Goal: Transaction & Acquisition: Purchase product/service

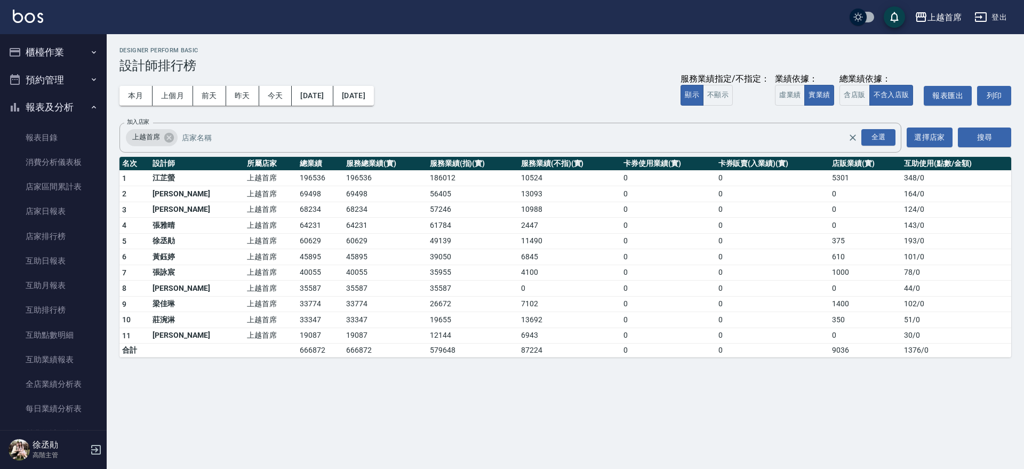
scroll to position [261, 0]
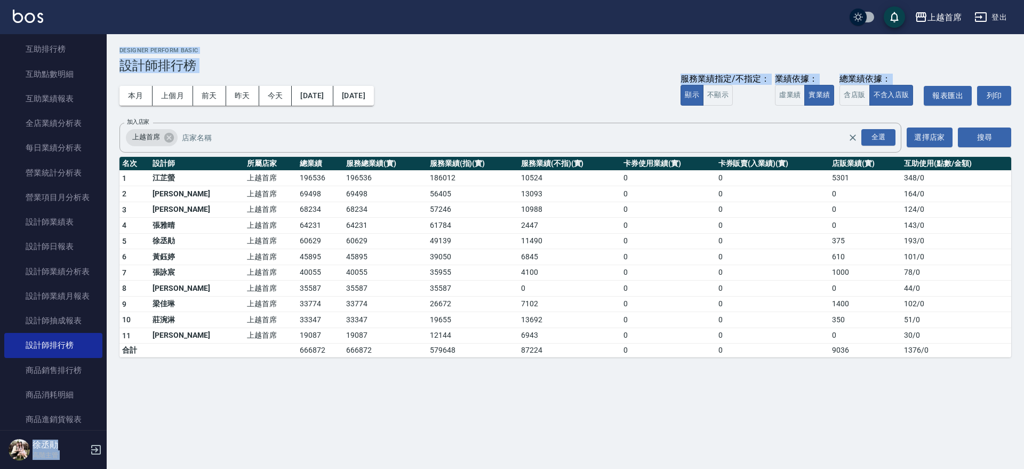
drag, startPoint x: 109, startPoint y: 147, endPoint x: 104, endPoint y: 158, distance: 11.7
click at [104, 158] on div "上越首席 登出 櫃檯作業 打帳單 帳單列表 掛單列表 座位開單 營業儀表板 現金收支登錄 高階收支登錄 材料自購登錄 每日結帳 排班表 現場電腦打卡 掃碼打卡…" at bounding box center [512, 234] width 1024 height 469
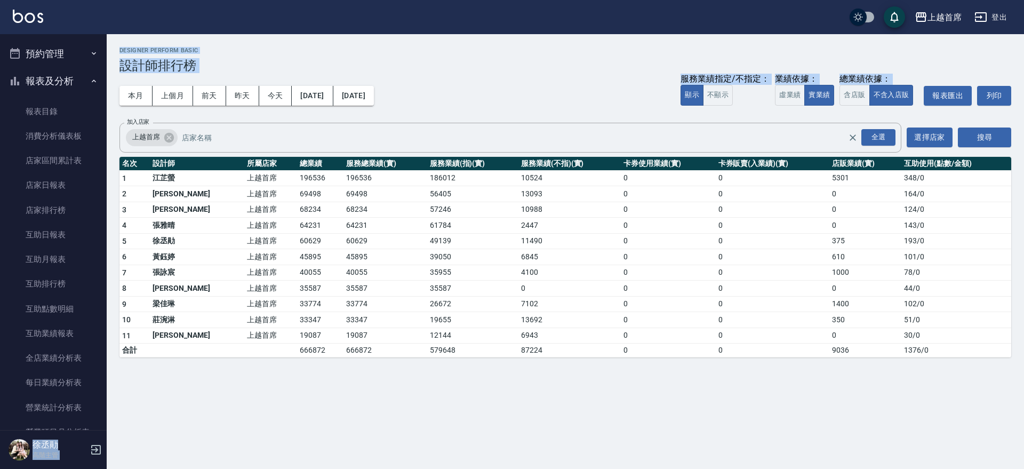
scroll to position [24, 0]
click at [80, 333] on link "互助業績報表" at bounding box center [53, 335] width 98 height 25
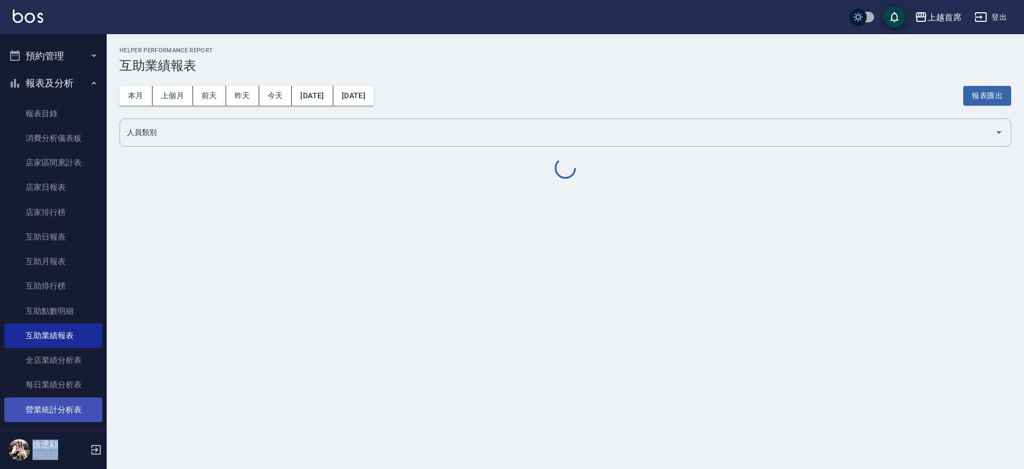
drag, startPoint x: 69, startPoint y: 379, endPoint x: 66, endPoint y: 401, distance: 23.2
click at [70, 380] on link "每日業績分析表" at bounding box center [53, 384] width 98 height 25
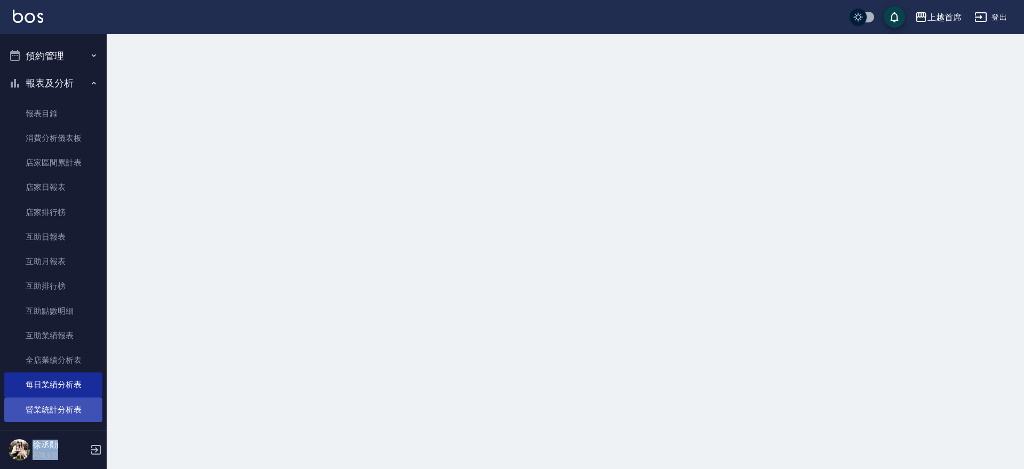
drag, startPoint x: 60, startPoint y: 404, endPoint x: 65, endPoint y: 396, distance: 9.3
click at [61, 404] on link "營業統計分析表" at bounding box center [53, 409] width 98 height 25
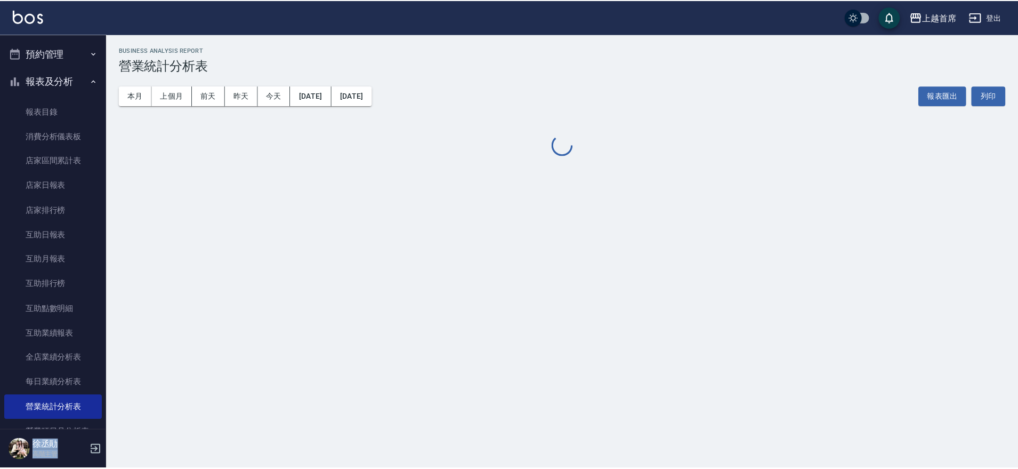
scroll to position [400, 0]
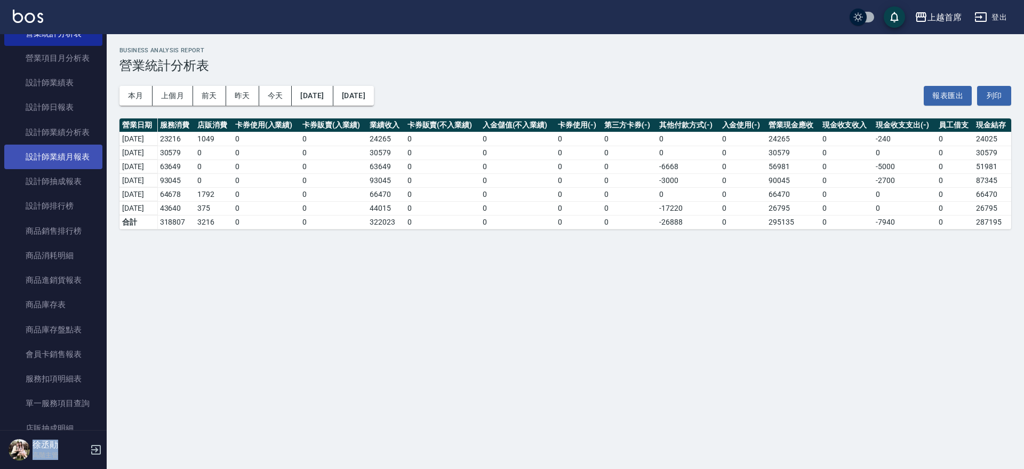
click at [80, 156] on link "設計師業績月報表" at bounding box center [53, 156] width 98 height 25
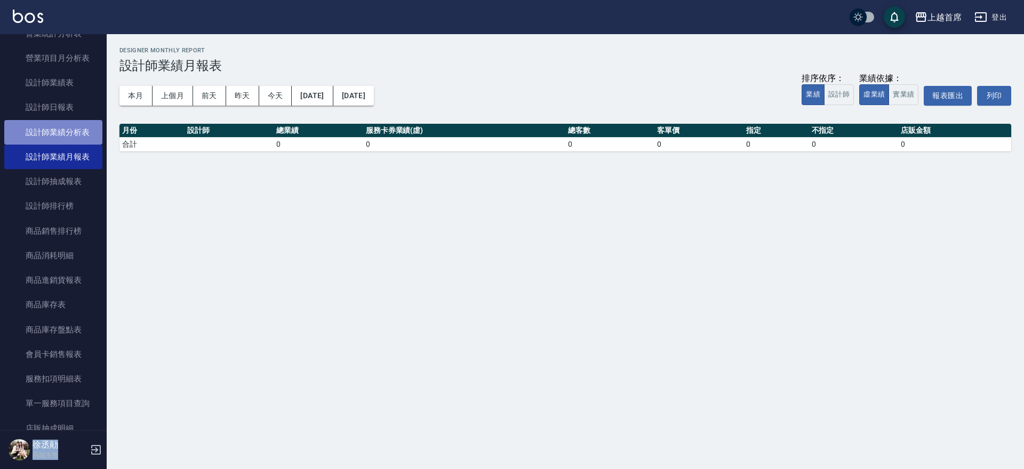
click at [76, 130] on link "設計師業績分析表" at bounding box center [53, 132] width 98 height 25
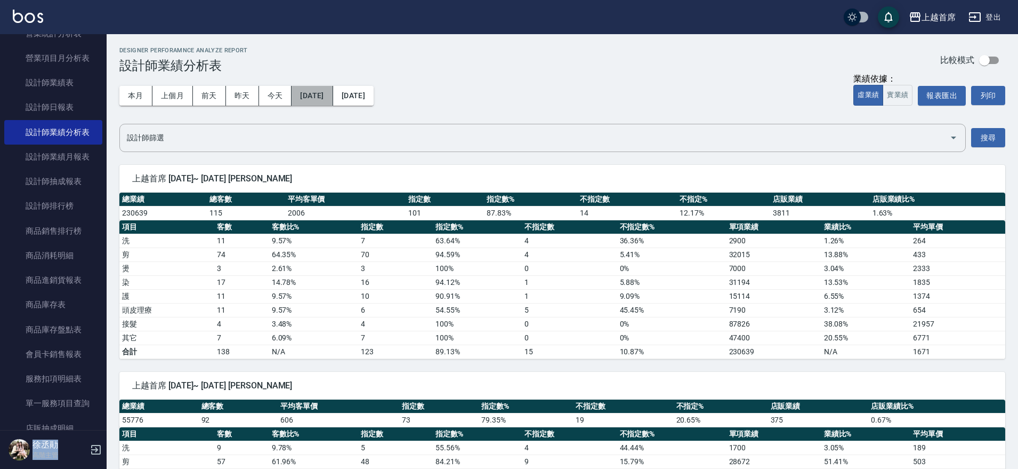
click at [333, 93] on button "[DATE]" at bounding box center [312, 96] width 41 height 20
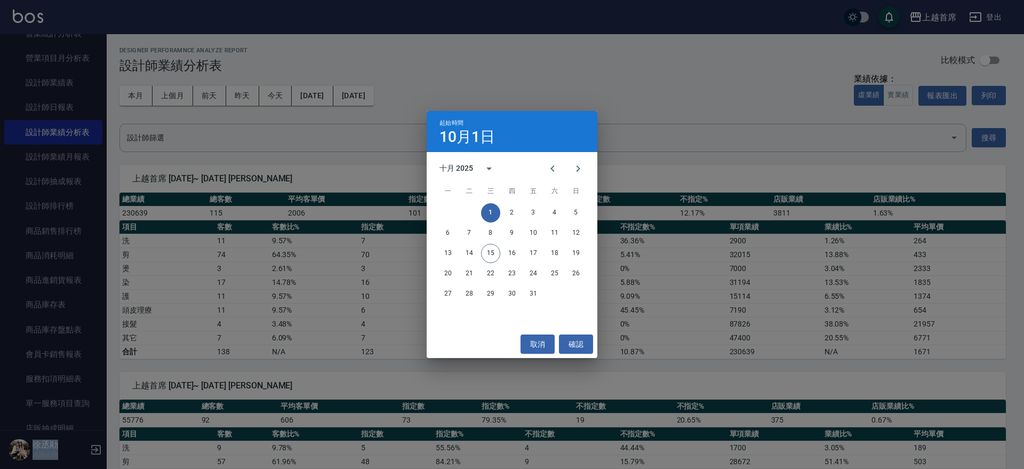
click at [490, 211] on button "1" at bounding box center [490, 212] width 19 height 19
click at [544, 171] on button "Previous month" at bounding box center [553, 169] width 26 height 26
click at [583, 168] on icon "Next month" at bounding box center [577, 168] width 13 height 13
click at [358, 111] on div "起始時間 [DATE] 十月 2025 一 二 三 四 五 六 日 1 2 3 4 5 6 7 8 9 10 11 12 13 14 15 16 17 18 …" at bounding box center [512, 234] width 1024 height 469
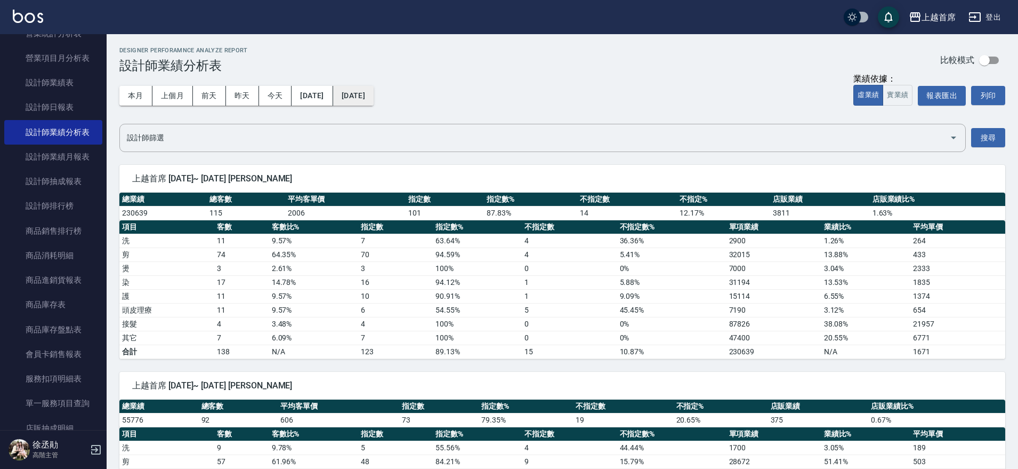
click at [374, 96] on button "[DATE]" at bounding box center [353, 96] width 41 height 20
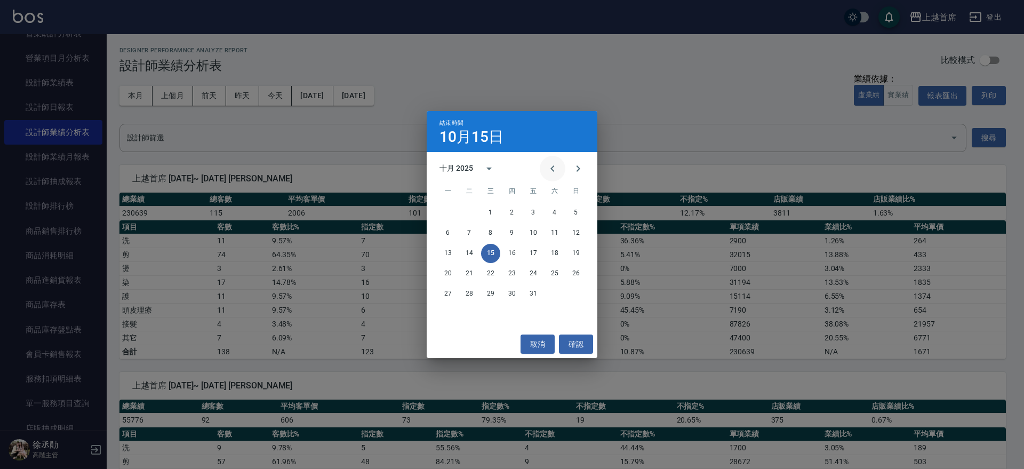
click at [556, 162] on icon "Previous month" at bounding box center [552, 168] width 13 height 13
click at [574, 174] on button "Next month" at bounding box center [578, 169] width 26 height 26
click at [498, 210] on button "1" at bounding box center [490, 212] width 19 height 19
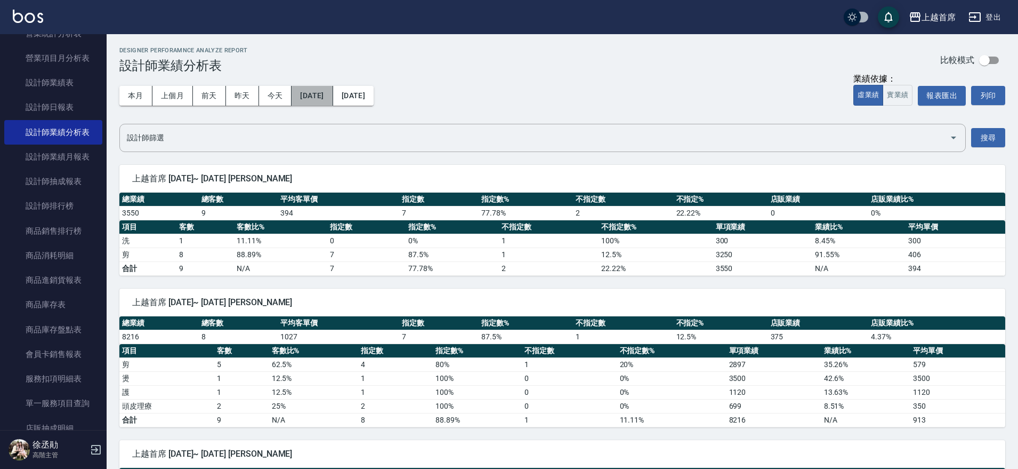
click at [319, 98] on button "[DATE]" at bounding box center [312, 96] width 41 height 20
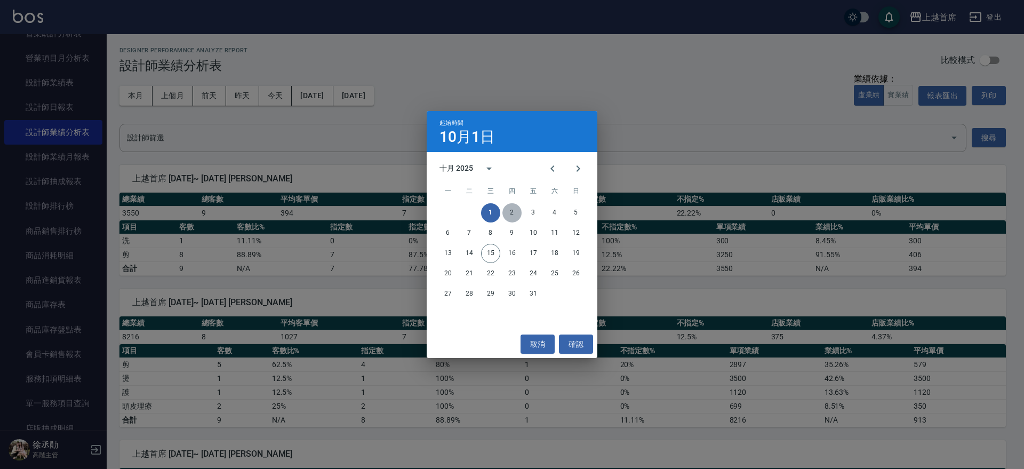
click at [514, 214] on button "2" at bounding box center [511, 212] width 19 height 19
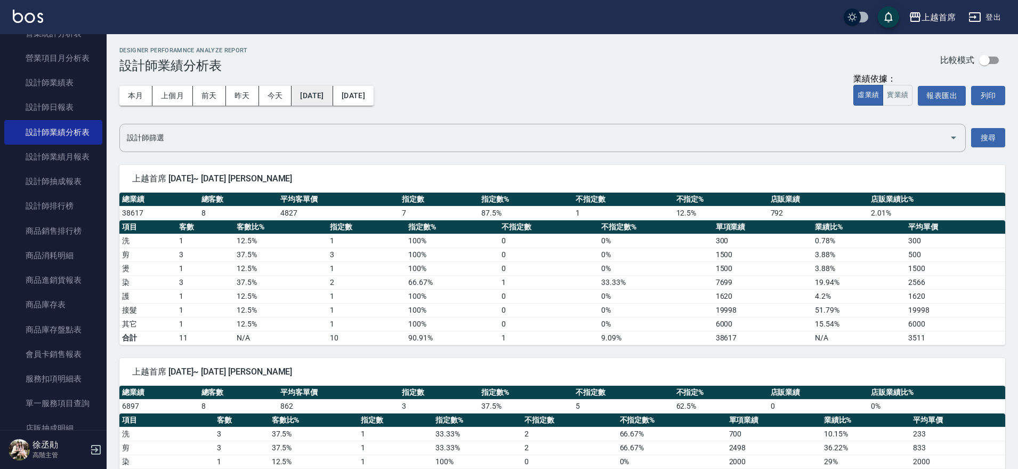
click at [333, 99] on button "[DATE]" at bounding box center [312, 96] width 41 height 20
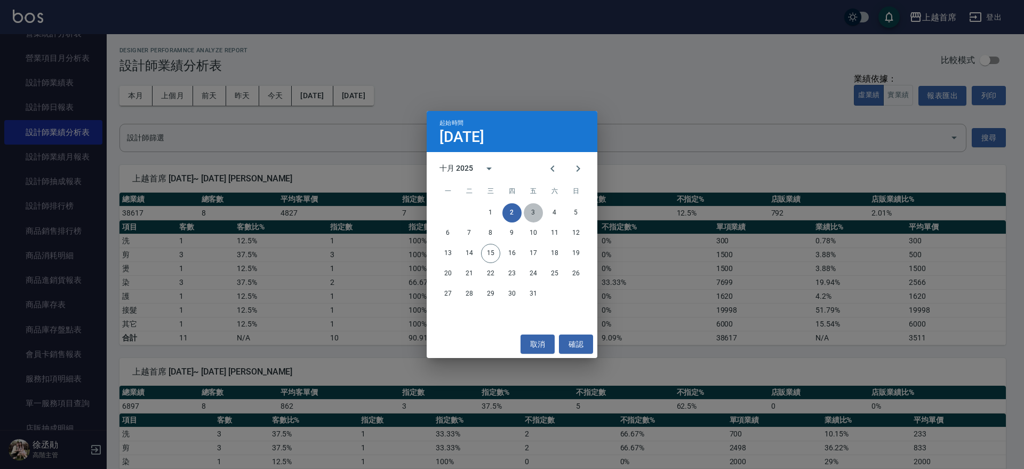
click at [539, 216] on button "3" at bounding box center [533, 212] width 19 height 19
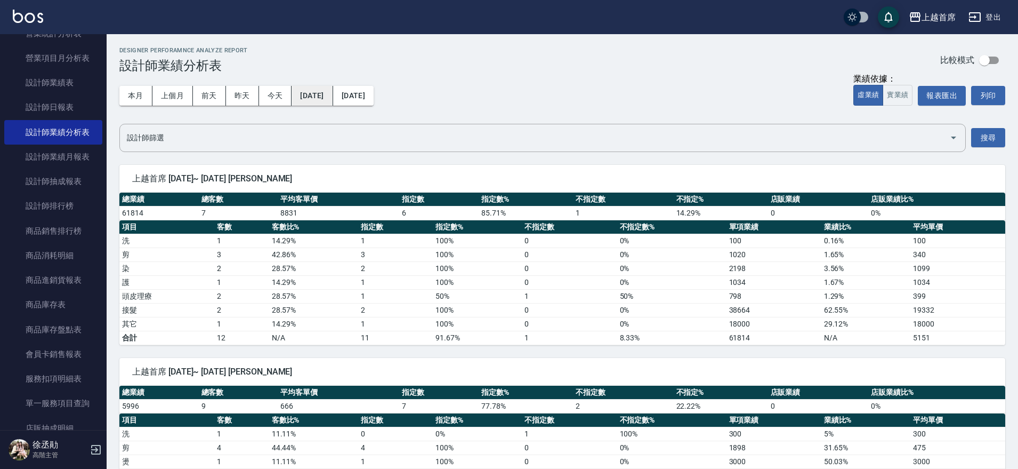
click at [326, 89] on button "[DATE]" at bounding box center [312, 96] width 41 height 20
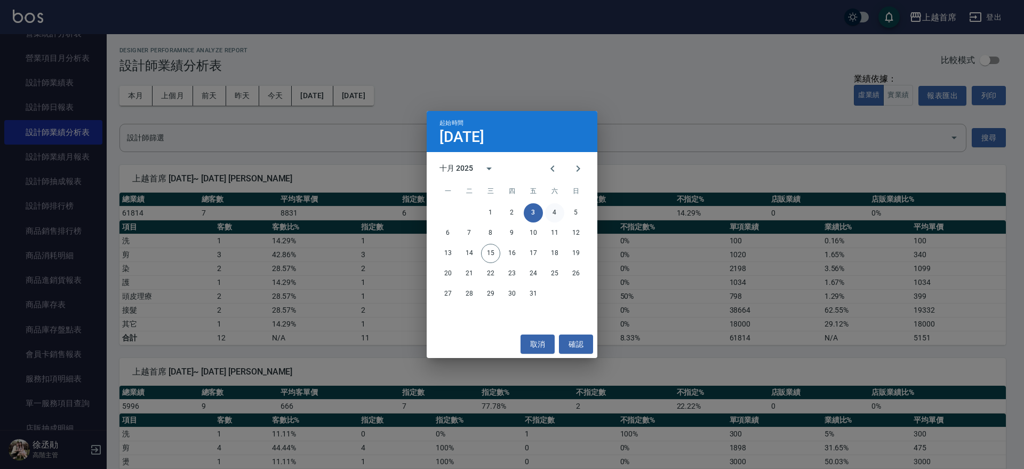
click at [552, 216] on button "4" at bounding box center [554, 212] width 19 height 19
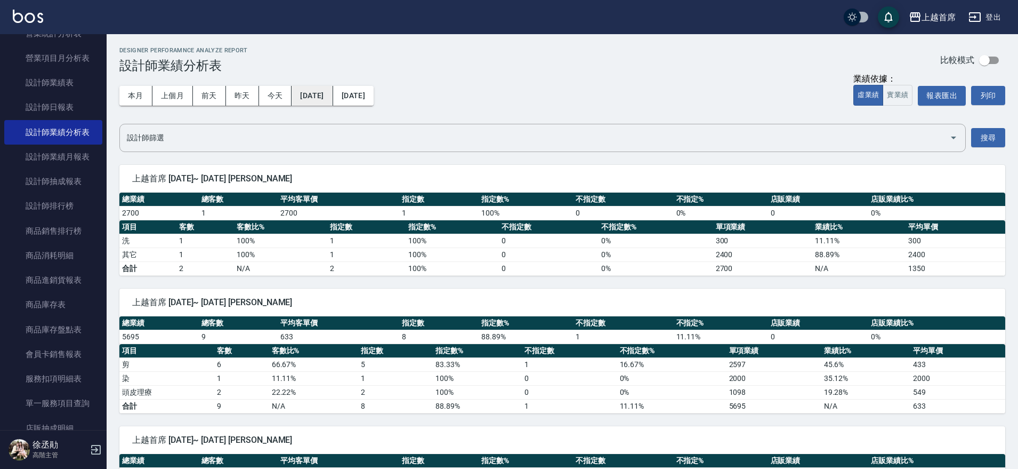
click at [302, 93] on button "[DATE]" at bounding box center [312, 96] width 41 height 20
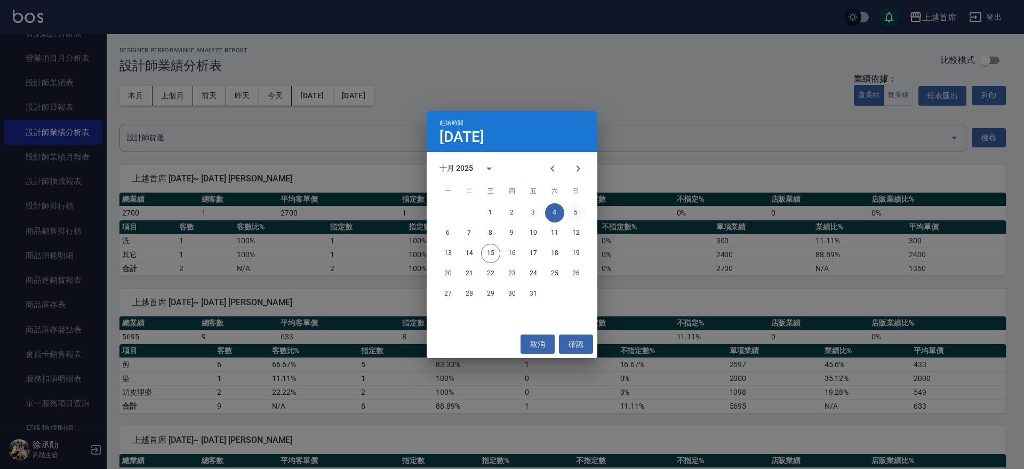
click at [578, 212] on button "5" at bounding box center [575, 212] width 19 height 19
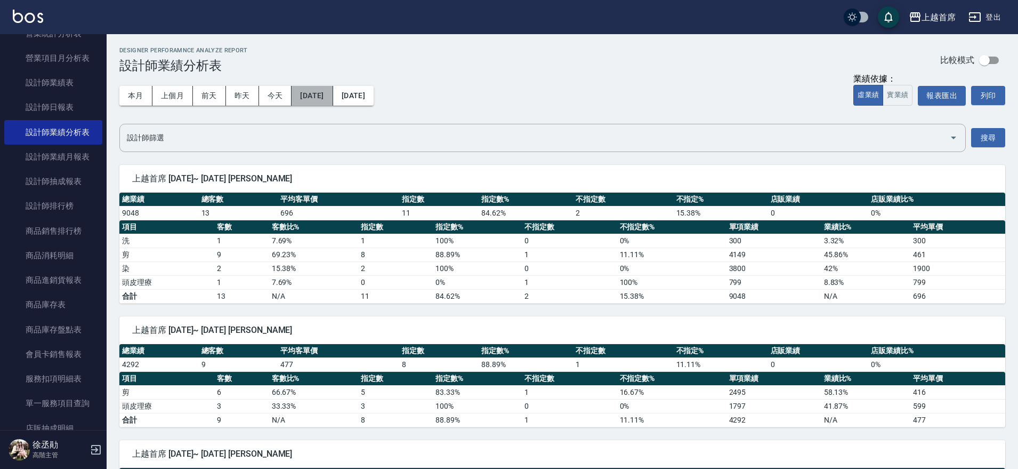
click at [333, 94] on button "[DATE]" at bounding box center [312, 96] width 41 height 20
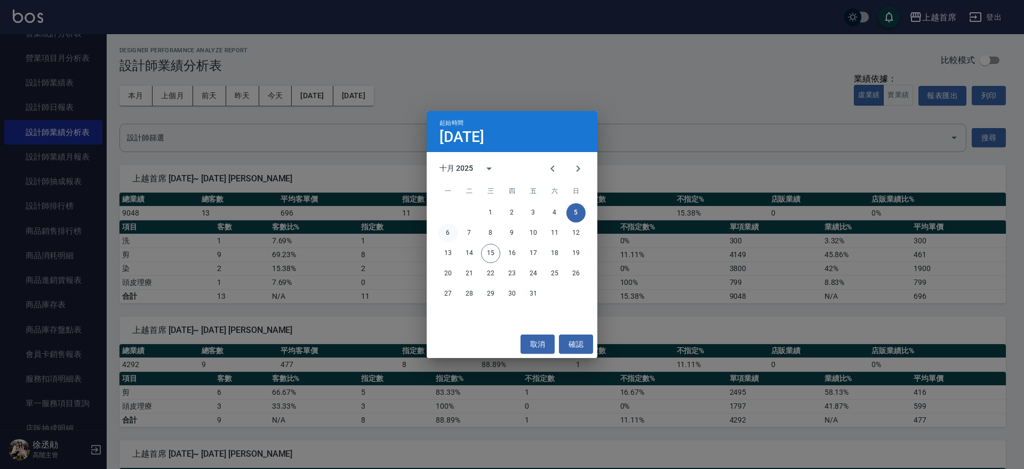
click at [448, 234] on button "6" at bounding box center [447, 232] width 19 height 19
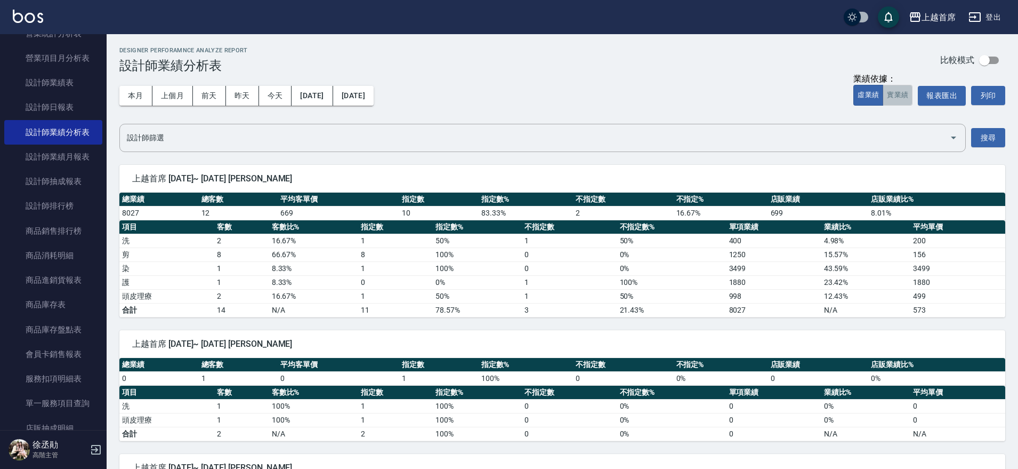
click at [903, 92] on button "實業績" at bounding box center [898, 95] width 30 height 21
click at [326, 97] on button "[DATE]" at bounding box center [312, 96] width 41 height 20
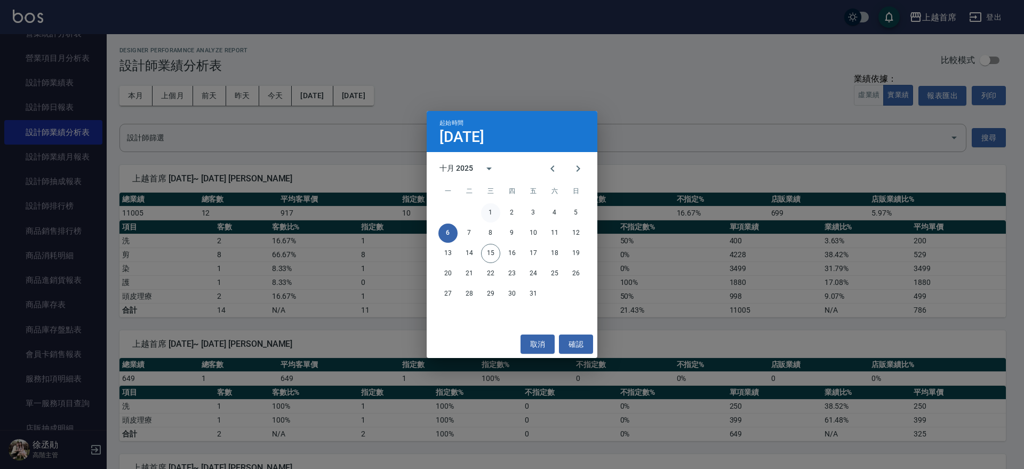
click at [490, 210] on button "1" at bounding box center [490, 212] width 19 height 19
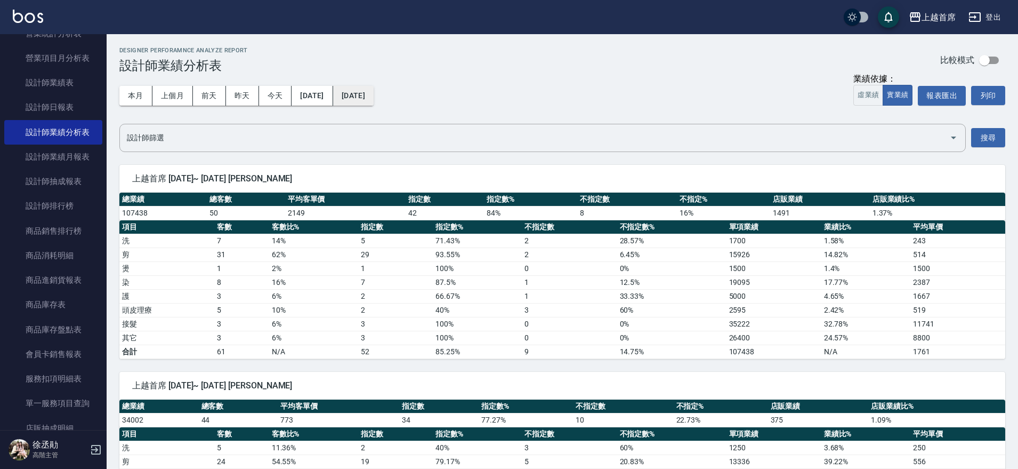
click at [374, 91] on button "[DATE]" at bounding box center [353, 96] width 41 height 20
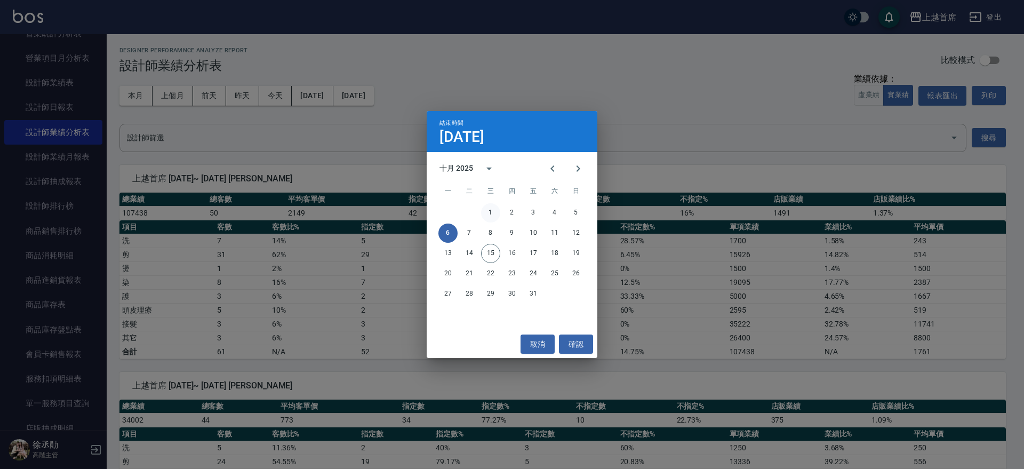
click at [494, 206] on button "1" at bounding box center [490, 212] width 19 height 19
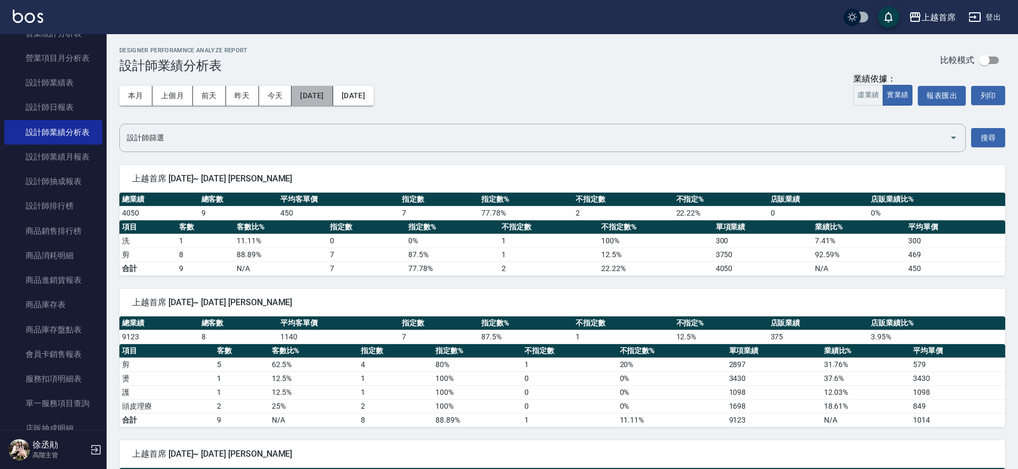
click at [333, 97] on button "[DATE]" at bounding box center [312, 96] width 41 height 20
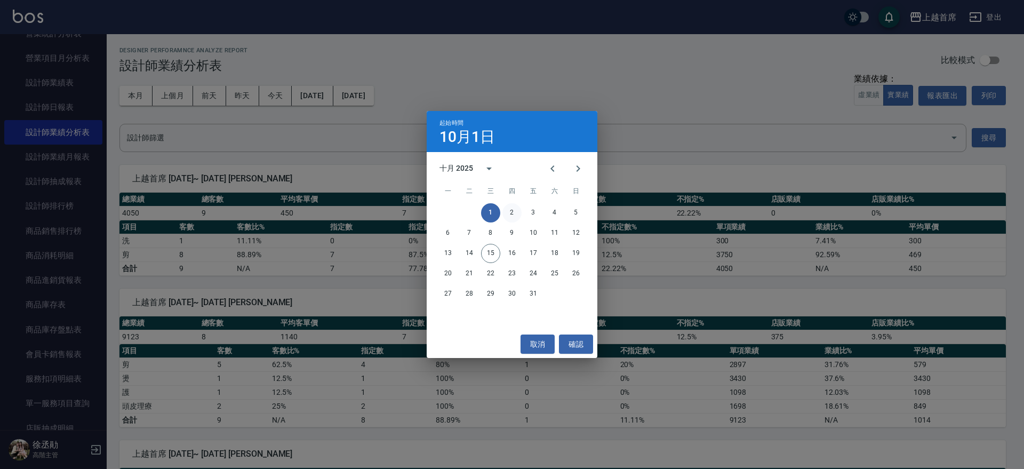
click at [509, 212] on button "2" at bounding box center [511, 212] width 19 height 19
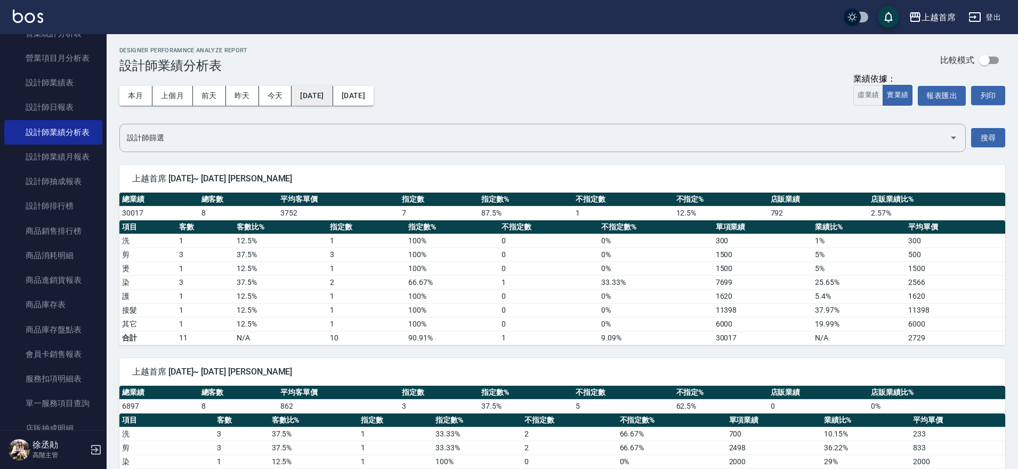
click at [326, 92] on button "[DATE]" at bounding box center [312, 96] width 41 height 20
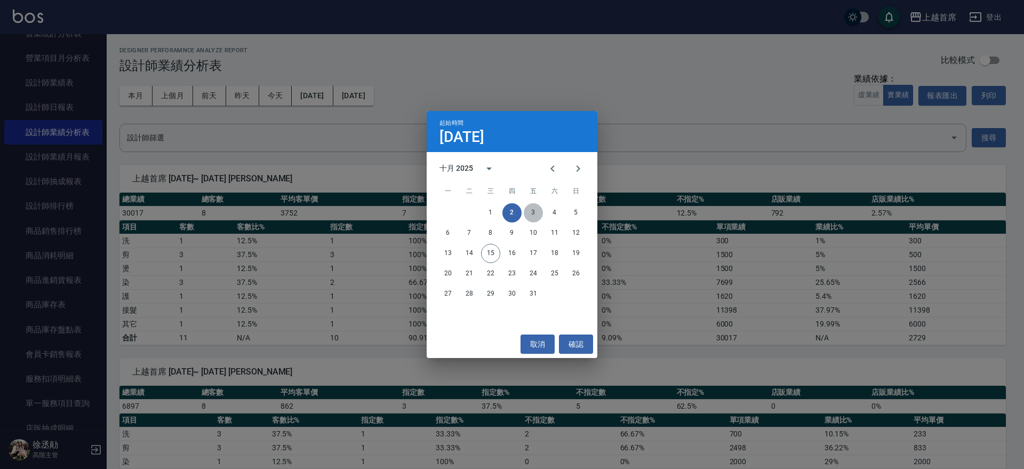
click at [530, 211] on button "3" at bounding box center [533, 212] width 19 height 19
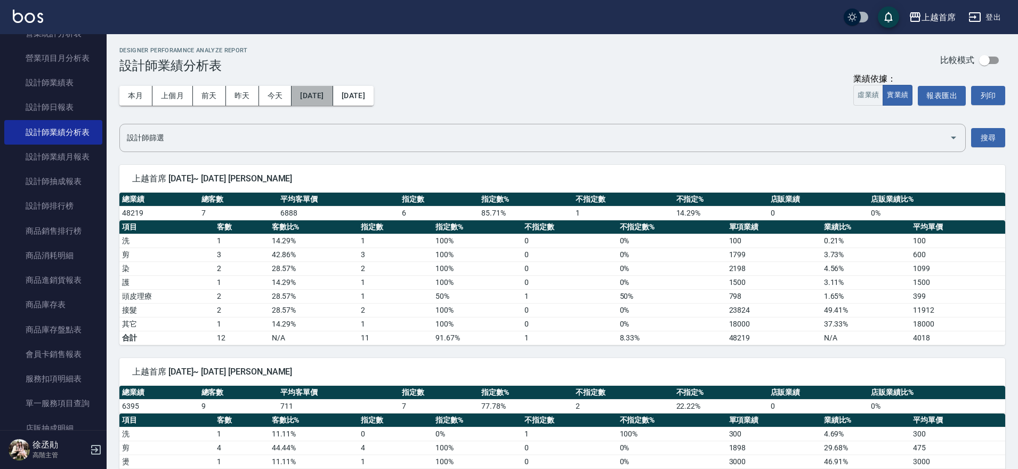
click at [333, 102] on button "[DATE]" at bounding box center [312, 96] width 41 height 20
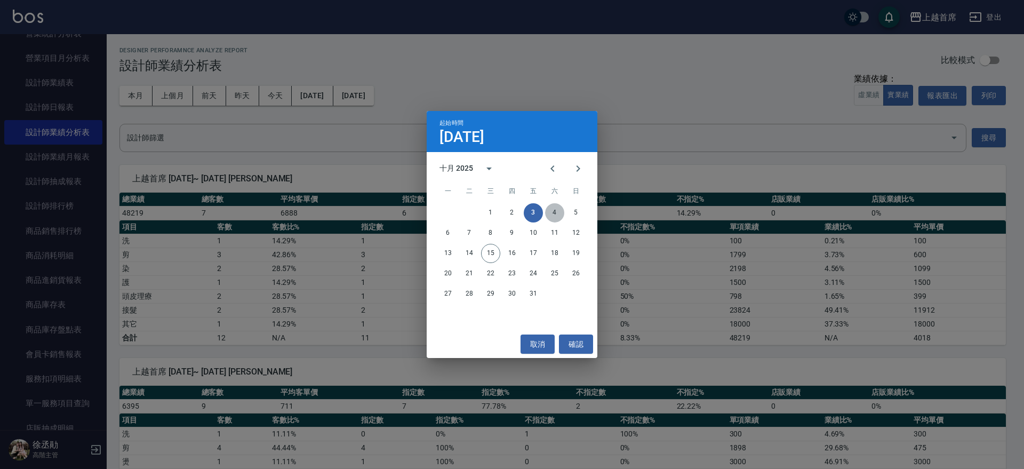
click at [558, 213] on button "4" at bounding box center [554, 212] width 19 height 19
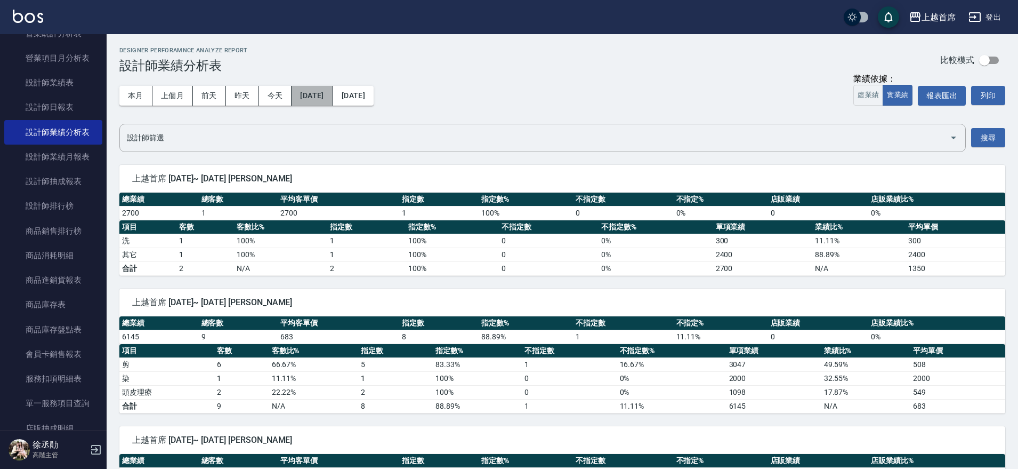
click at [332, 99] on button "[DATE]" at bounding box center [312, 96] width 41 height 20
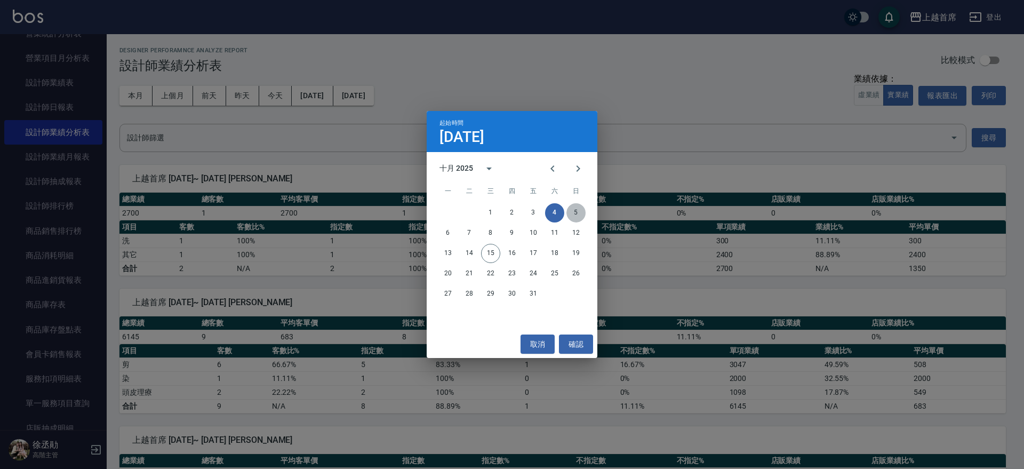
click at [575, 216] on button "5" at bounding box center [575, 212] width 19 height 19
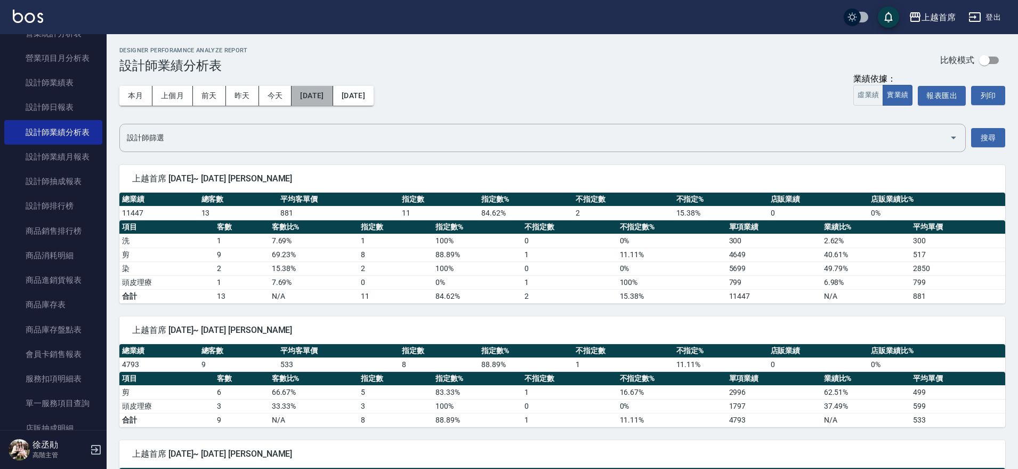
click at [332, 94] on button "[DATE]" at bounding box center [312, 96] width 41 height 20
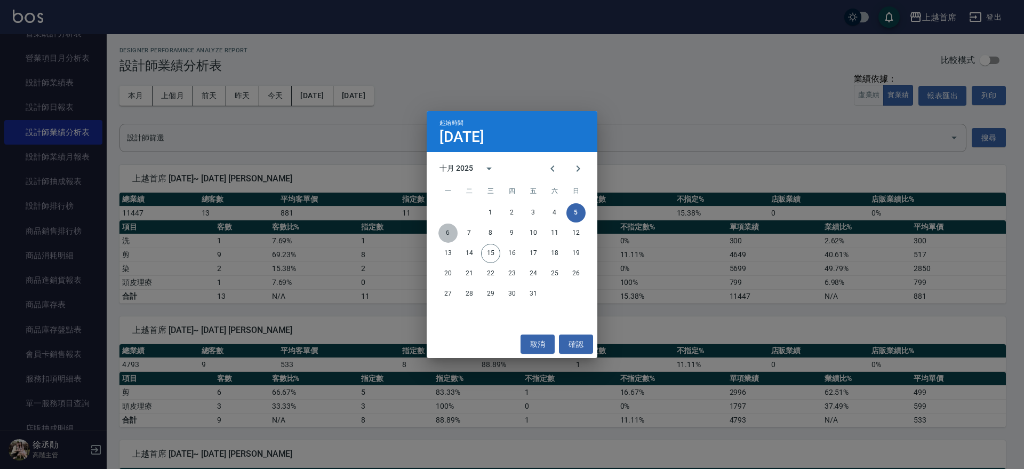
click at [447, 229] on button "6" at bounding box center [447, 232] width 19 height 19
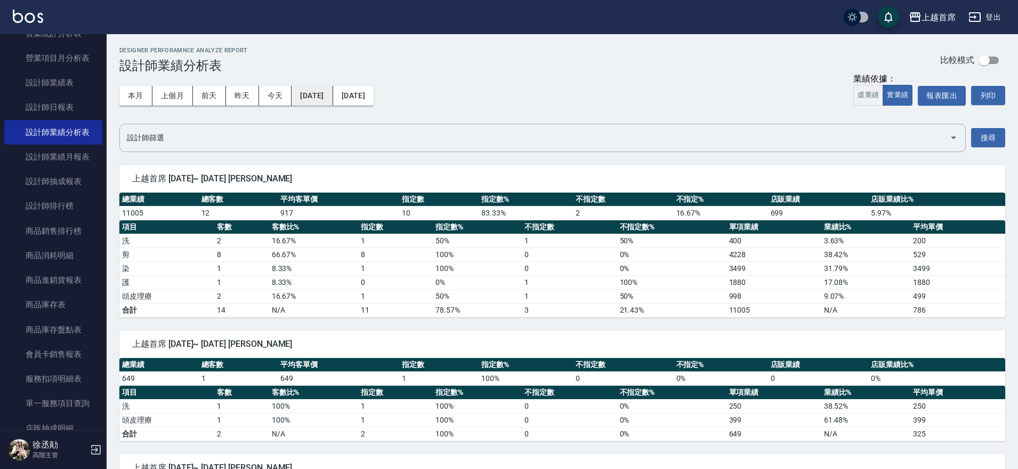
click at [331, 93] on button "[DATE]" at bounding box center [312, 96] width 41 height 20
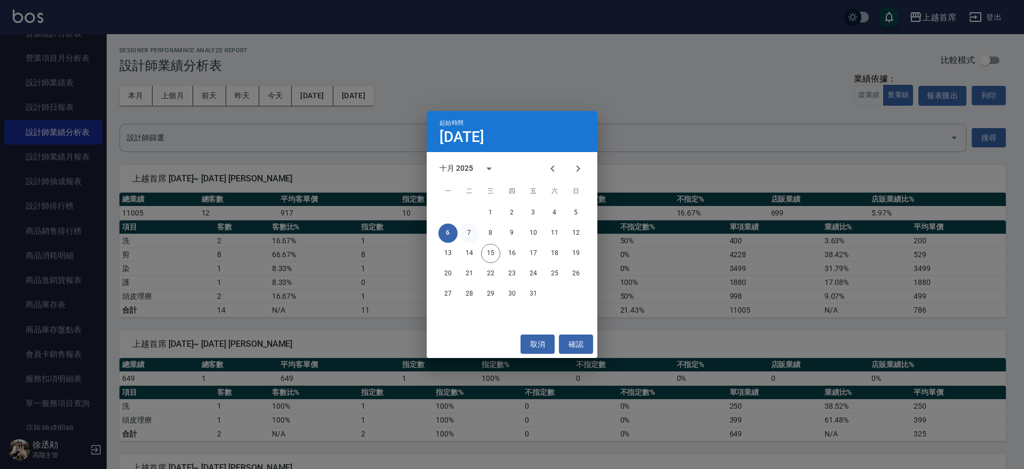
click at [468, 232] on button "7" at bounding box center [469, 232] width 19 height 19
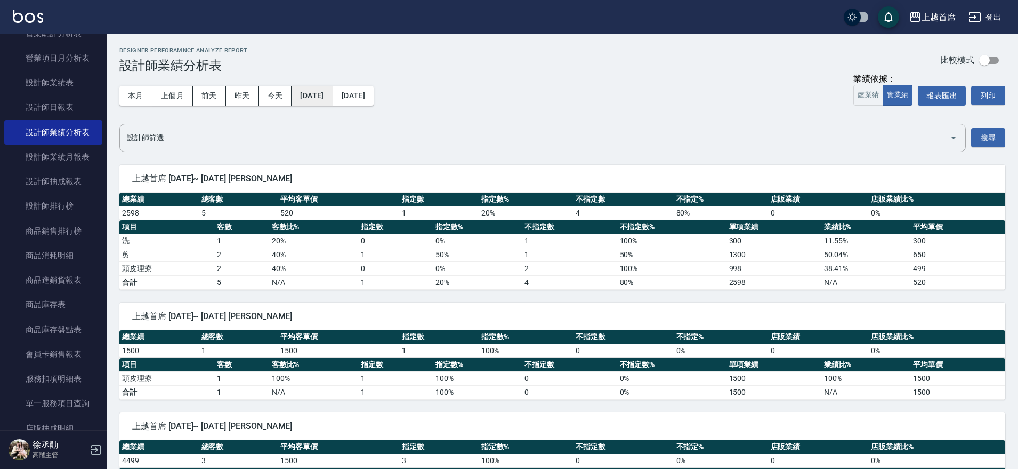
click at [324, 86] on button "[DATE]" at bounding box center [312, 96] width 41 height 20
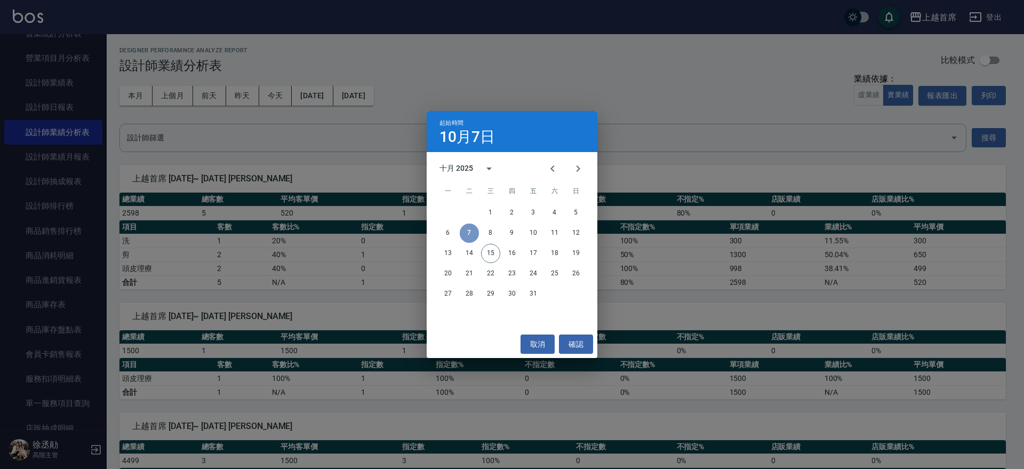
click at [476, 227] on button "7" at bounding box center [469, 232] width 19 height 19
click at [489, 227] on button "8" at bounding box center [490, 232] width 19 height 19
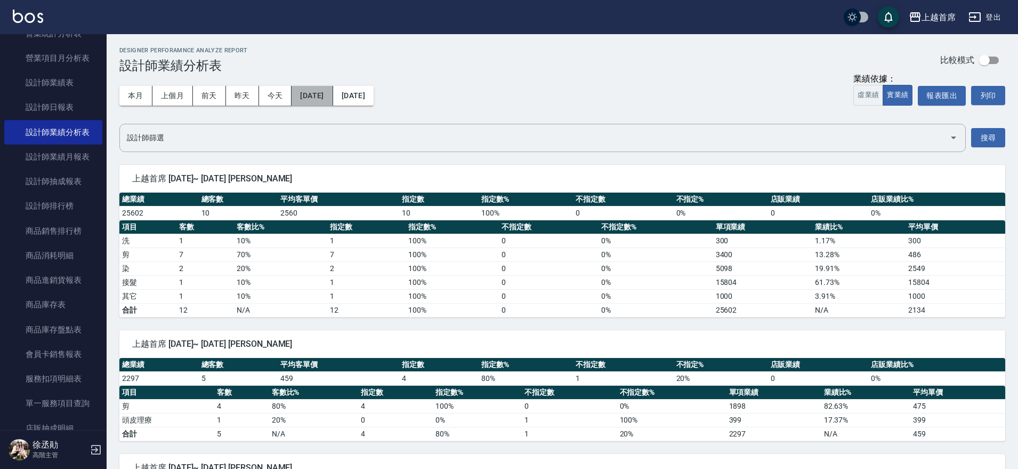
click at [329, 90] on button "[DATE]" at bounding box center [312, 96] width 41 height 20
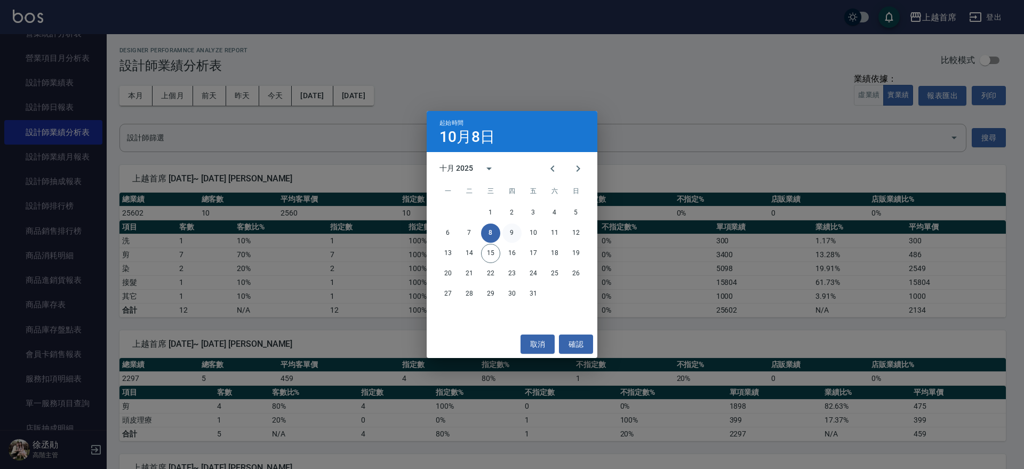
click at [518, 234] on button "9" at bounding box center [511, 232] width 19 height 19
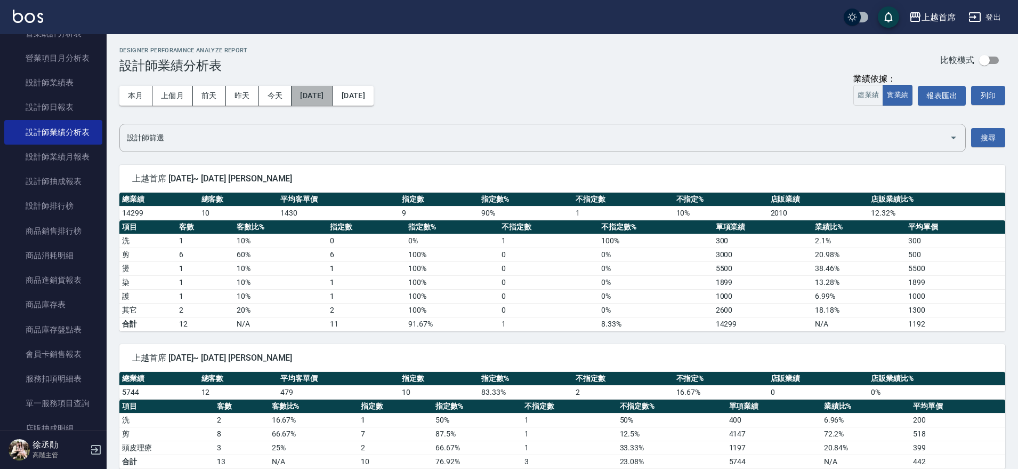
click at [329, 98] on button "[DATE]" at bounding box center [312, 96] width 41 height 20
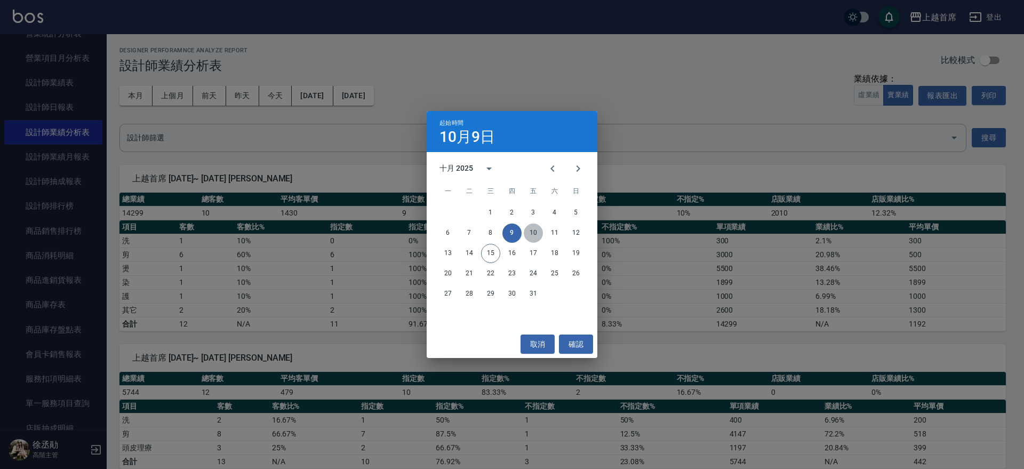
click at [538, 233] on button "10" at bounding box center [533, 232] width 19 height 19
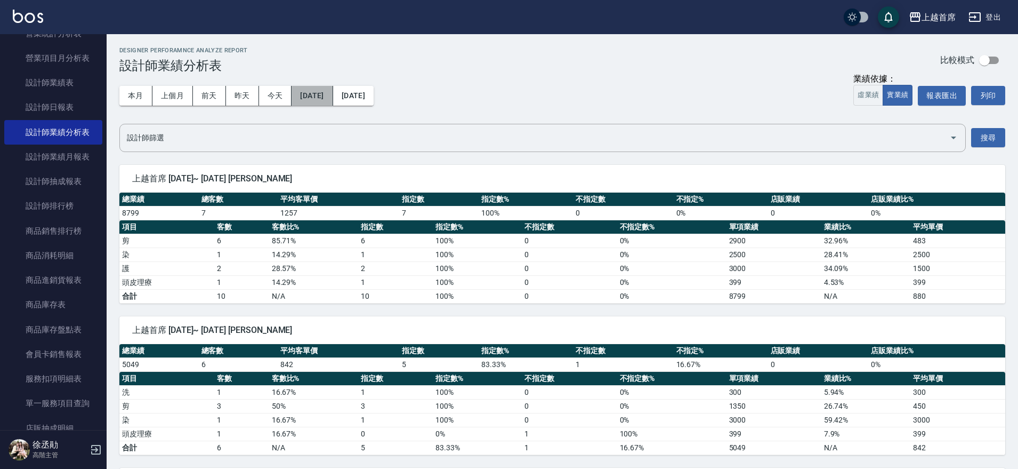
click at [333, 101] on button "[DATE]" at bounding box center [312, 96] width 41 height 20
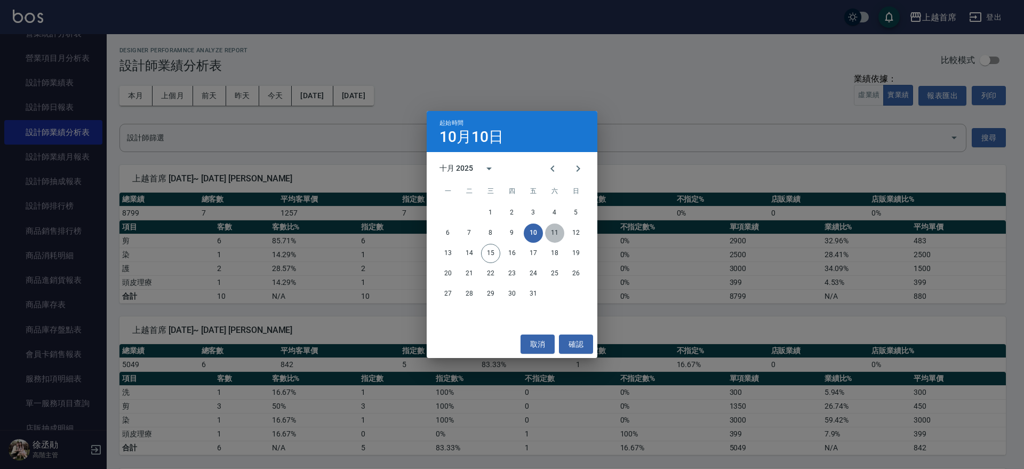
click at [551, 229] on button "11" at bounding box center [554, 232] width 19 height 19
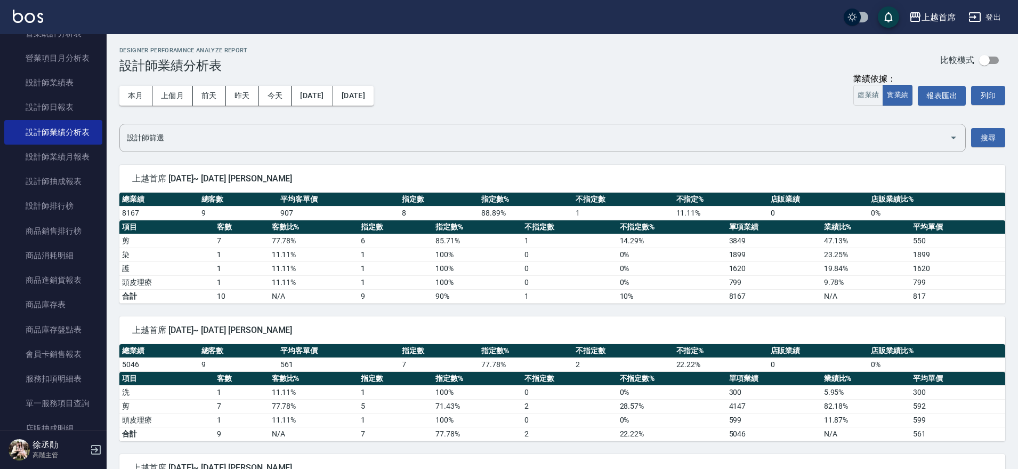
click at [316, 82] on div "本月 上個月 [DATE] [DATE] [DATE] [DATE] [DATE]" at bounding box center [246, 95] width 254 height 45
click at [313, 97] on button "[DATE]" at bounding box center [312, 96] width 41 height 20
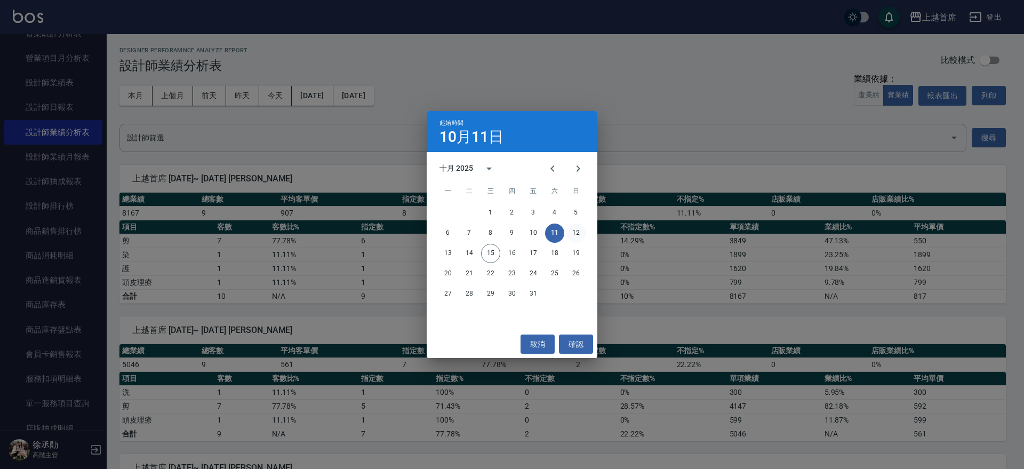
click at [577, 230] on button "12" at bounding box center [575, 232] width 19 height 19
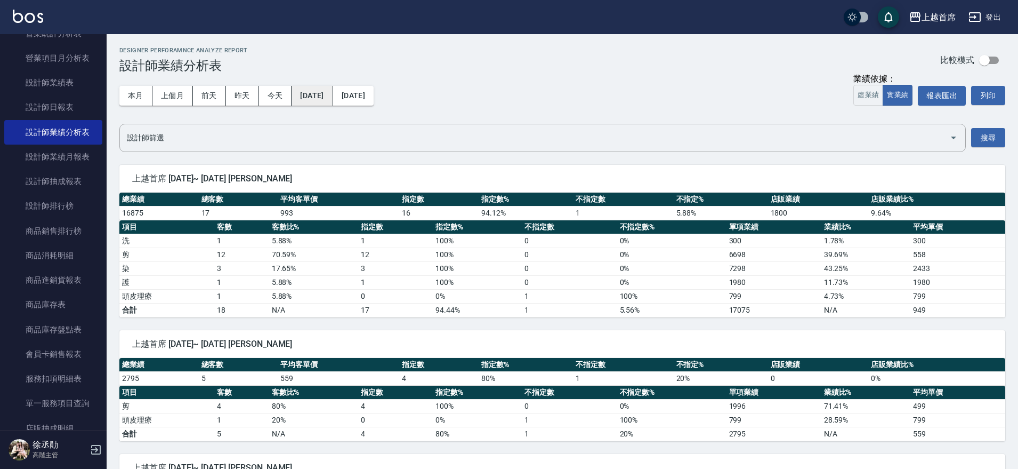
click at [333, 92] on button "[DATE]" at bounding box center [312, 96] width 41 height 20
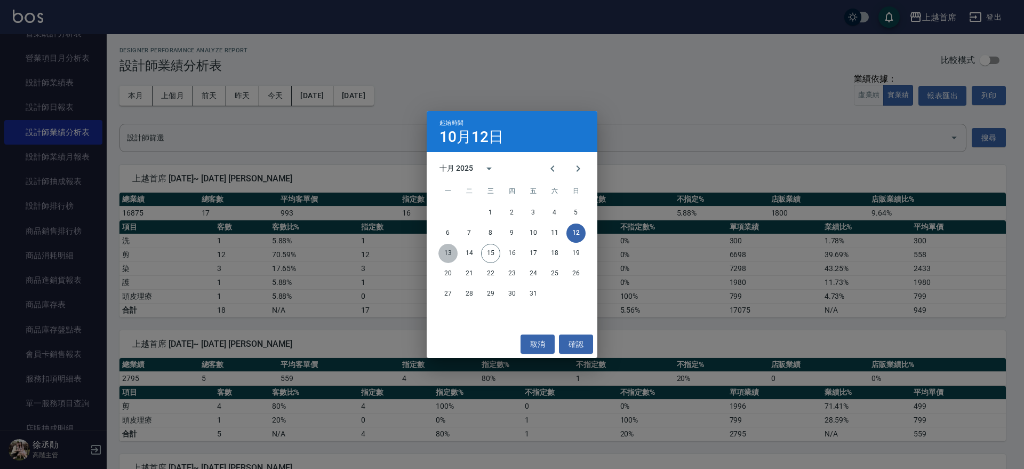
click at [445, 253] on button "13" at bounding box center [447, 253] width 19 height 19
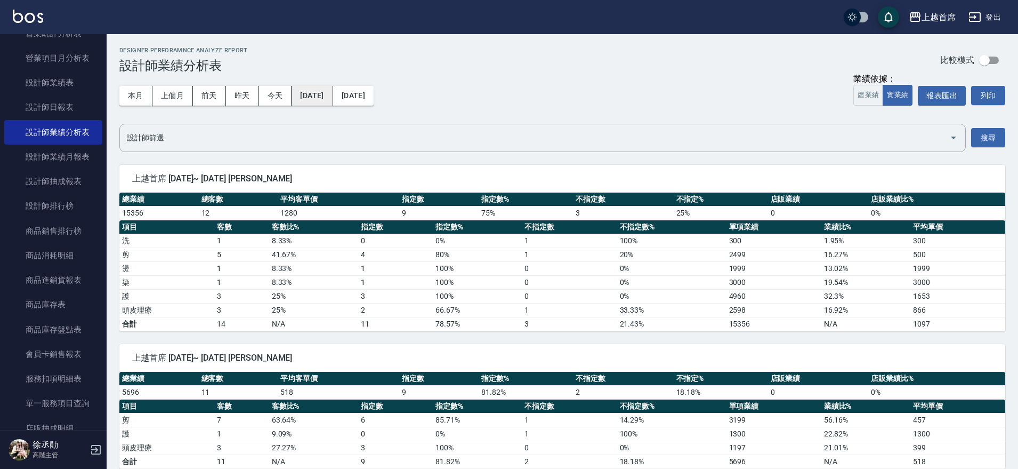
click at [319, 89] on button "[DATE]" at bounding box center [312, 96] width 41 height 20
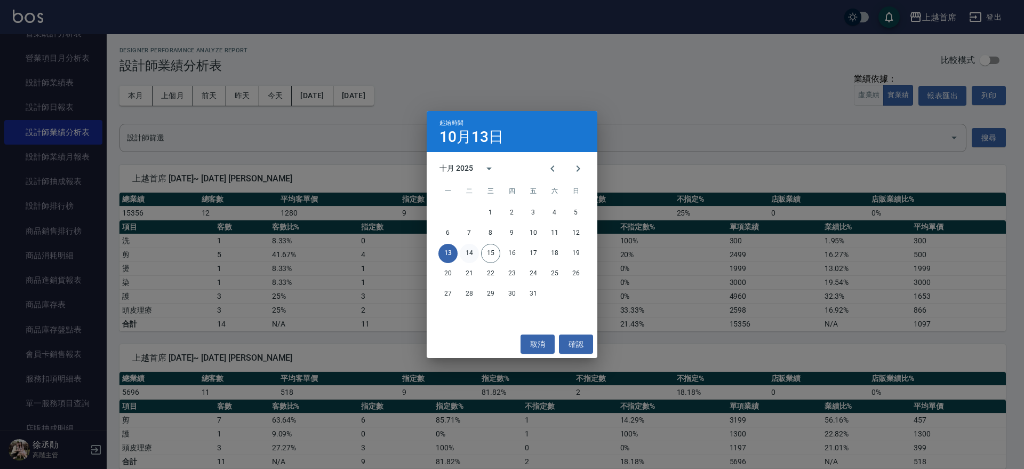
click at [467, 252] on button "14" at bounding box center [469, 253] width 19 height 19
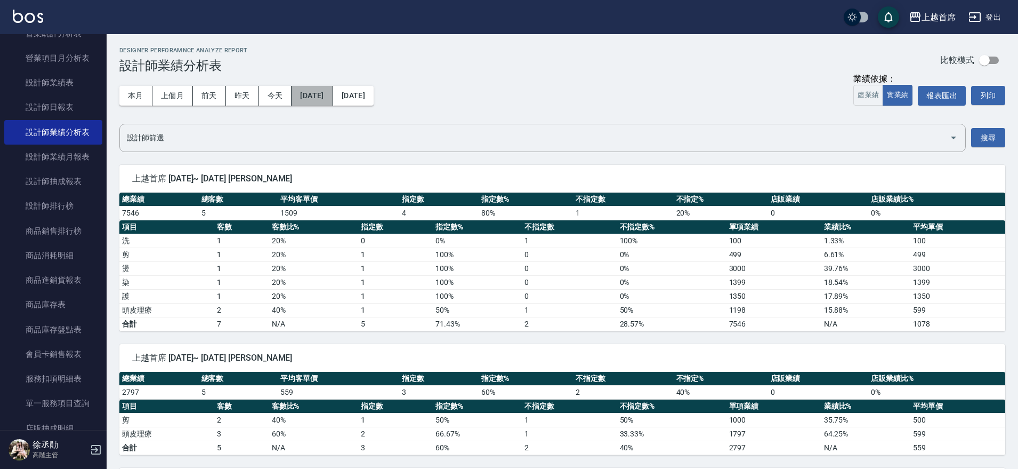
click at [324, 90] on button "[DATE]" at bounding box center [312, 96] width 41 height 20
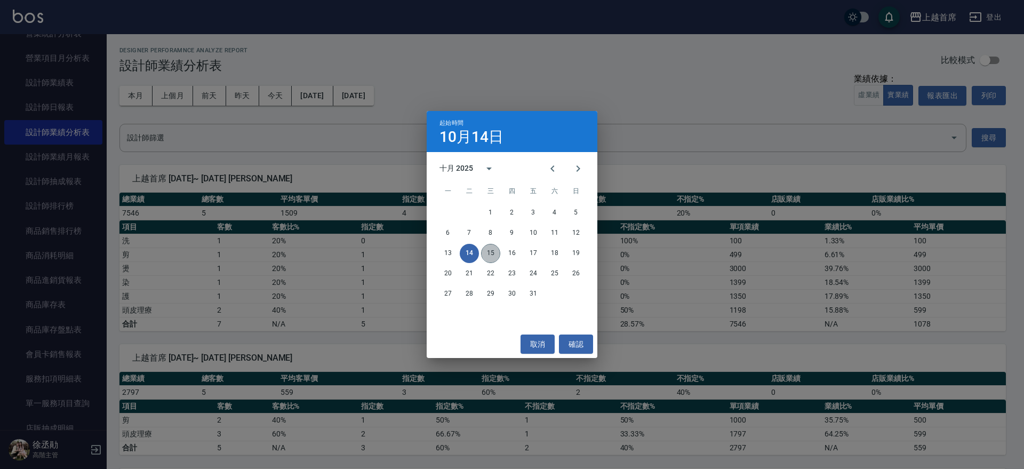
click at [490, 249] on button "15" at bounding box center [490, 253] width 19 height 19
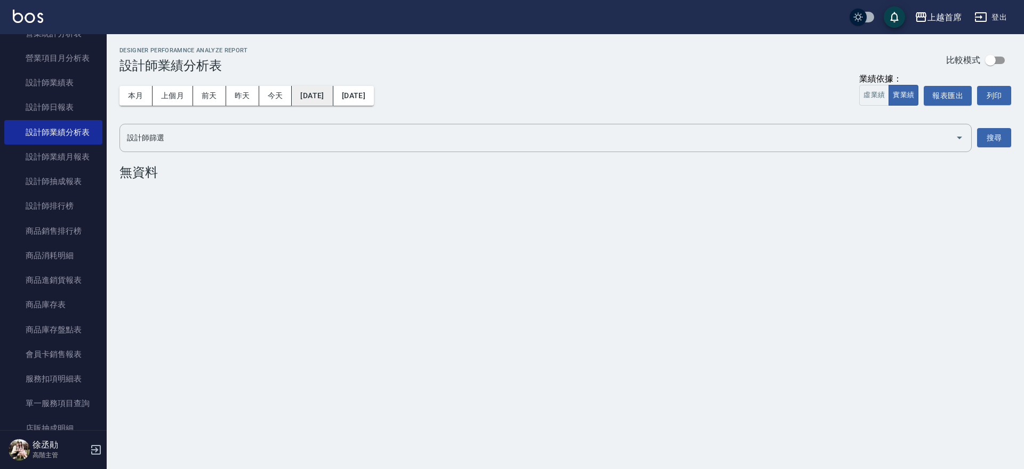
click at [333, 98] on button "[DATE]" at bounding box center [312, 96] width 41 height 20
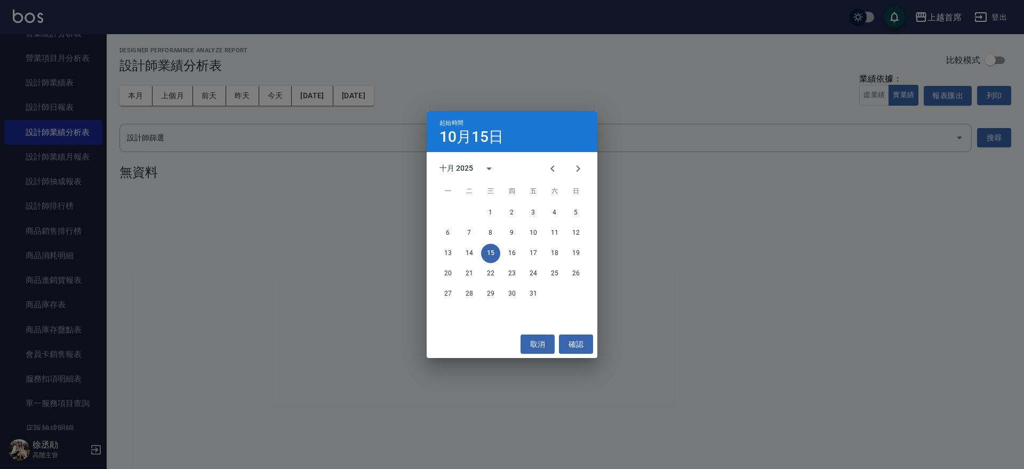
click at [394, 267] on div "起始時間 [DATE] 十月 2025 一 二 三 四 五 六 日 1 2 3 4 5 6 7 8 9 10 11 12 13 14 15 16 17 18 …" at bounding box center [512, 234] width 1024 height 469
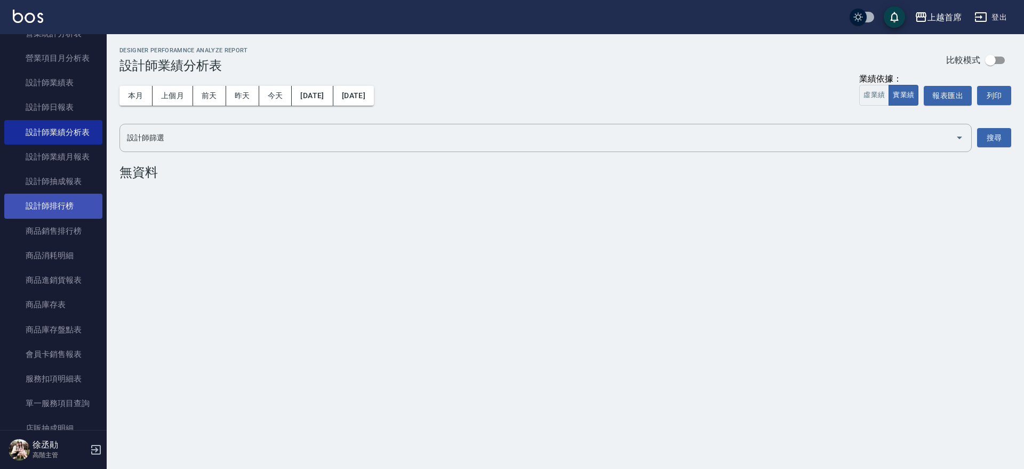
click at [60, 209] on link "設計師排行榜" at bounding box center [53, 206] width 98 height 25
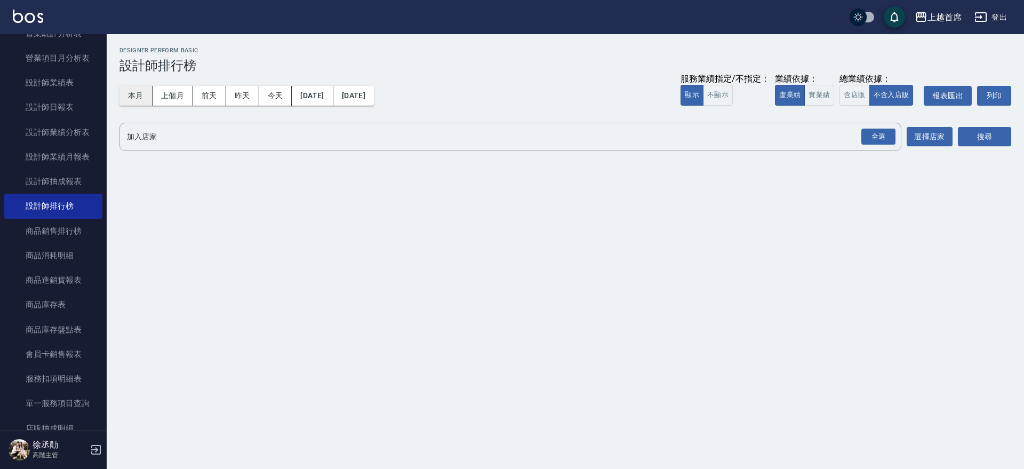
click at [131, 96] on button "本月" at bounding box center [135, 96] width 33 height 20
click at [815, 91] on button "實業績" at bounding box center [819, 95] width 30 height 21
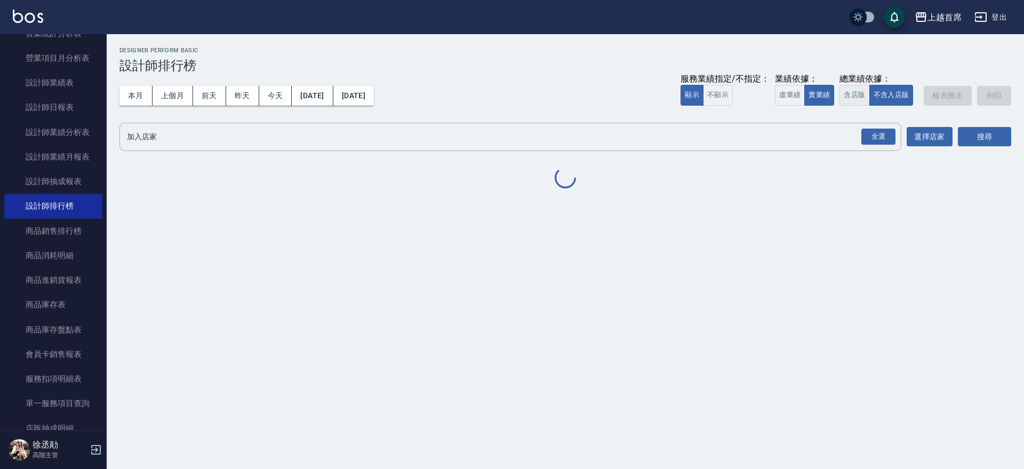
click at [848, 92] on button "含店販" at bounding box center [854, 95] width 30 height 21
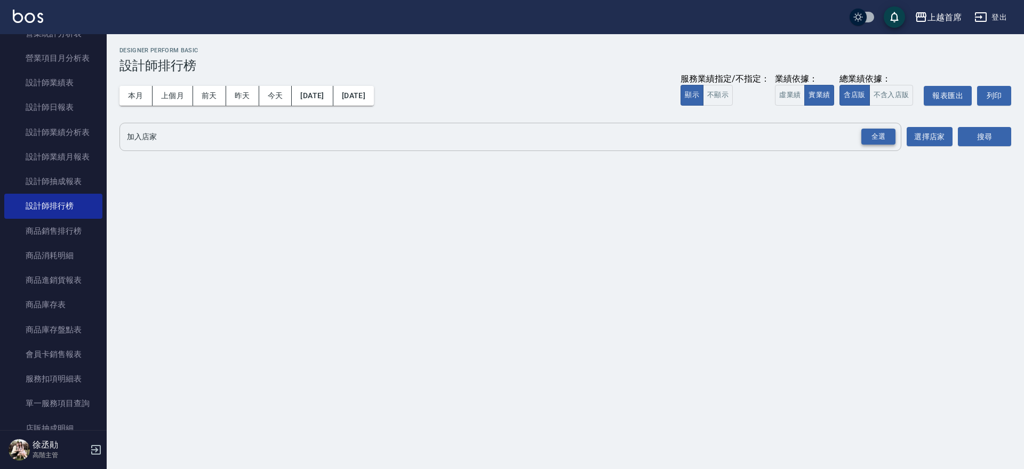
click at [879, 138] on div "全選" at bounding box center [878, 136] width 34 height 17
click at [967, 136] on button "搜尋" at bounding box center [983, 137] width 53 height 20
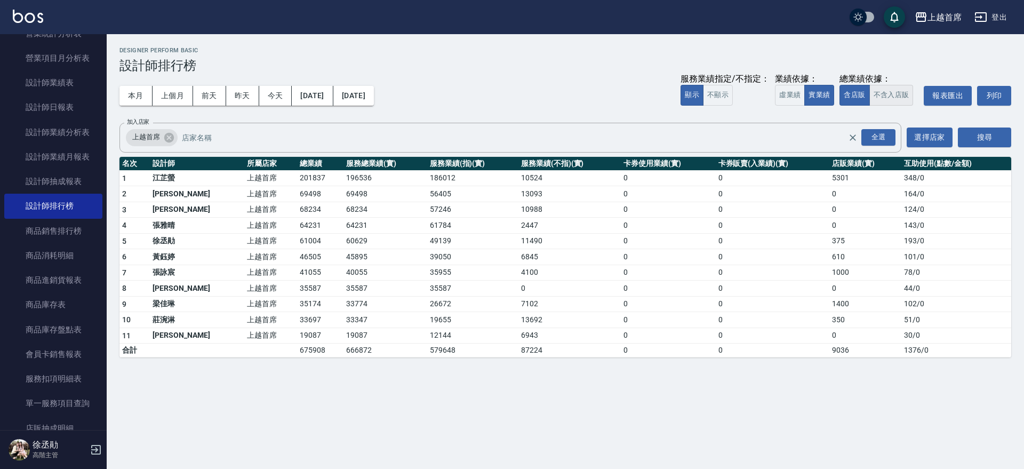
click at [904, 96] on button "不含入店販" at bounding box center [891, 95] width 44 height 21
click at [849, 95] on button "含店販" at bounding box center [854, 95] width 30 height 21
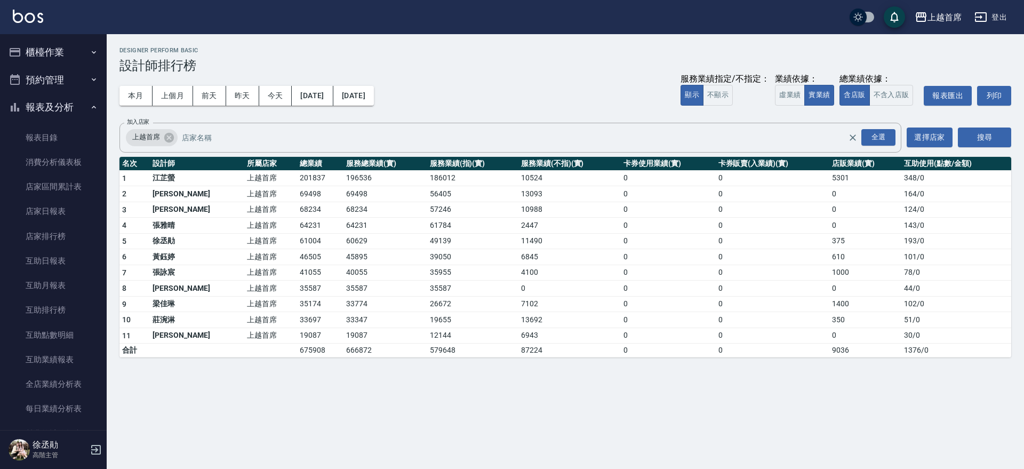
click at [67, 99] on button "報表及分析" at bounding box center [53, 107] width 98 height 28
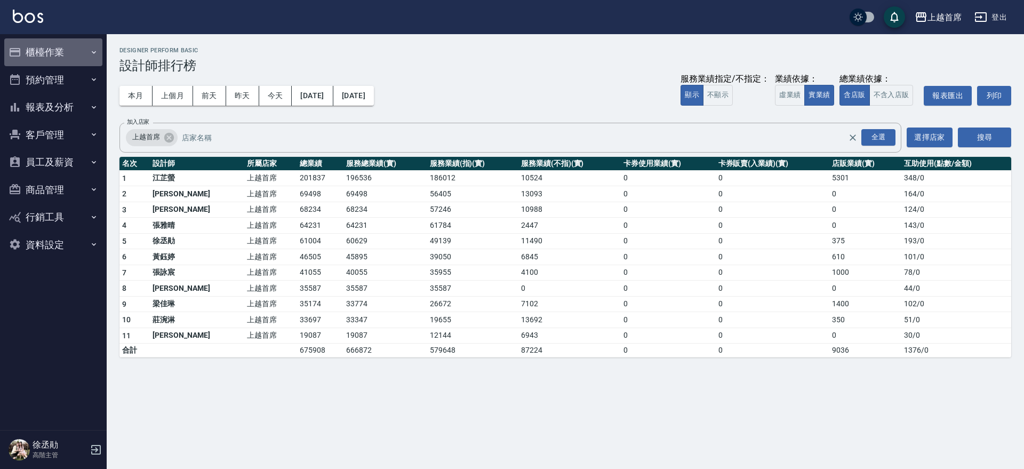
click at [69, 42] on button "櫃檯作業" at bounding box center [53, 52] width 98 height 28
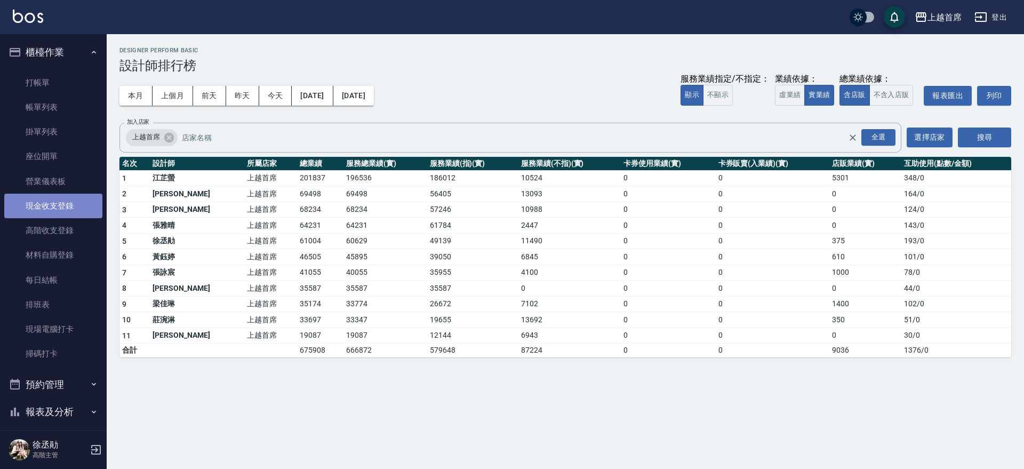
click at [61, 216] on link "現金收支登錄" at bounding box center [53, 206] width 98 height 25
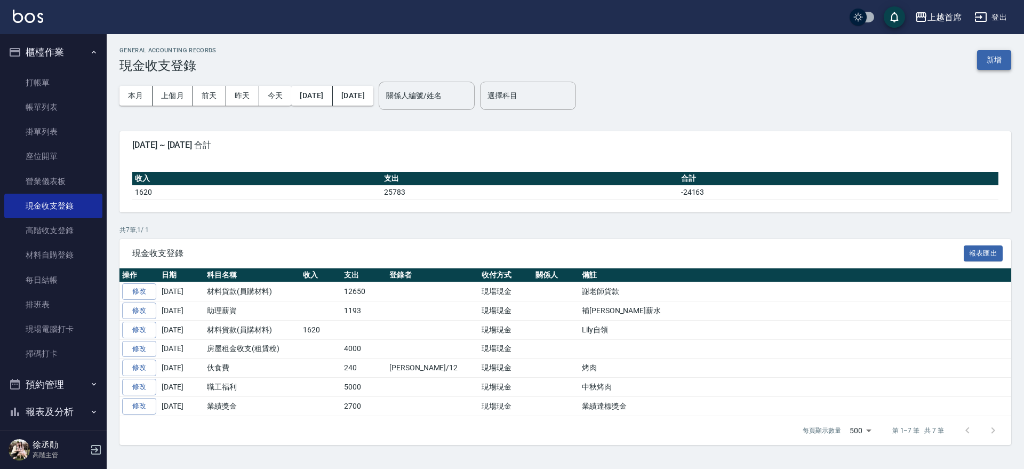
click at [994, 54] on button "新增" at bounding box center [994, 60] width 34 height 20
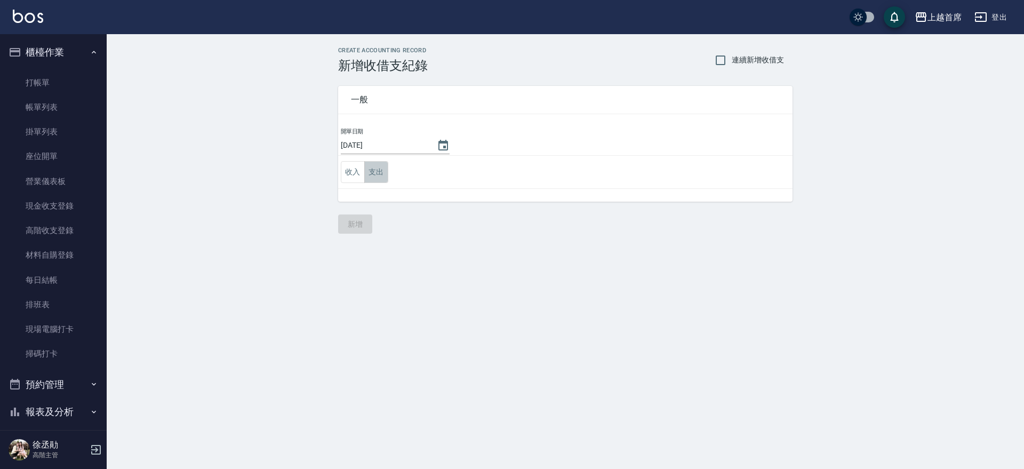
click at [379, 170] on button "支出" at bounding box center [376, 172] width 24 height 22
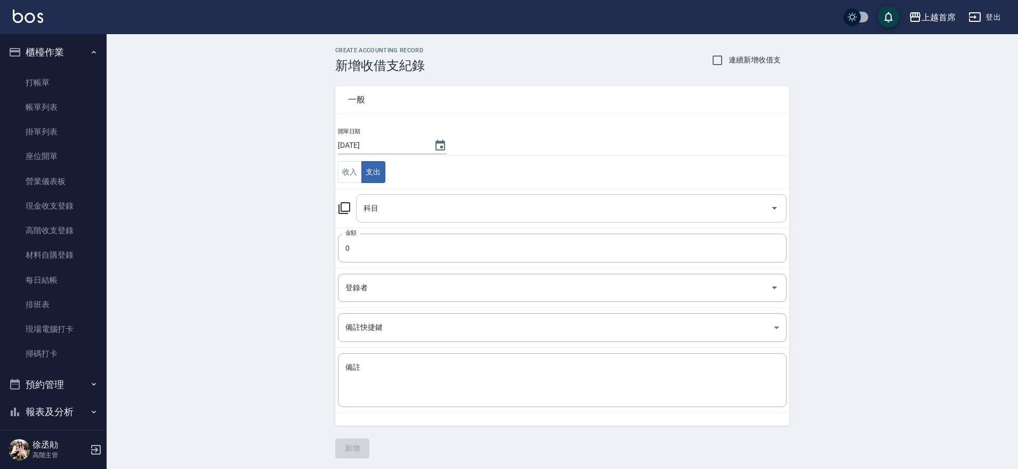
click at [408, 205] on input "科目" at bounding box center [563, 208] width 405 height 19
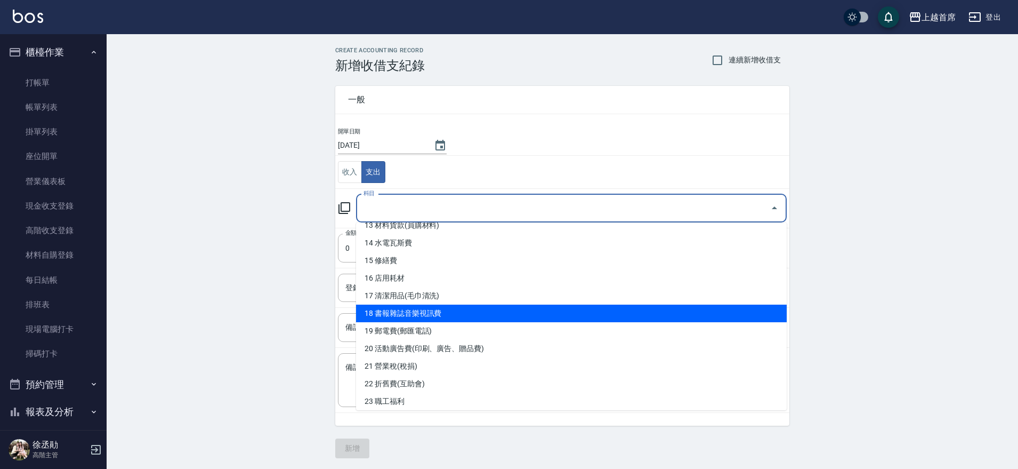
scroll to position [240, 0]
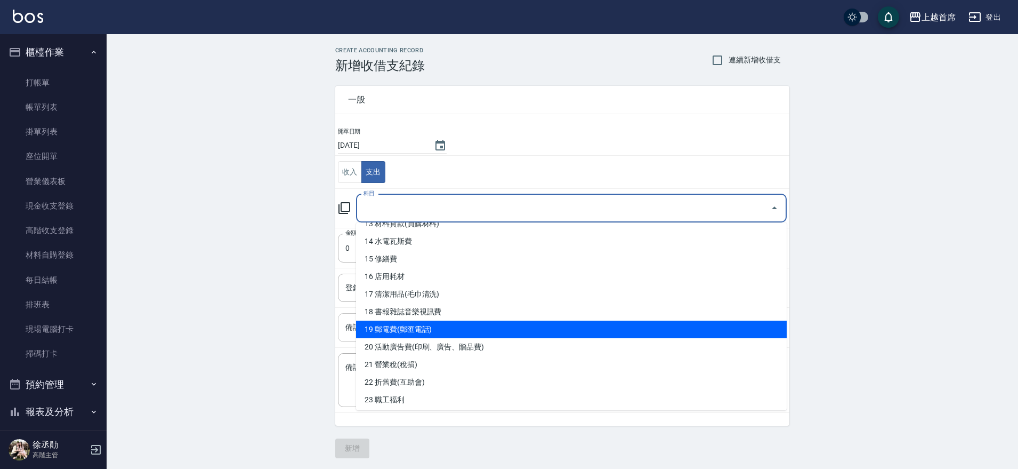
click at [529, 329] on li "19 郵電費(郵匯電話)" at bounding box center [571, 329] width 431 height 18
type input "19 郵電費(郵匯電話)"
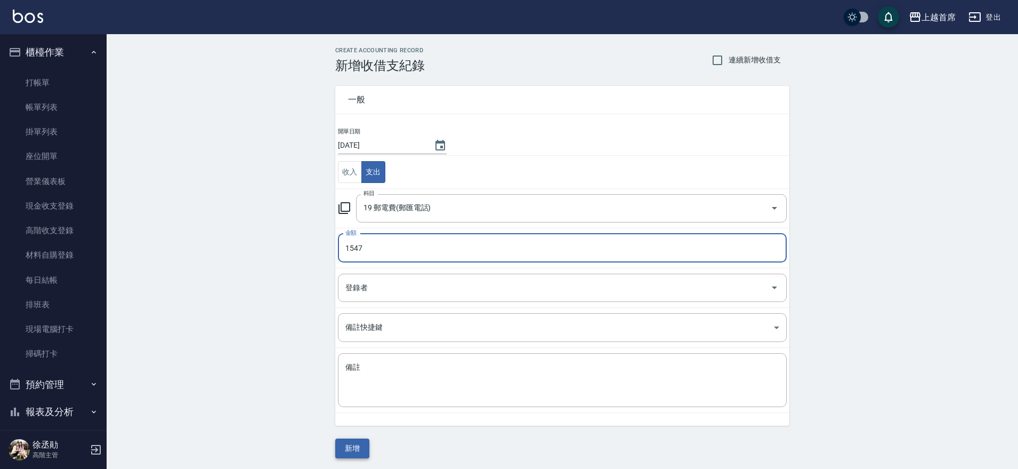
type input "1547"
click at [358, 447] on button "新增" at bounding box center [352, 448] width 34 height 20
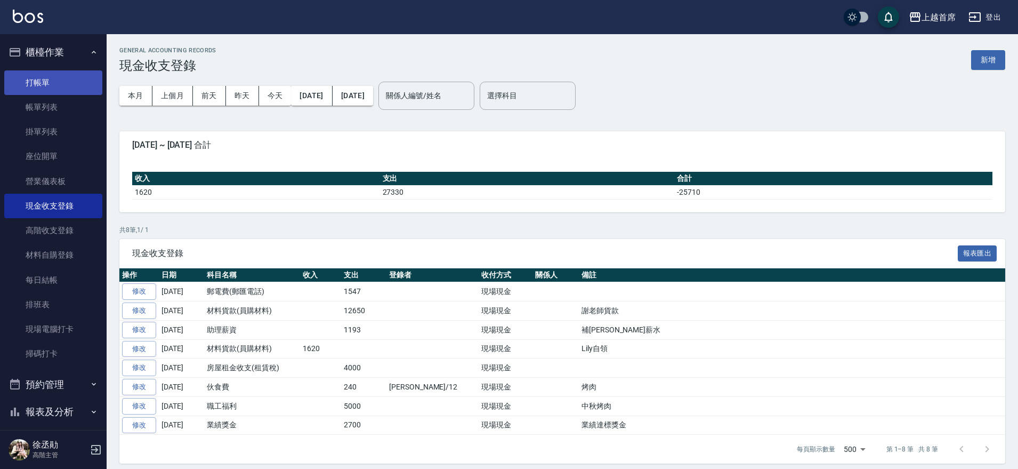
click at [79, 83] on link "打帳單" at bounding box center [53, 82] width 98 height 25
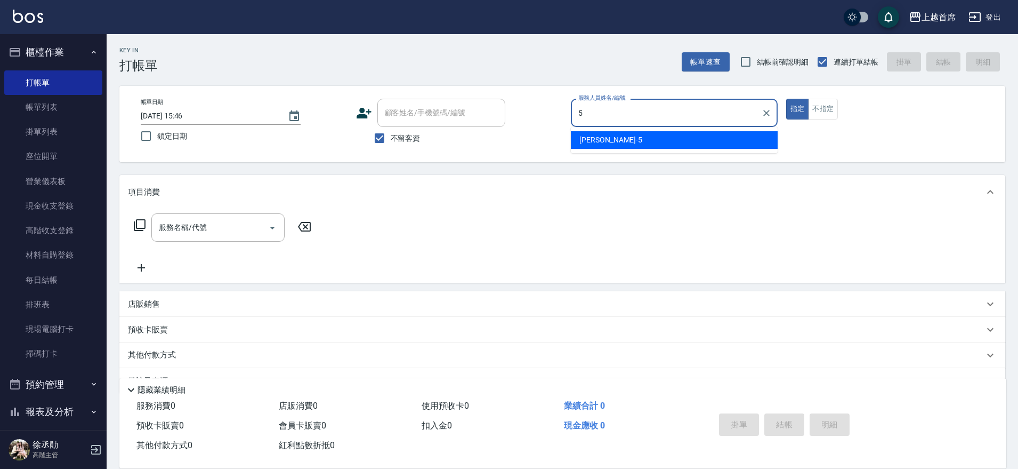
type input "[PERSON_NAME]-5"
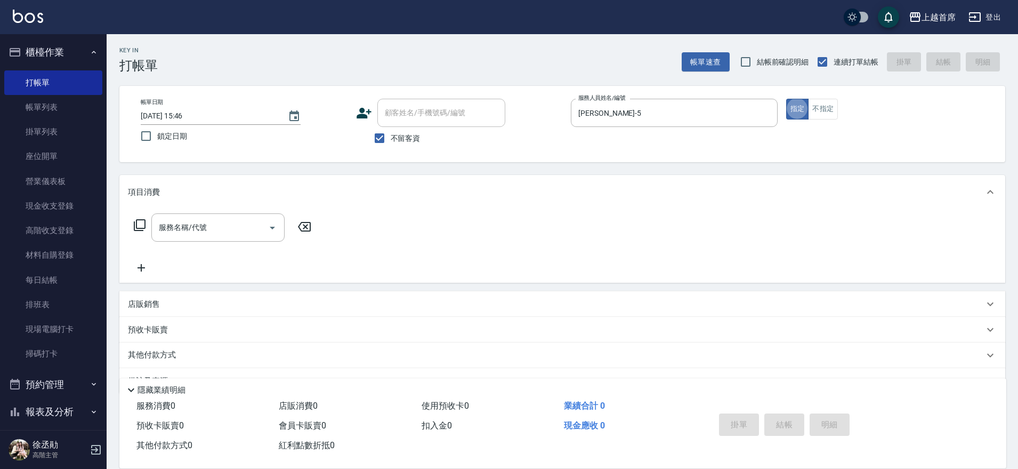
type button "true"
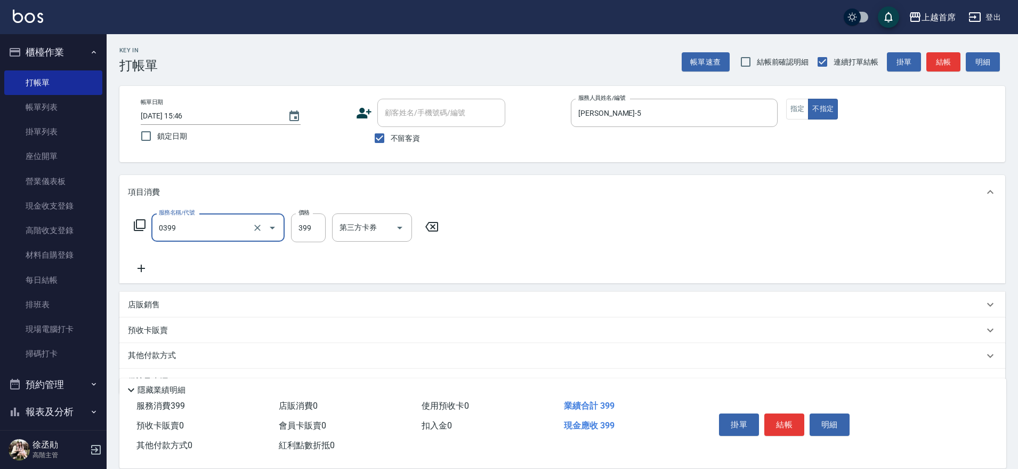
type input "海鹽洗髮(0399)"
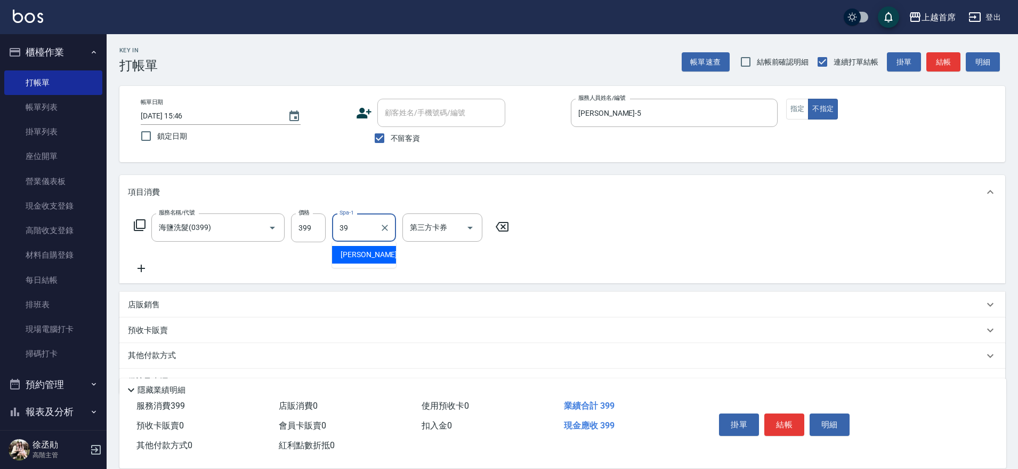
type input "[PERSON_NAME]-39"
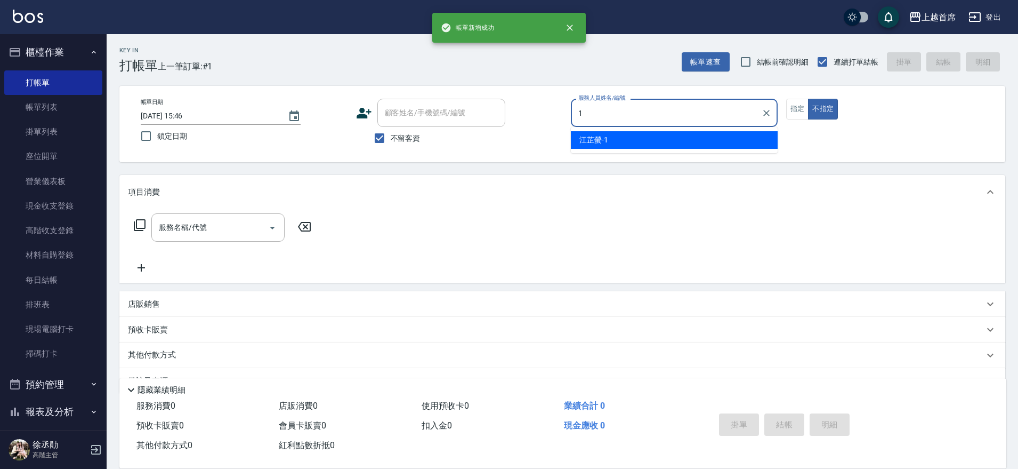
type input "[PERSON_NAME]-1"
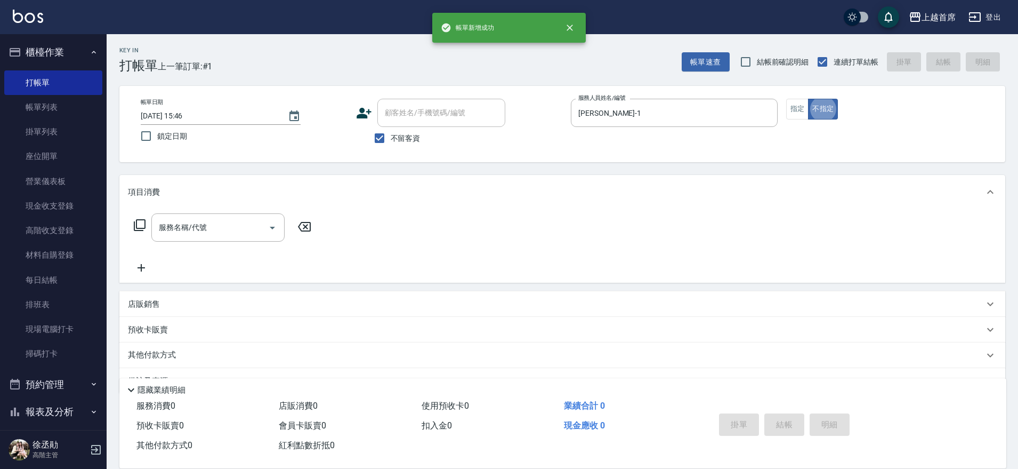
type button "false"
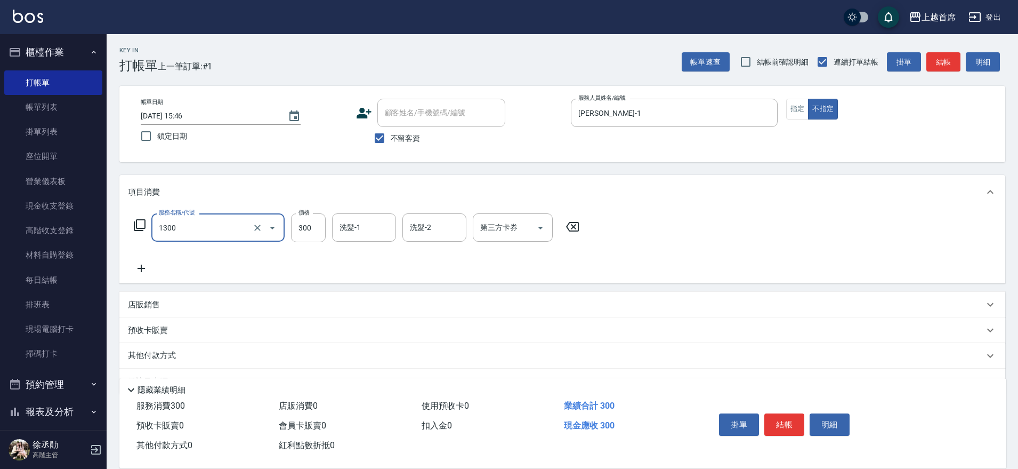
type input "洗髮(1300)"
type input "[PERSON_NAME]-77"
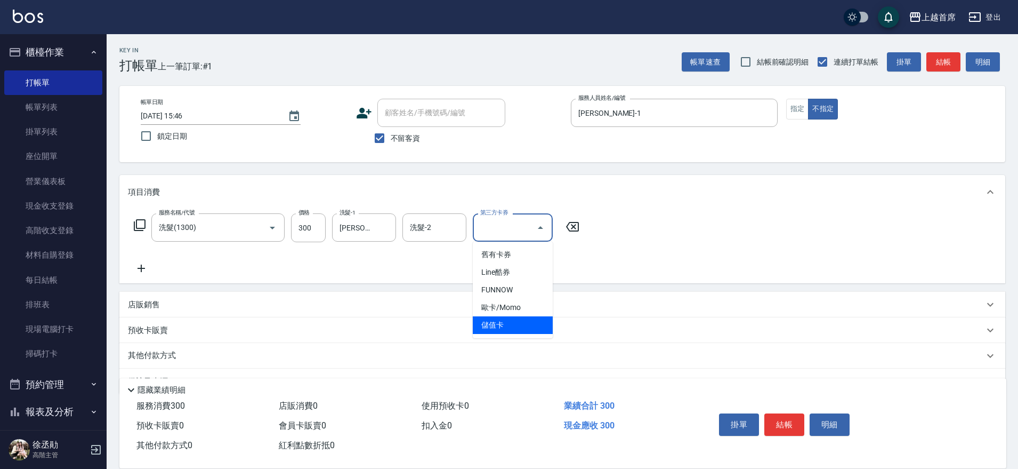
type input "儲值卡"
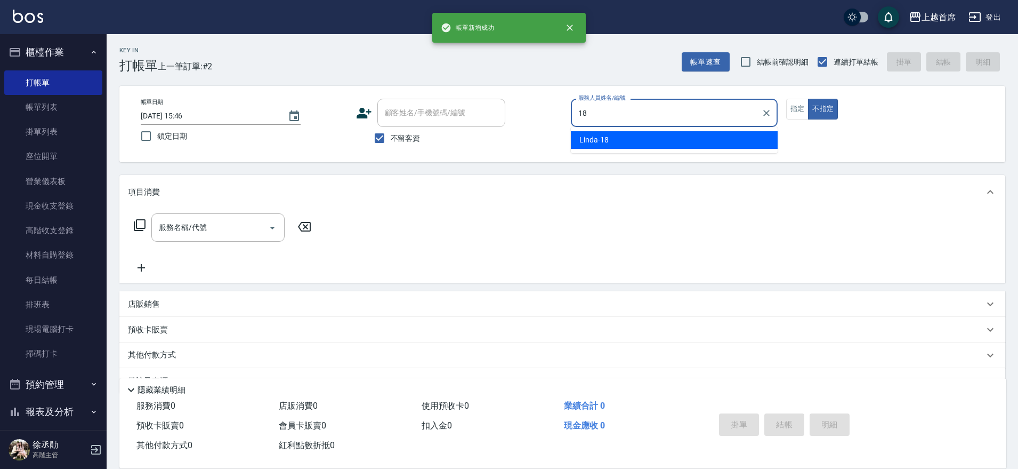
type input "Linda-18"
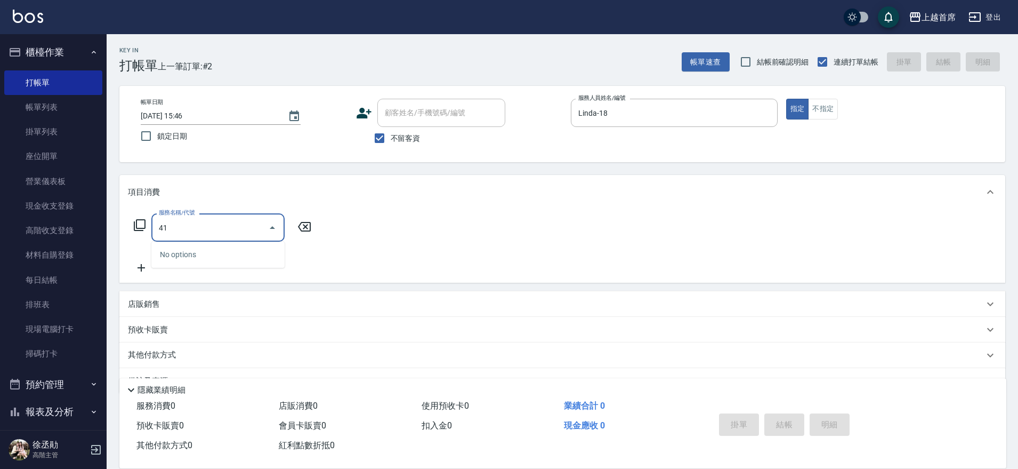
type input "4"
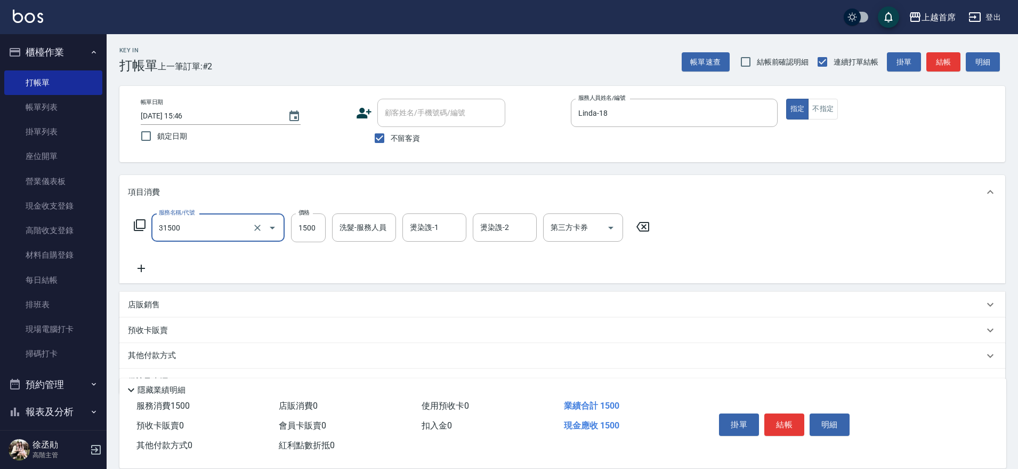
type input "燙髮1500(31500)"
type input "1499"
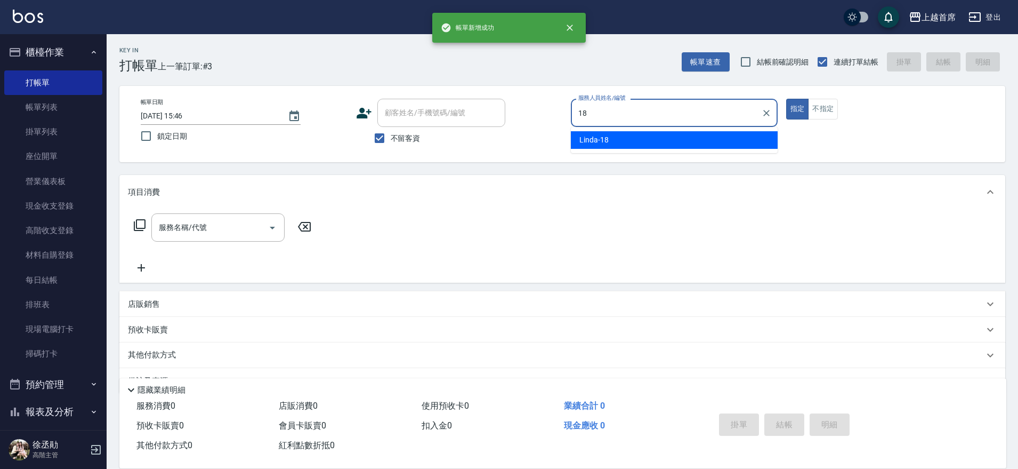
type input "Linda-18"
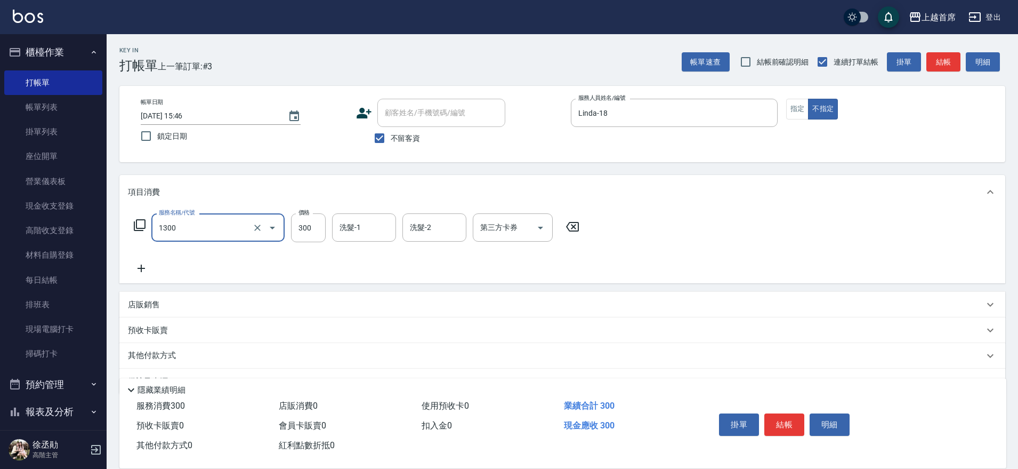
type input "洗髮(1300)"
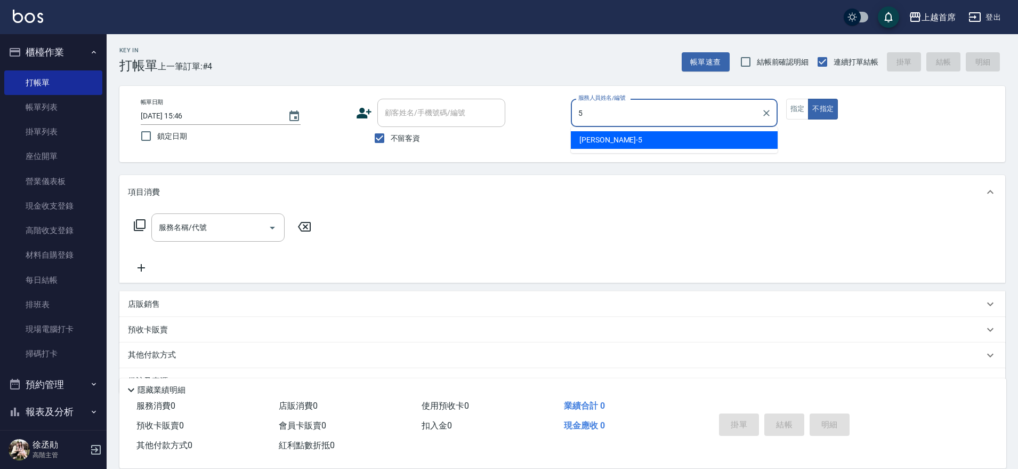
type input "[PERSON_NAME]-5"
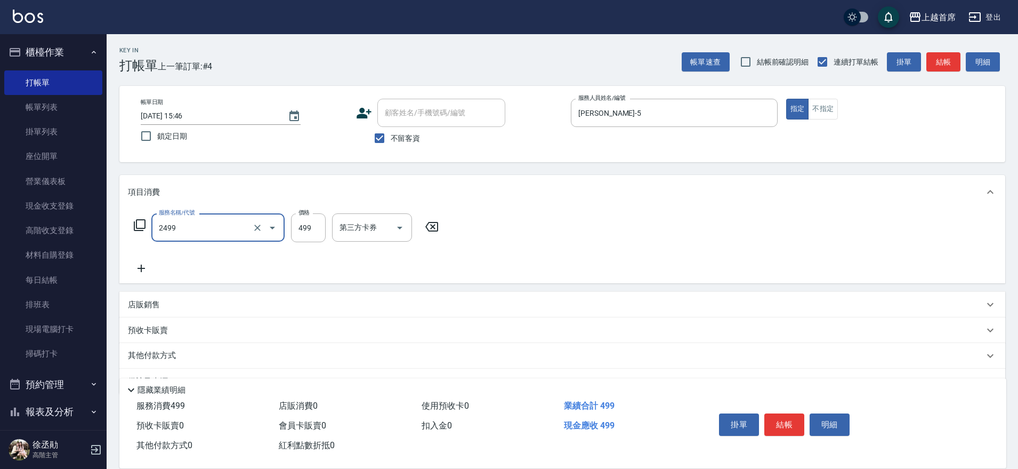
type input "499海鹽洗剪套餐(2499)"
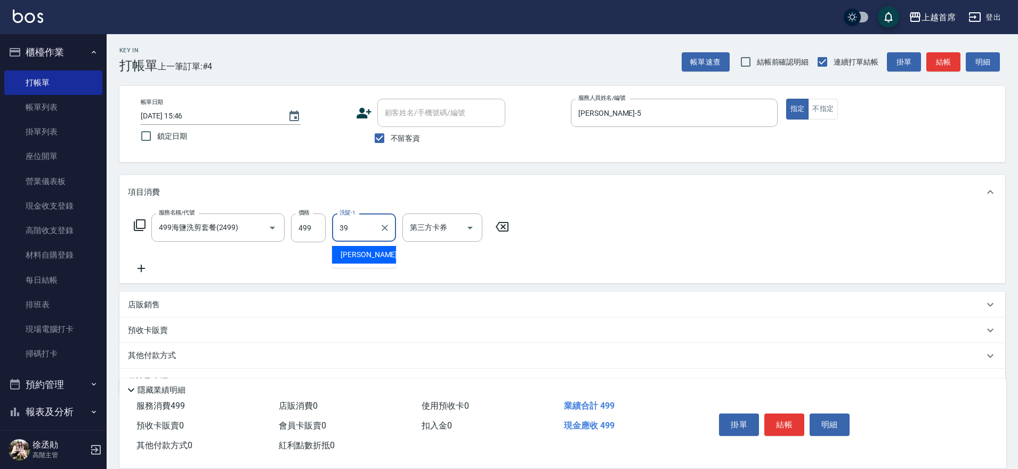
type input "[PERSON_NAME]-39"
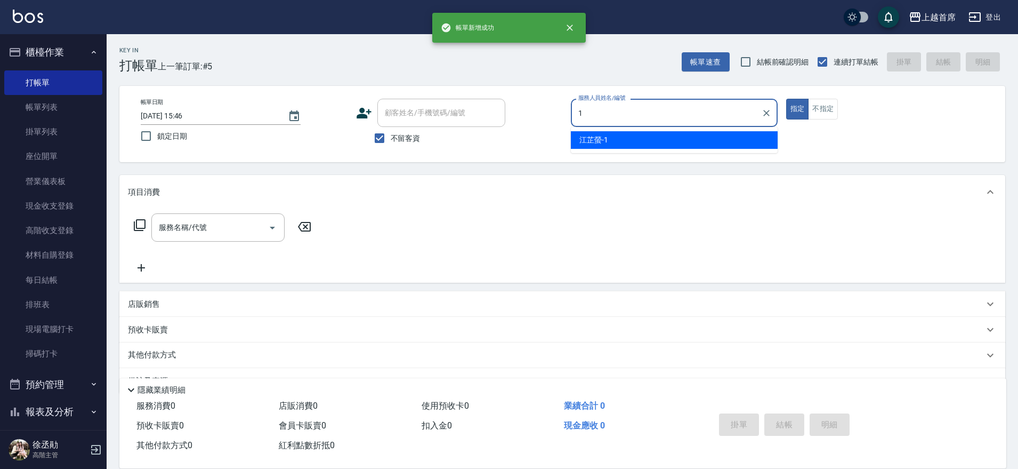
type input "[PERSON_NAME]-1"
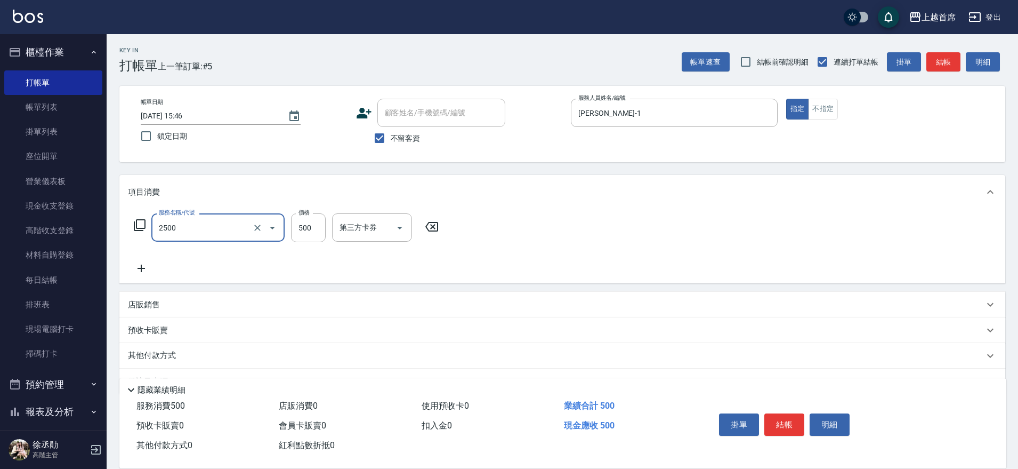
type input "海鹽洗剪500(2500)"
type input "500"
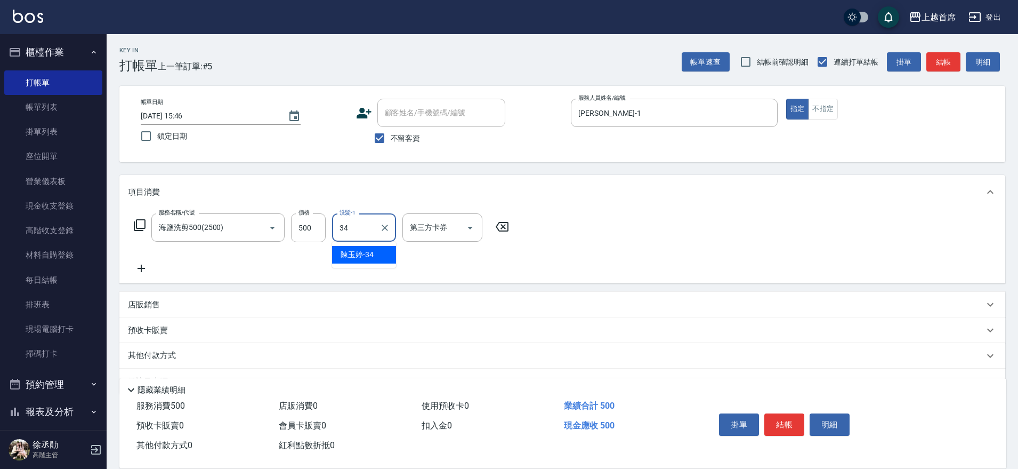
type input "[PERSON_NAME]-34"
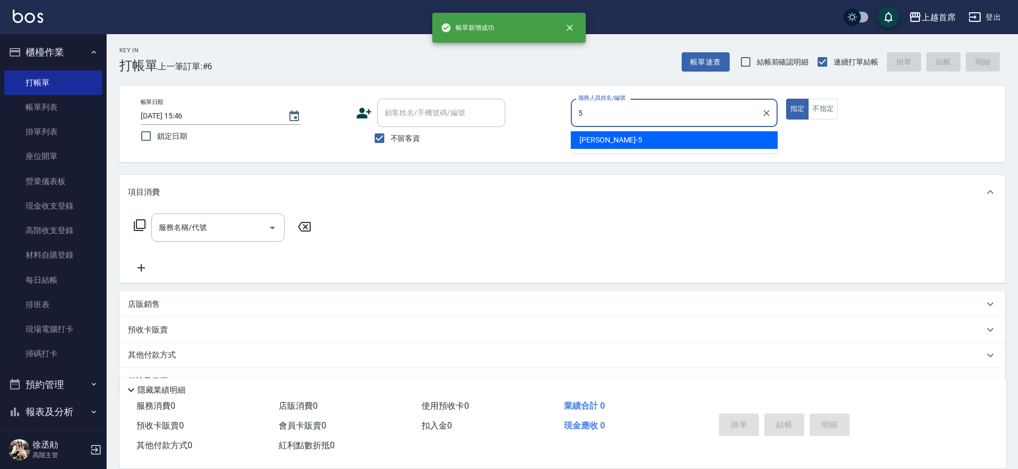
type input "[PERSON_NAME]-5"
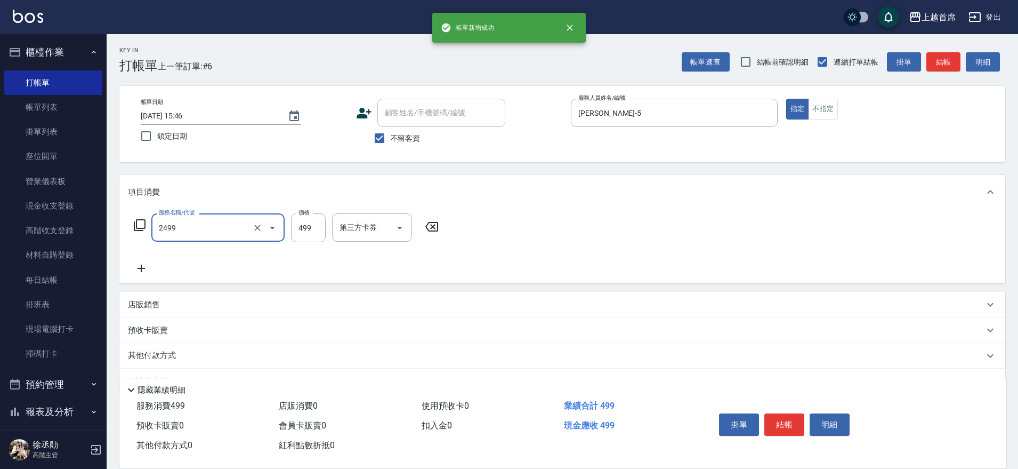
type input "499海鹽洗剪套餐(2499)"
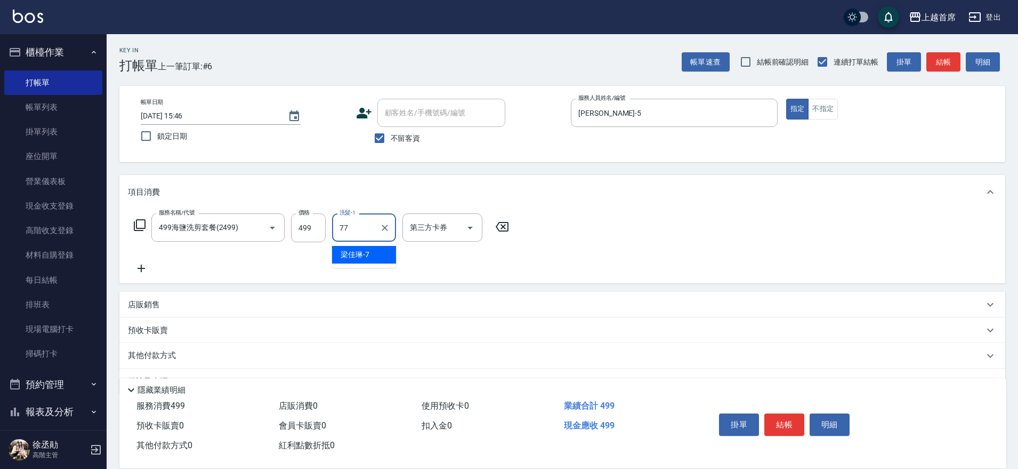
type input "[PERSON_NAME]-77"
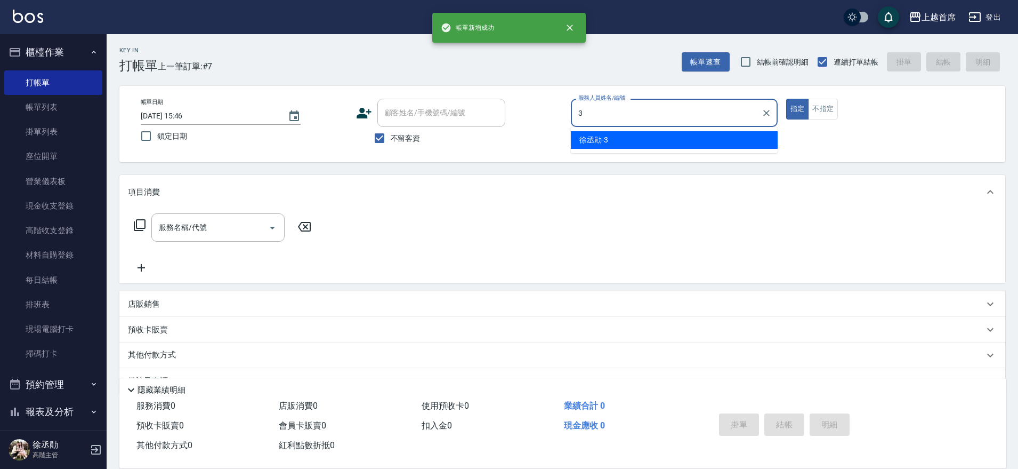
type input "[PERSON_NAME]-3"
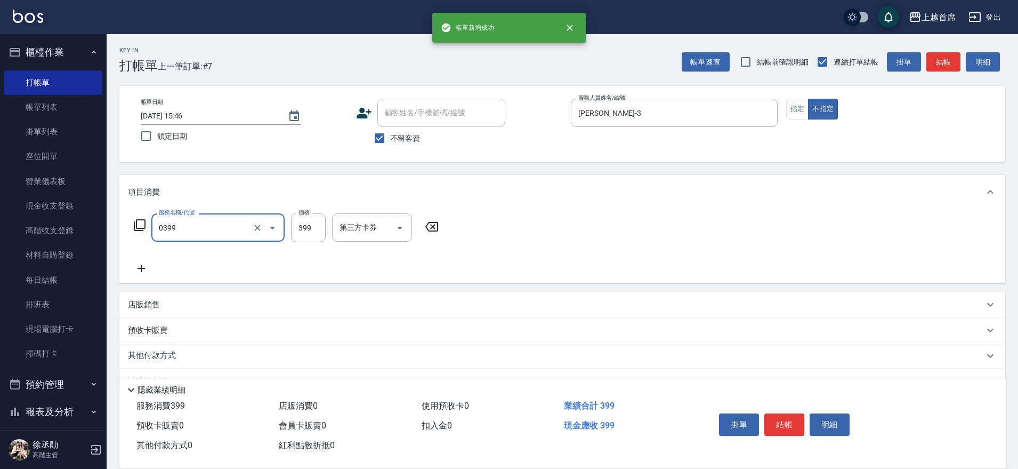
type input "海鹽洗髮(0399)"
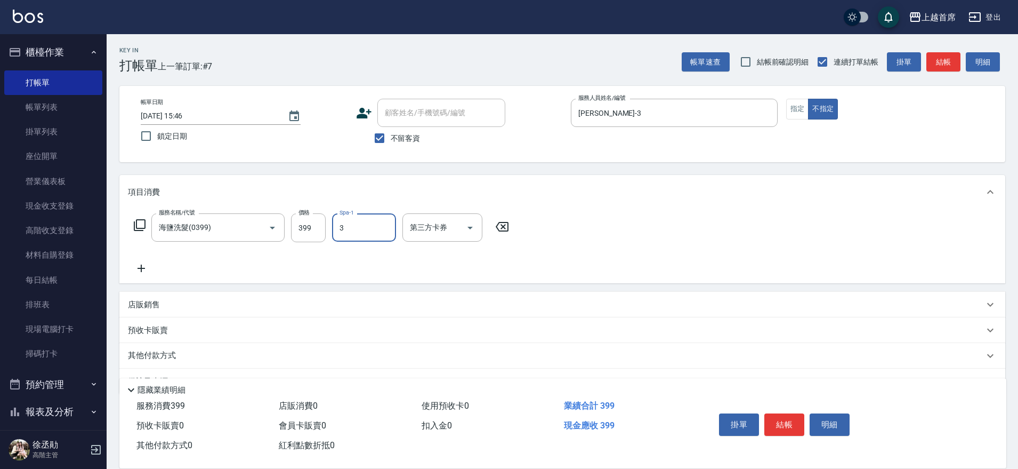
type input "[PERSON_NAME]-3"
click at [382, 227] on icon "Clear" at bounding box center [385, 227] width 11 height 11
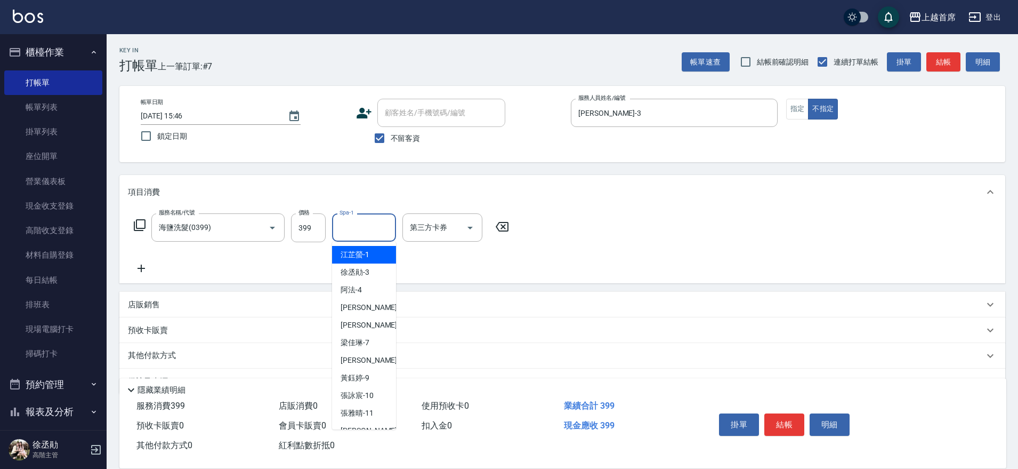
click at [372, 227] on input "Spa-1" at bounding box center [364, 227] width 54 height 19
type input "[PERSON_NAME]-23"
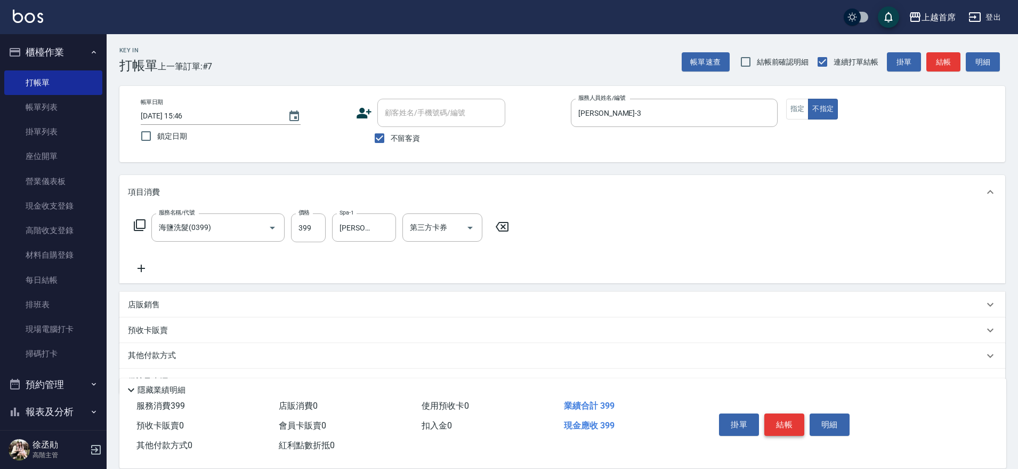
click at [787, 416] on button "結帳" at bounding box center [784, 424] width 40 height 22
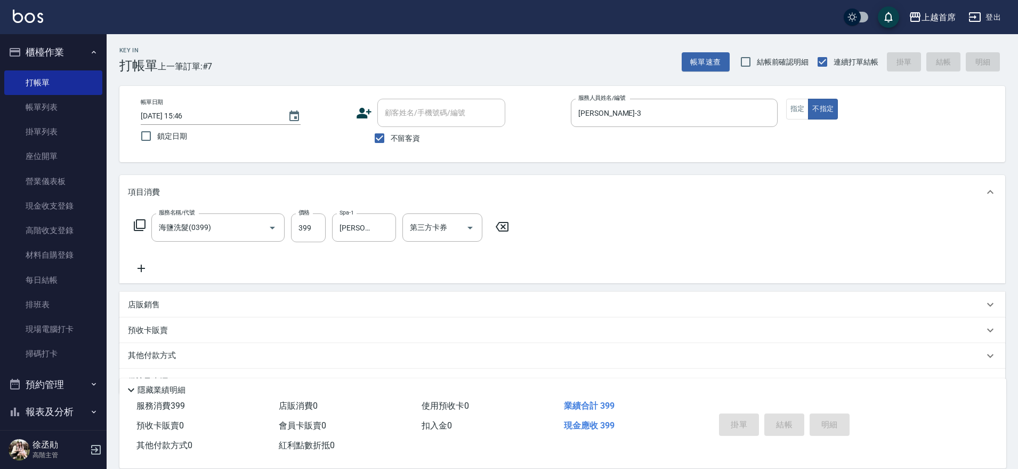
type input "[DATE] 15:47"
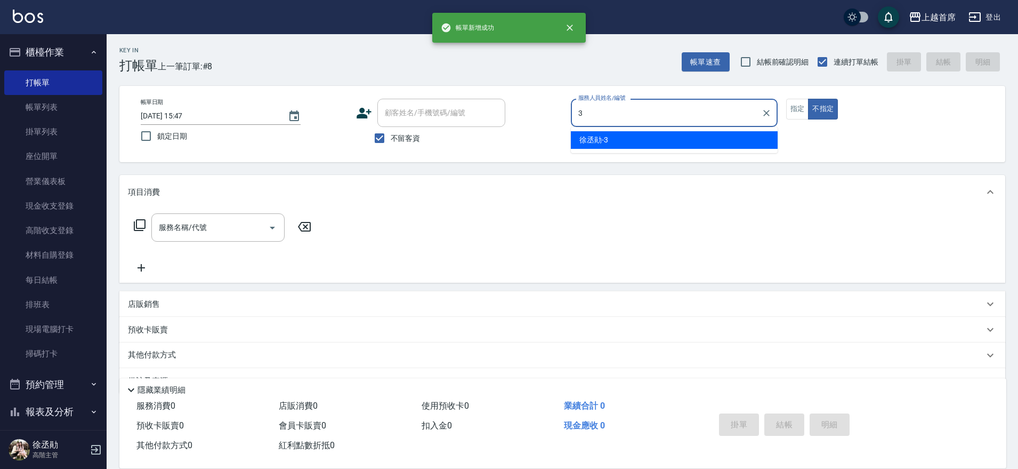
type input "[PERSON_NAME]-3"
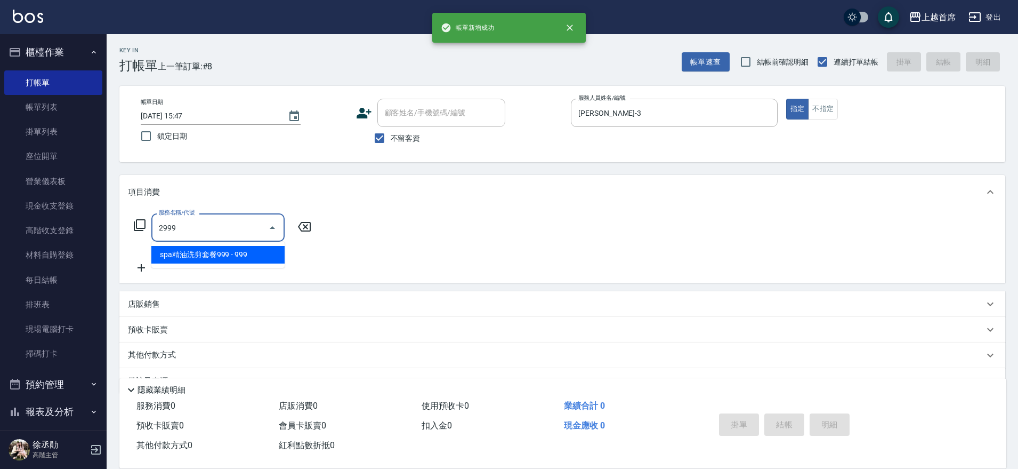
type input "spa精油洗剪套餐999(2999)"
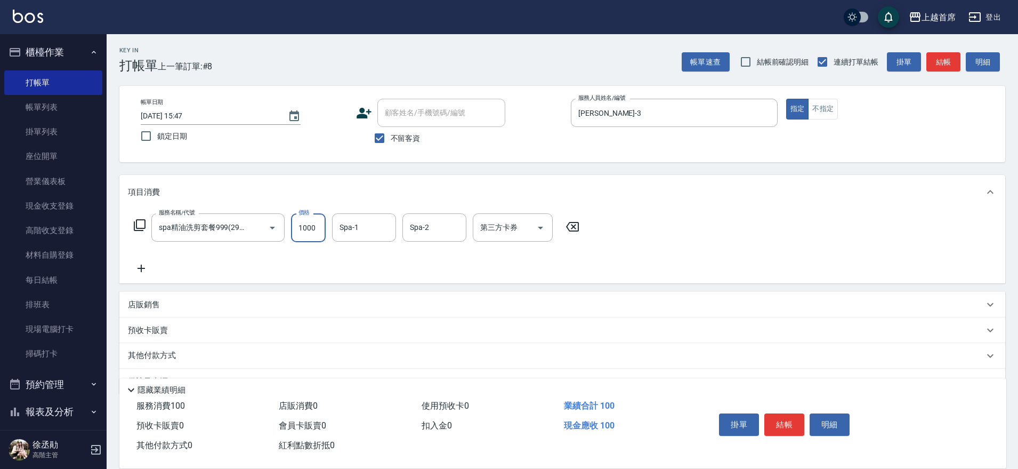
type input "1000"
type input "[PERSON_NAME]-39"
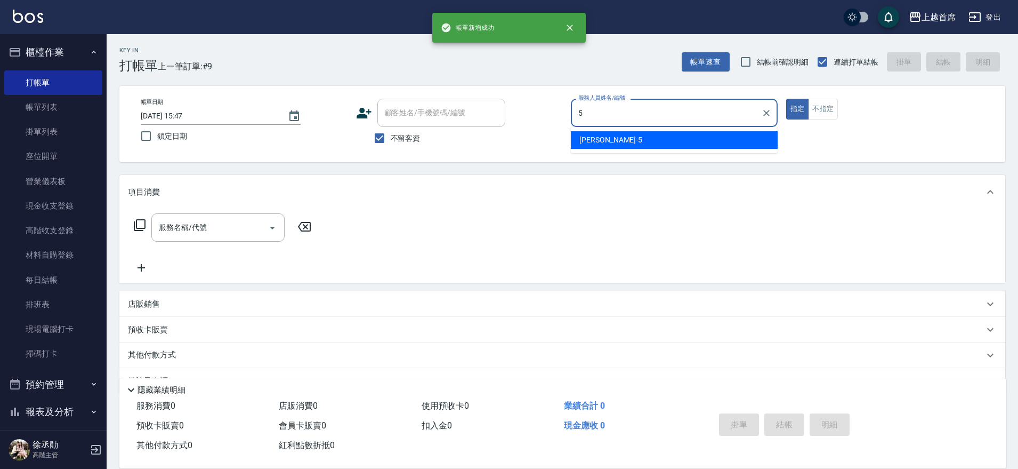
type input "[PERSON_NAME]-5"
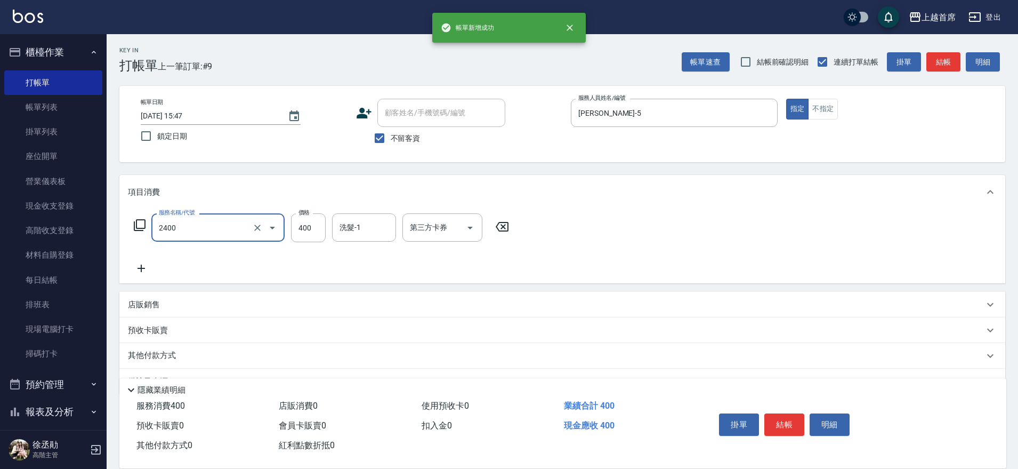
type input "指定一般洗剪400(2400)"
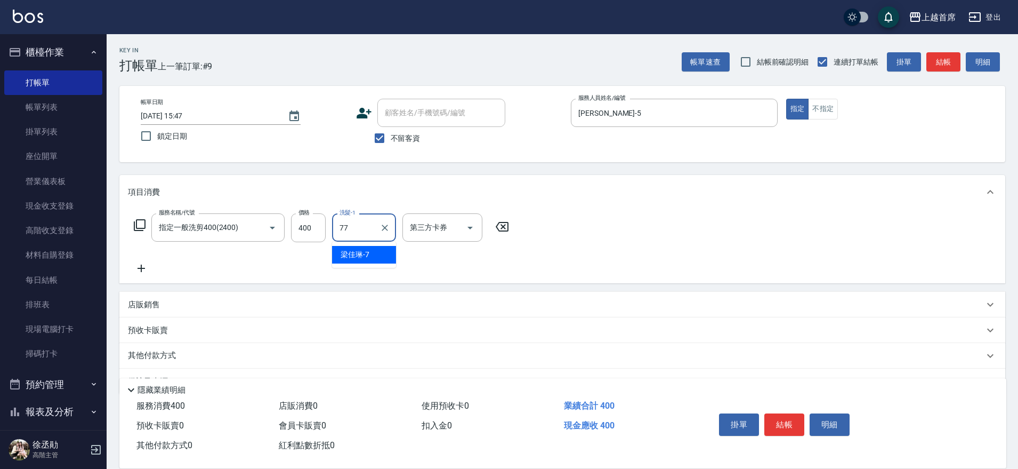
type input "[PERSON_NAME]-77"
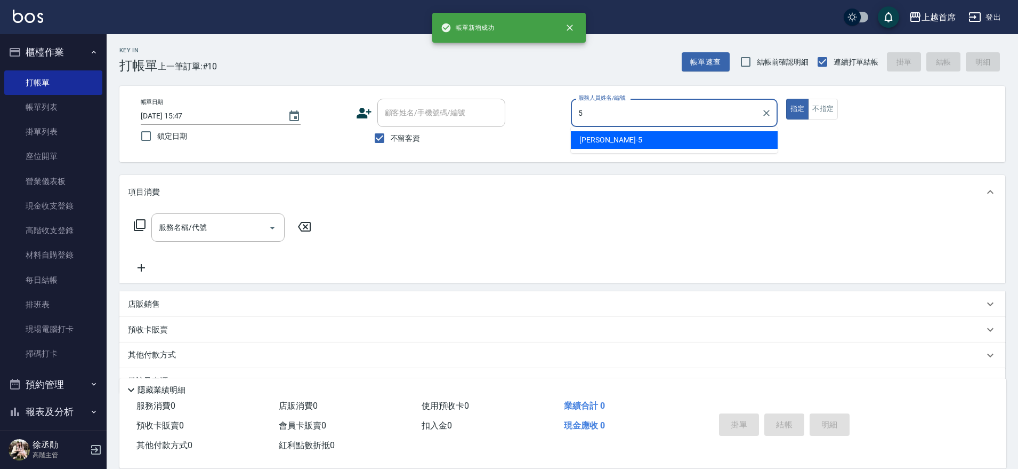
type input "[PERSON_NAME]-5"
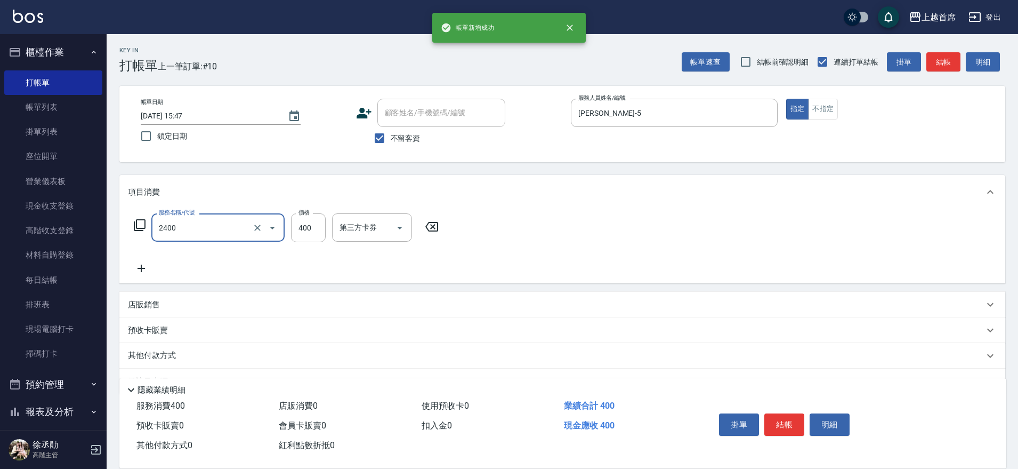
type input "指定一般洗剪400(2400)"
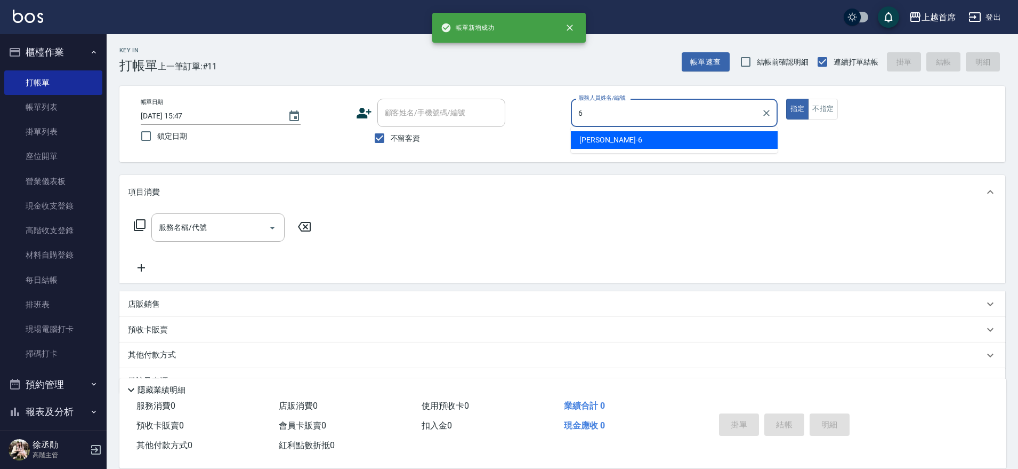
type input "Aki-6"
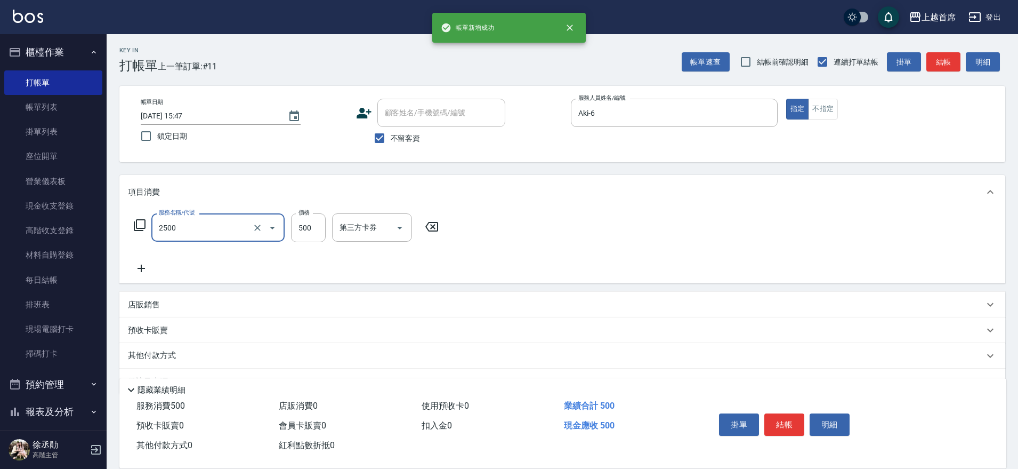
type input "海鹽洗剪500(2500)"
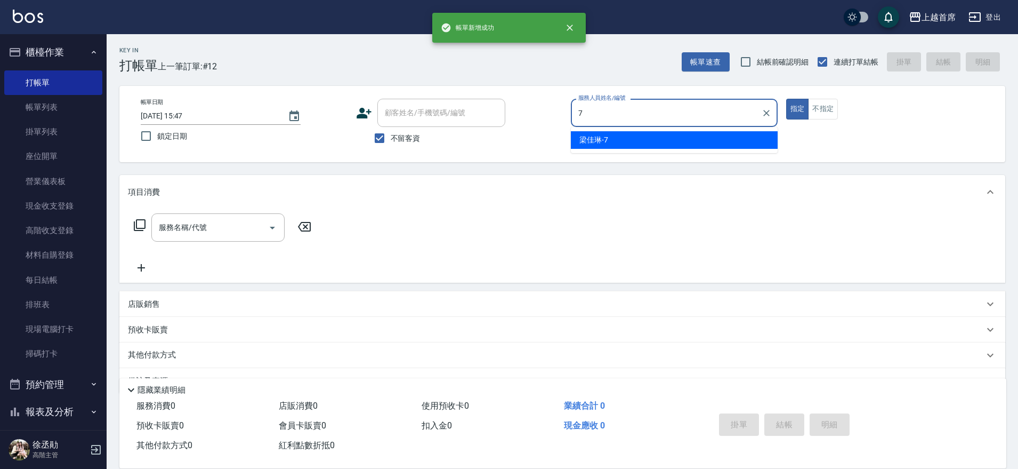
type input "[PERSON_NAME]-7"
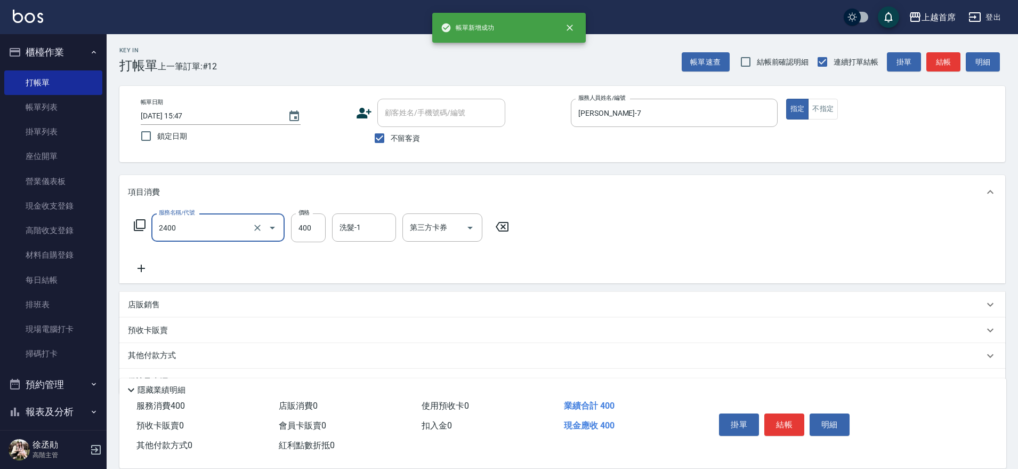
type input "指定一般洗剪400(2400)"
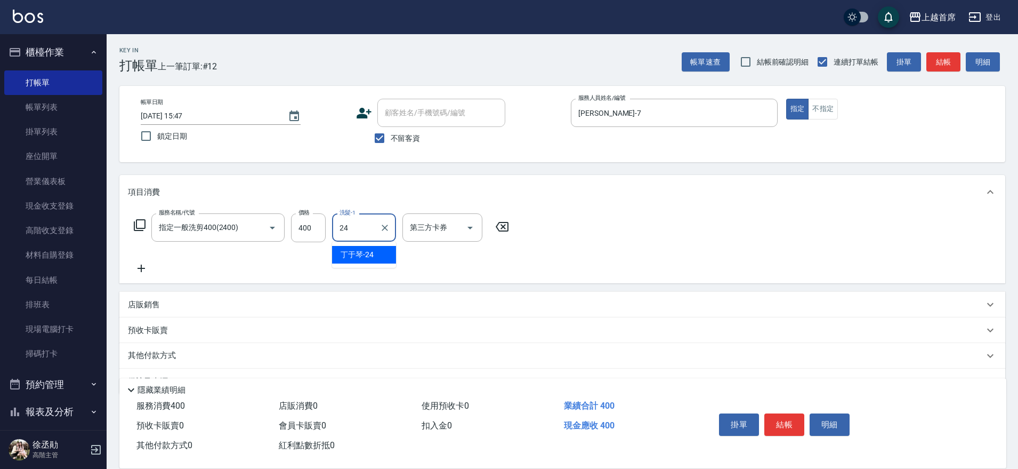
type input "[PERSON_NAME]-24"
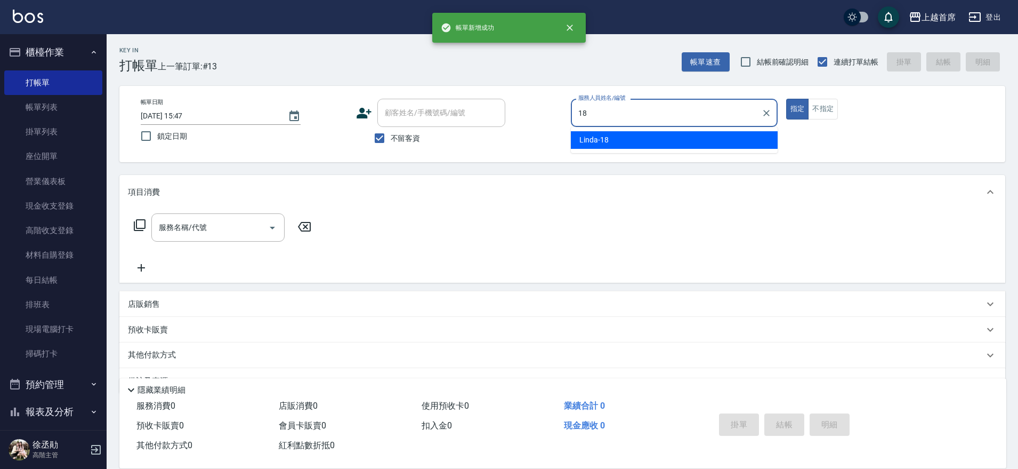
type input "Linda-18"
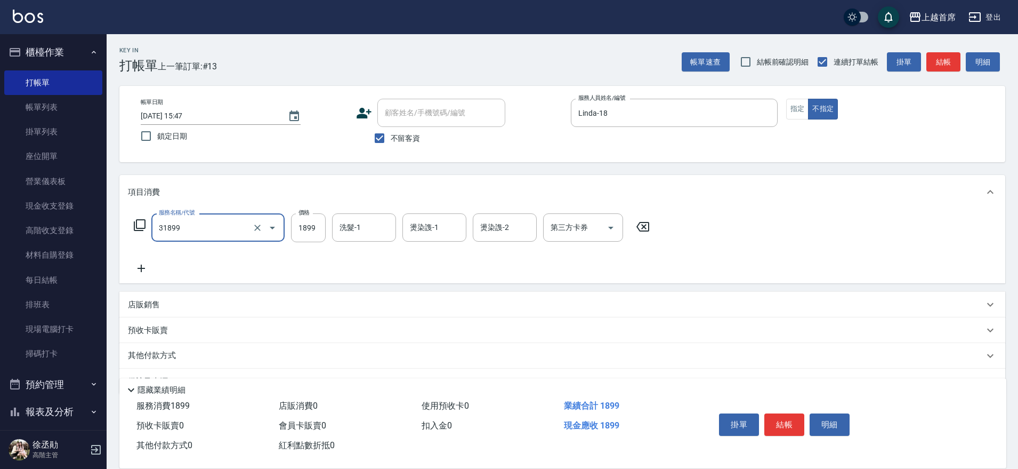
type input "燙髮D餐(31899)"
click at [299, 222] on input "900" at bounding box center [308, 227] width 35 height 29
click at [299, 225] on input "900" at bounding box center [308, 227] width 35 height 29
type input "1900"
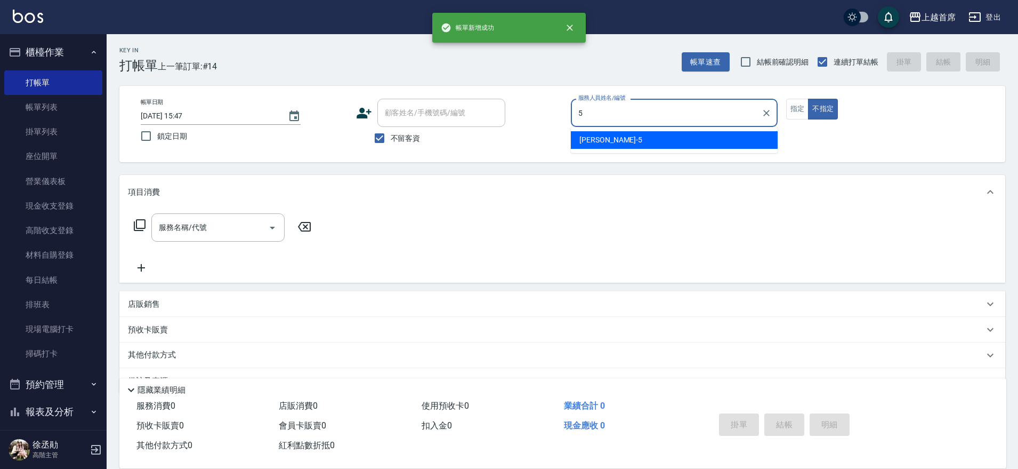
type input "[PERSON_NAME]-5"
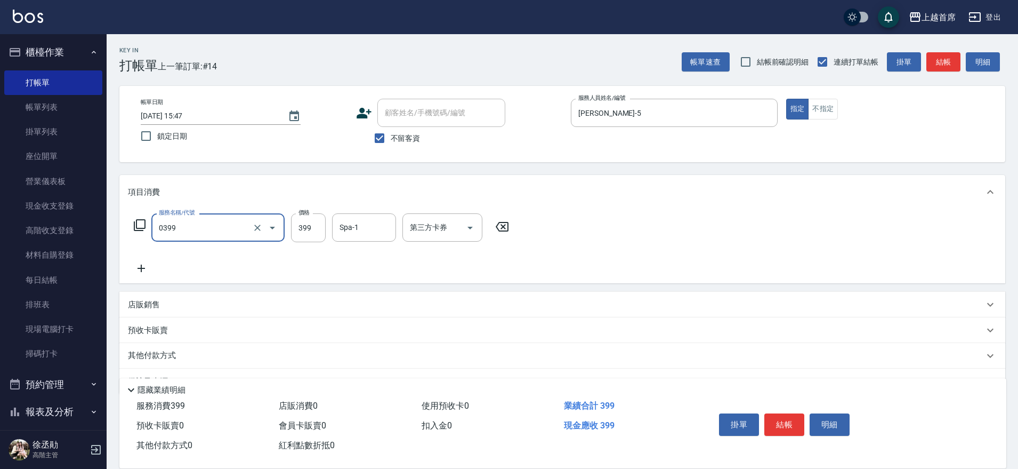
type input "海鹽洗髮(0399)"
type input "[PERSON_NAME]-20"
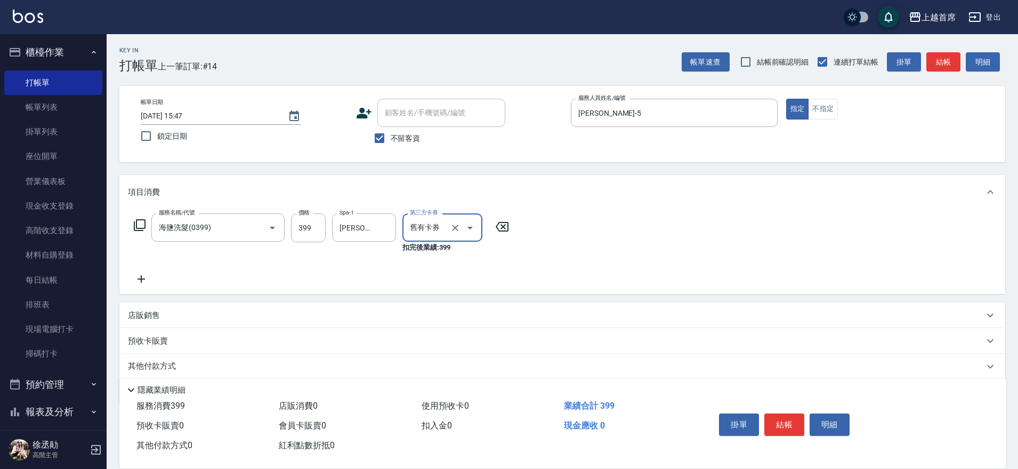
drag, startPoint x: 471, startPoint y: 222, endPoint x: 470, endPoint y: 228, distance: 6.0
click at [472, 222] on icon "Open" at bounding box center [470, 227] width 13 height 13
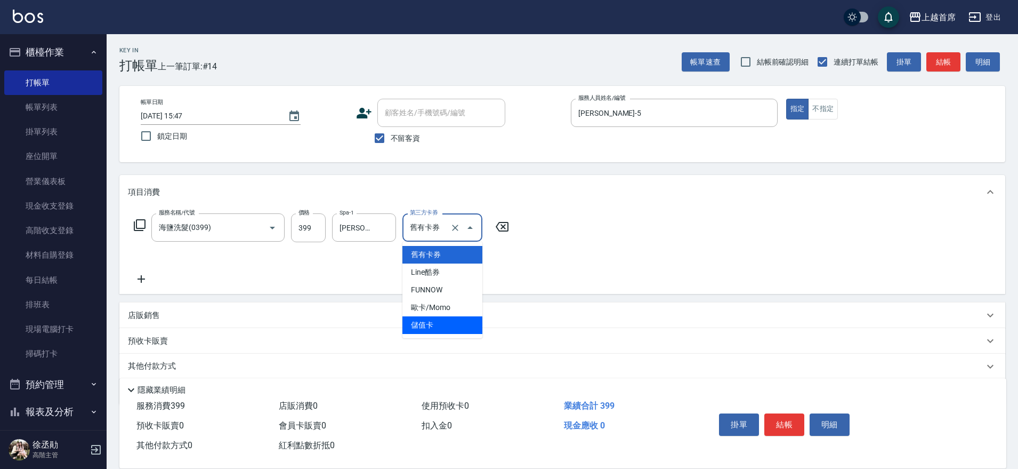
click at [450, 325] on span "儲值卡" at bounding box center [442, 325] width 80 height 18
type input "儲值卡"
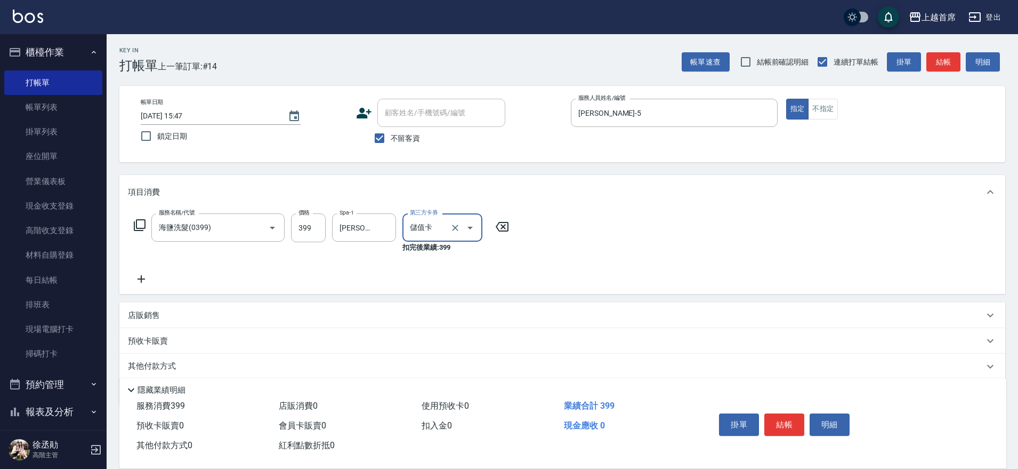
drag, startPoint x: 774, startPoint y: 414, endPoint x: 779, endPoint y: 414, distance: 5.9
click at [775, 414] on button "結帳" at bounding box center [784, 424] width 40 height 22
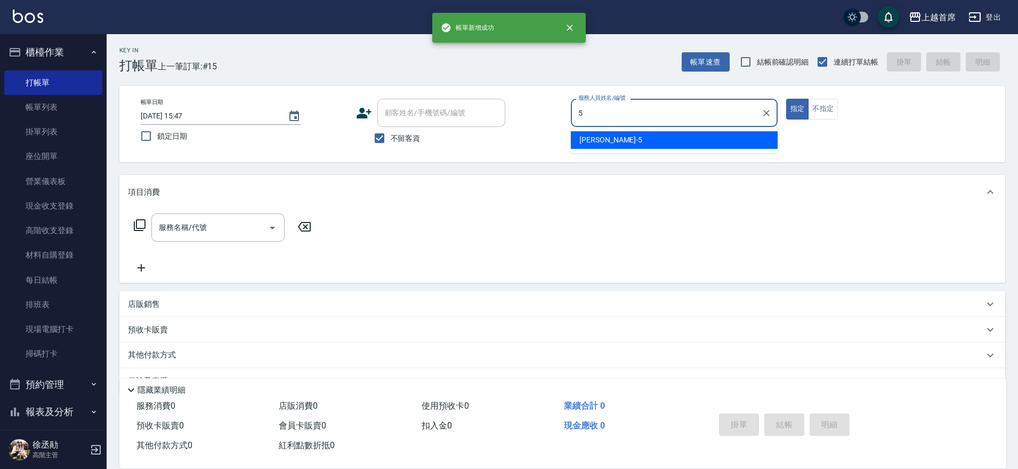
type input "[PERSON_NAME]-5"
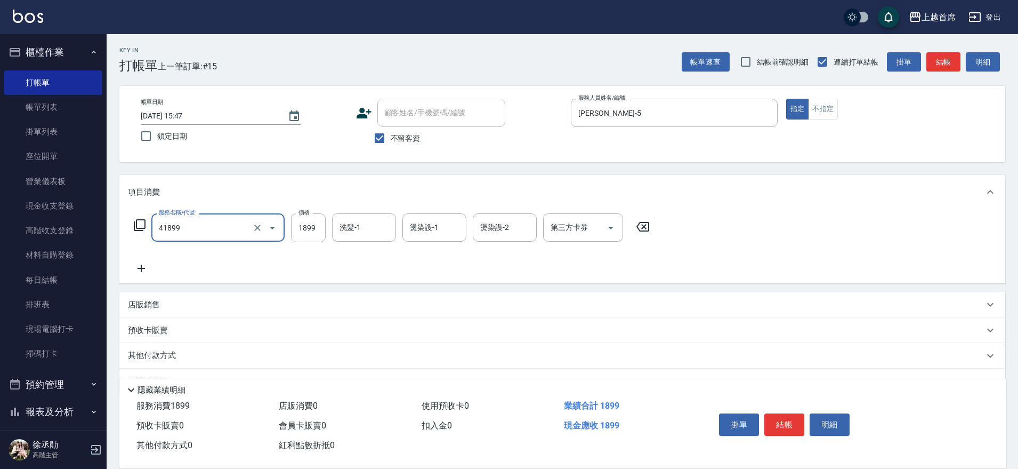
type input "染髮D餐(41899)"
type input "209"
click at [365, 228] on input "洗髮-1" at bounding box center [364, 227] width 54 height 19
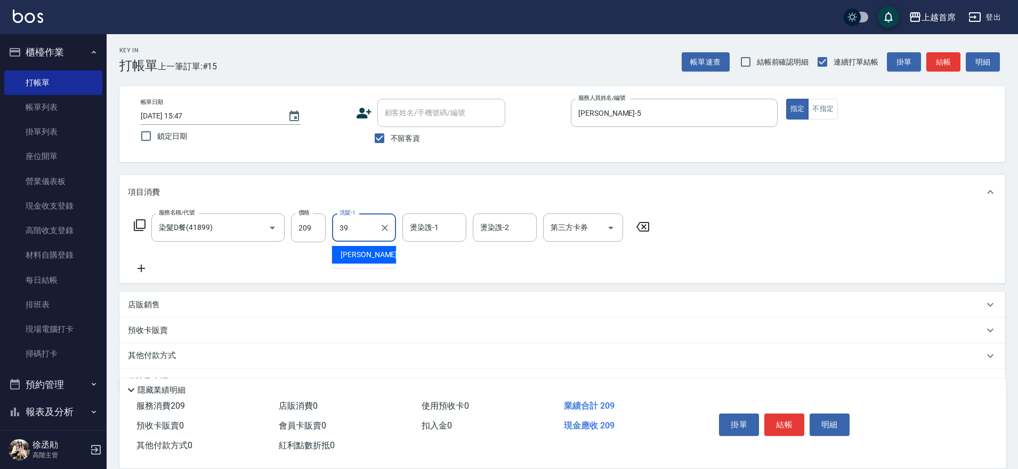
type input "[PERSON_NAME]-39"
click at [312, 231] on input "209" at bounding box center [308, 227] width 35 height 29
click at [312, 226] on input "209" at bounding box center [308, 227] width 35 height 29
type input "2099"
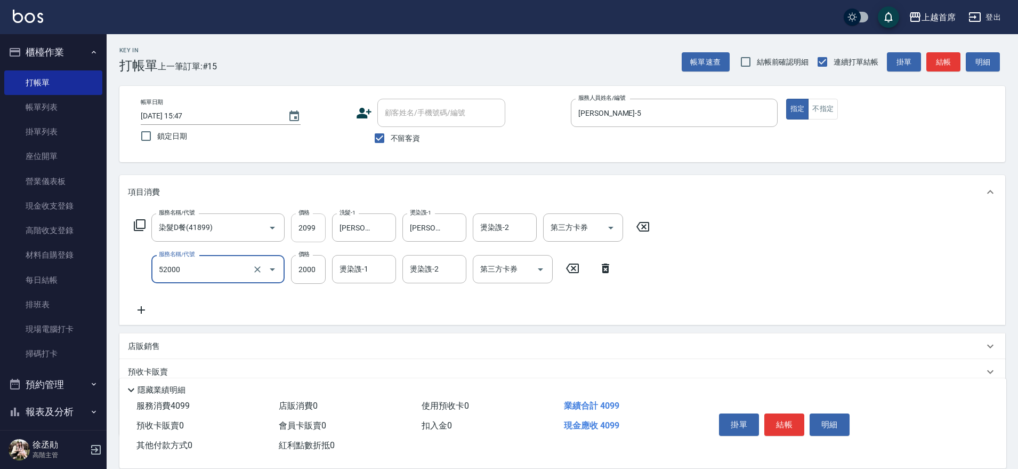
type input "黑耀光護髮(52000)"
type input "1950"
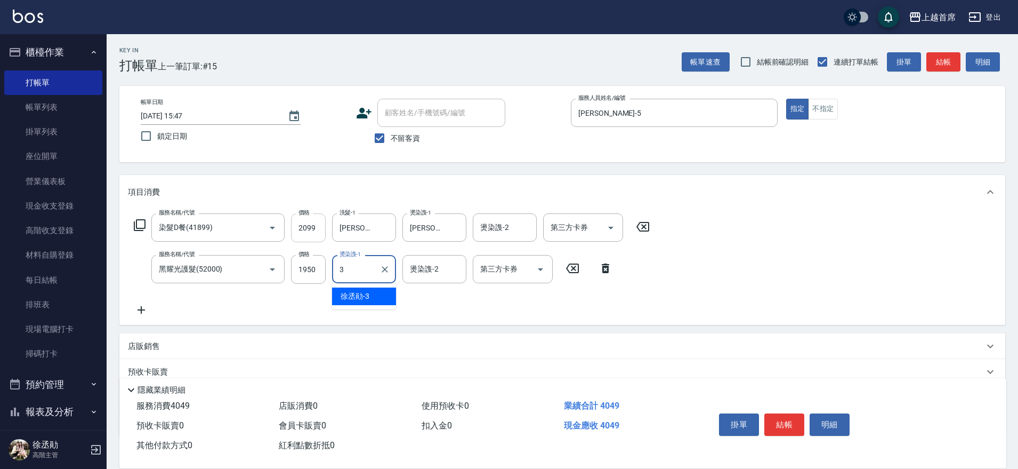
type input "[PERSON_NAME]-3"
drag, startPoint x: 393, startPoint y: 273, endPoint x: 383, endPoint y: 271, distance: 9.7
click at [391, 273] on div "[PERSON_NAME]-3 燙染謢-1" at bounding box center [364, 269] width 64 height 28
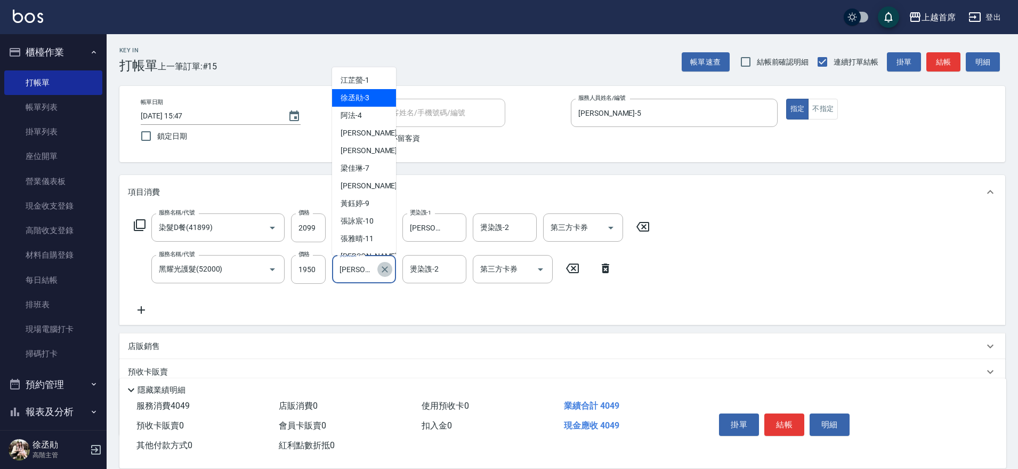
click at [383, 271] on icon "Clear" at bounding box center [385, 269] width 11 height 11
click at [364, 270] on input "燙染謢-1" at bounding box center [364, 269] width 54 height 19
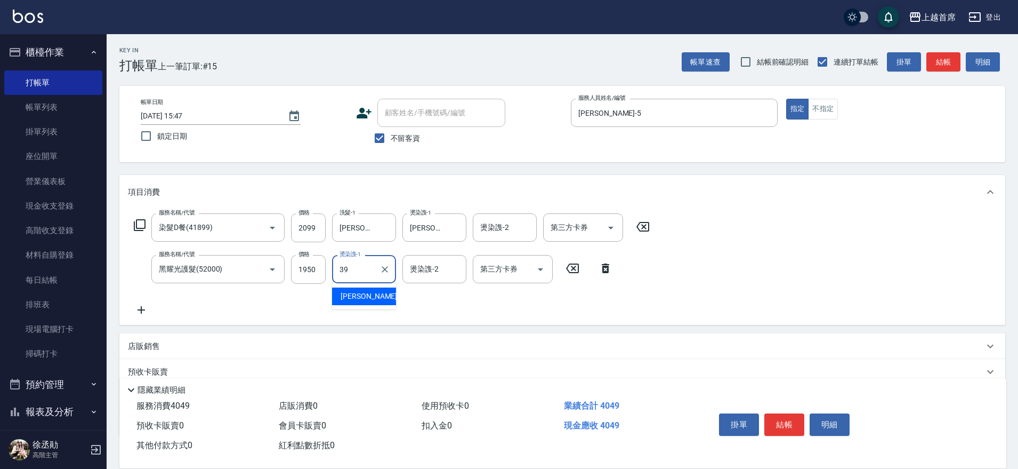
type input "[PERSON_NAME]-39"
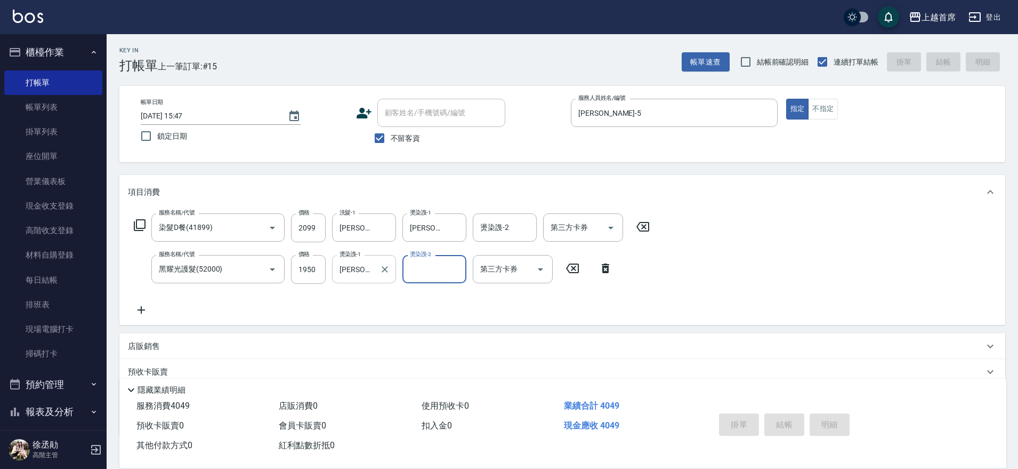
type input "[DATE] 15:48"
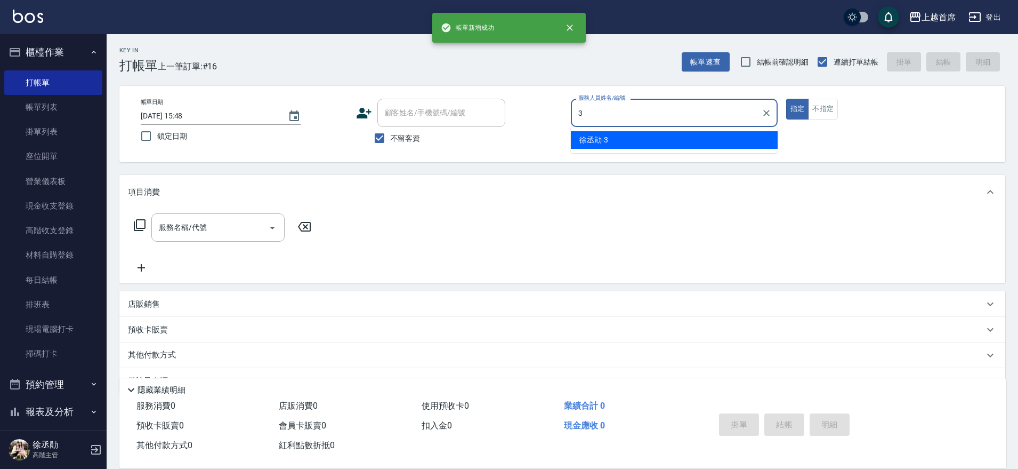
type input "[PERSON_NAME]-3"
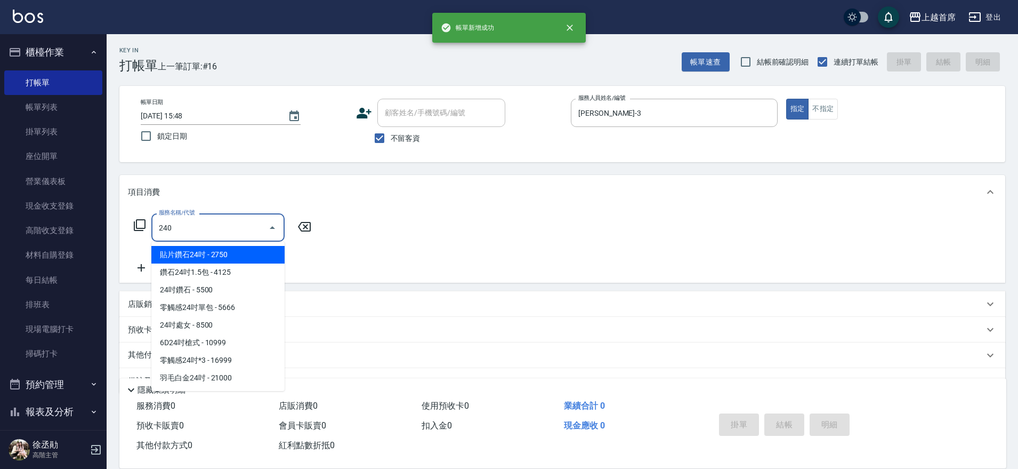
type input "2400"
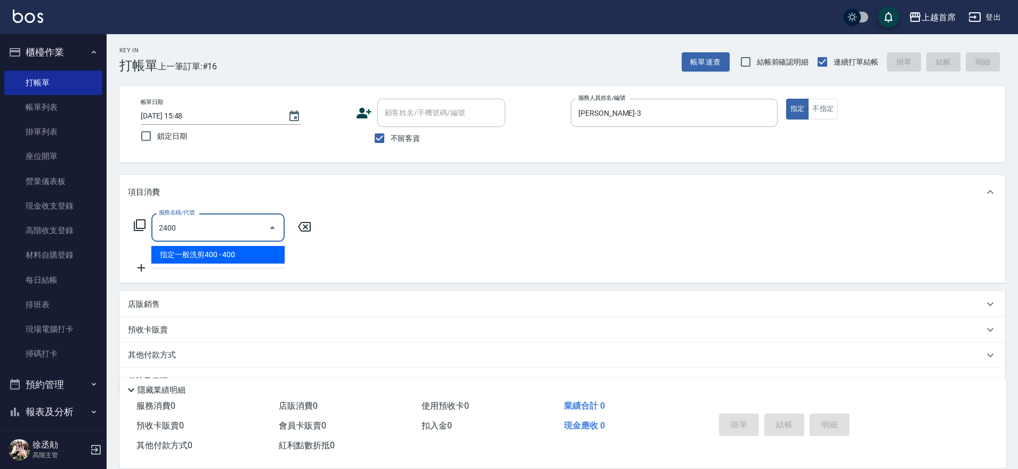
type input "指定一般洗剪400(2400)"
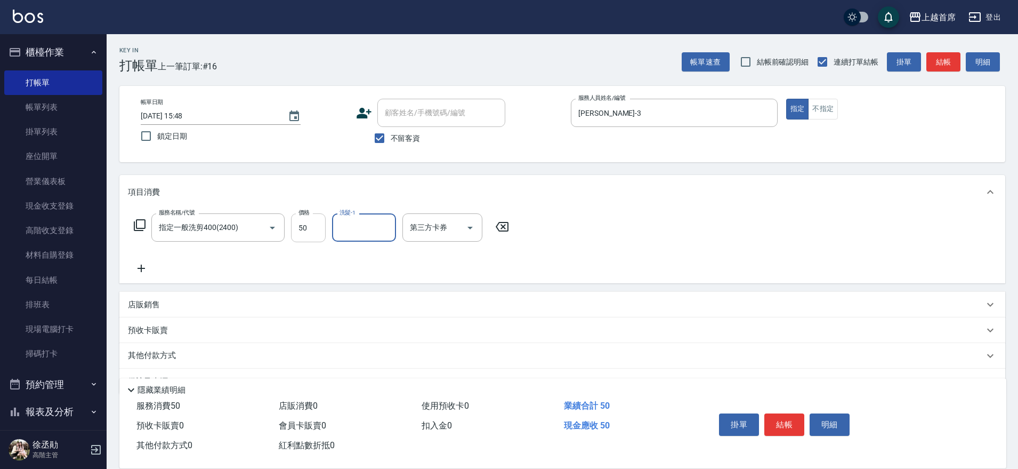
click at [304, 232] on input "50" at bounding box center [308, 227] width 35 height 29
click at [301, 229] on input "50" at bounding box center [308, 227] width 35 height 29
click at [301, 228] on input "50" at bounding box center [308, 227] width 35 height 29
click at [301, 227] on input "50" at bounding box center [308, 227] width 35 height 29
click at [299, 228] on input "50" at bounding box center [308, 227] width 35 height 29
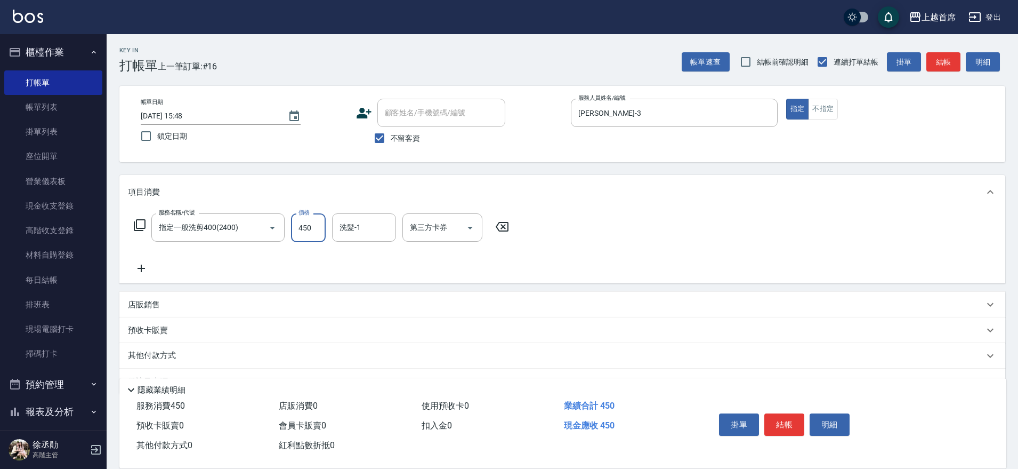
type input "450"
type input "[PERSON_NAME]-23"
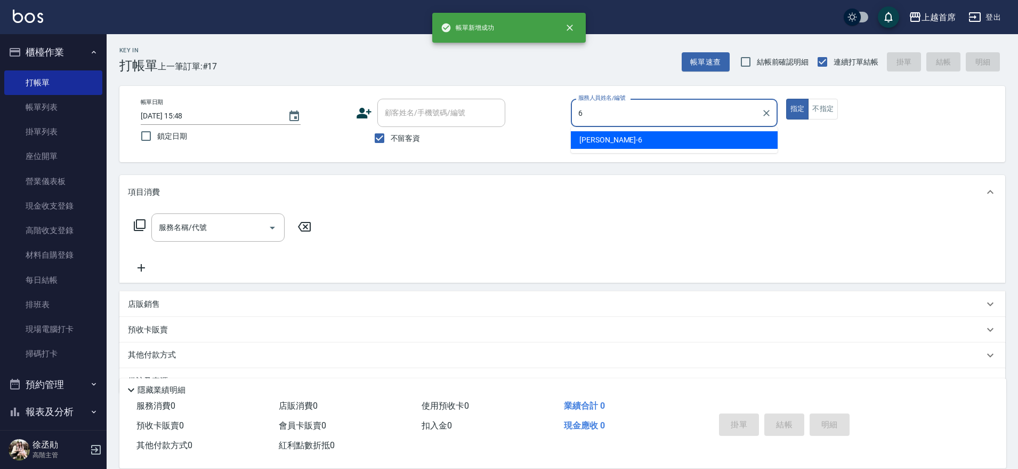
type input "Aki-6"
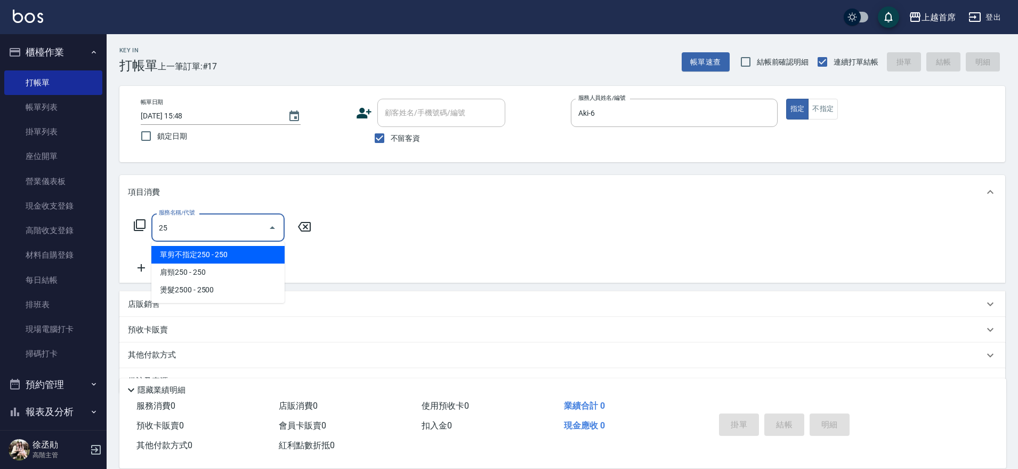
type input "2"
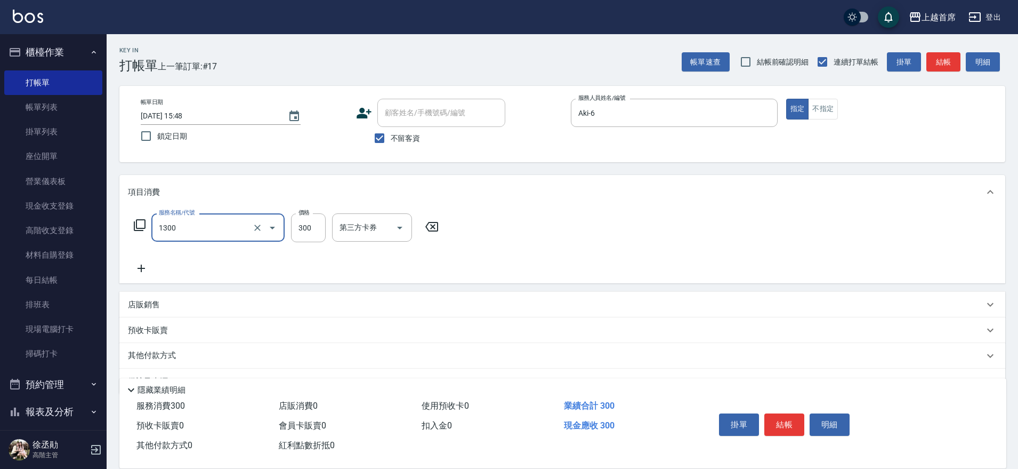
type input "洗髮(1300)"
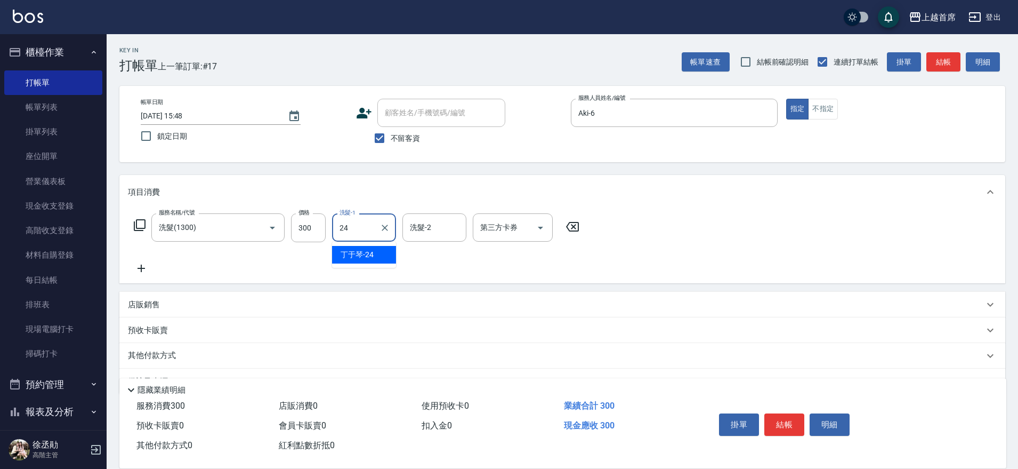
type input "[PERSON_NAME]-24"
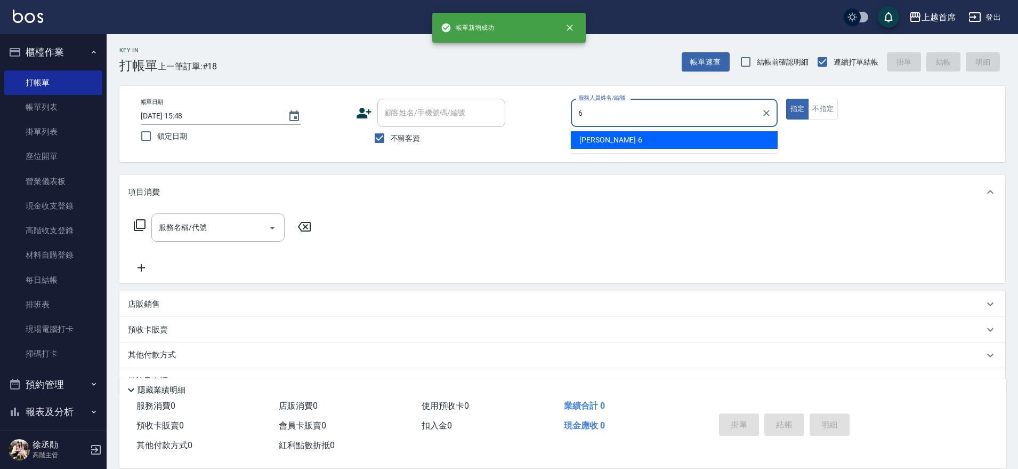
type input "Aki-6"
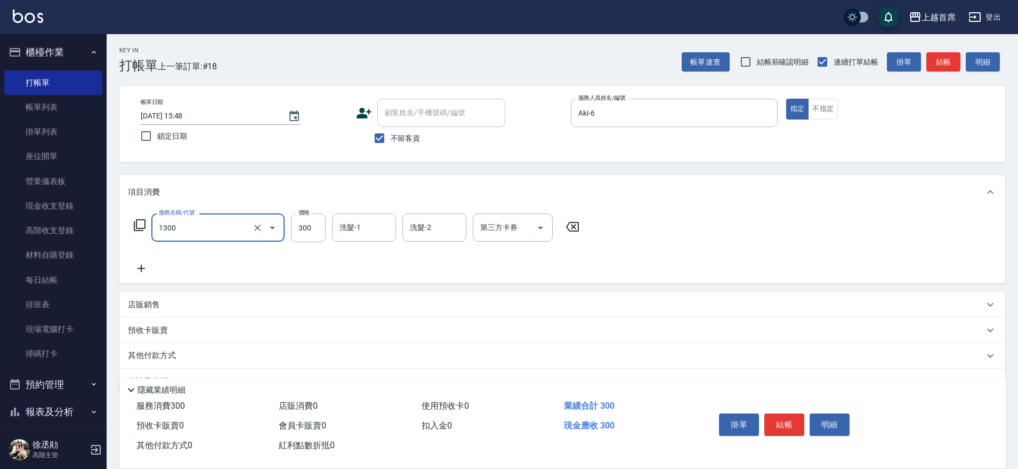
type input "洗髮(1300)"
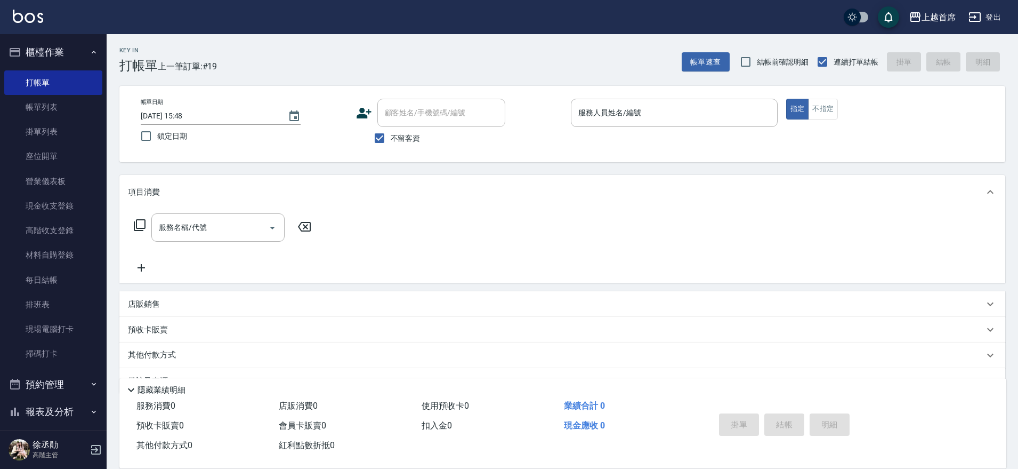
click at [890, 223] on div "服務名稱/代號 服務名稱/代號" at bounding box center [562, 246] width 886 height 74
click at [51, 50] on button "櫃檯作業" at bounding box center [53, 52] width 98 height 28
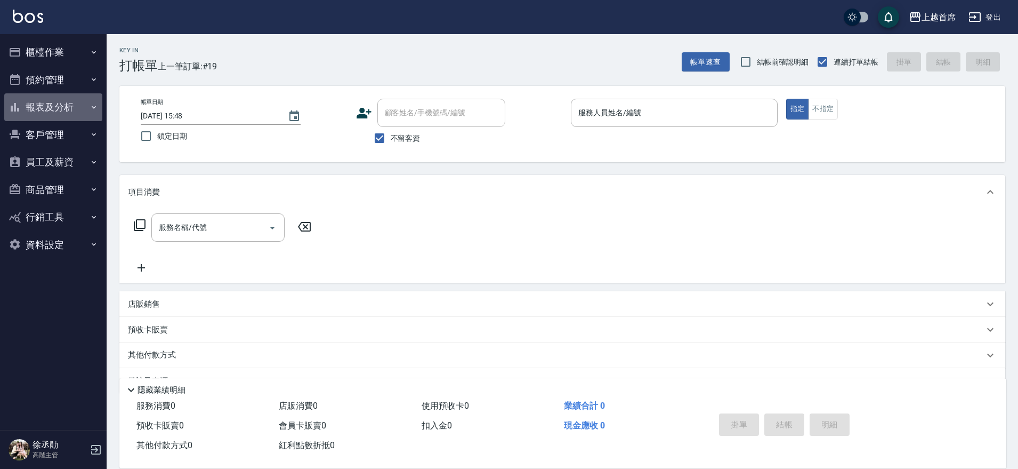
click at [84, 99] on button "報表及分析" at bounding box center [53, 107] width 98 height 28
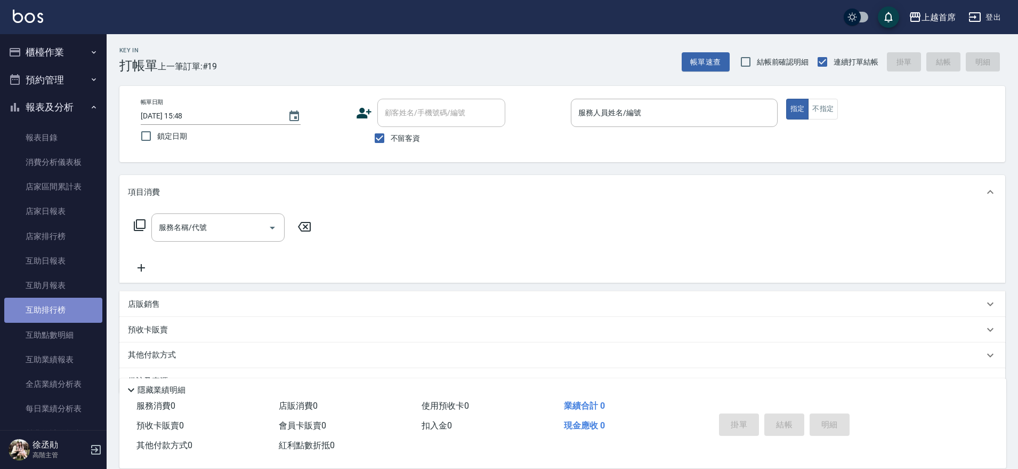
click at [82, 311] on link "互助排行榜" at bounding box center [53, 309] width 98 height 25
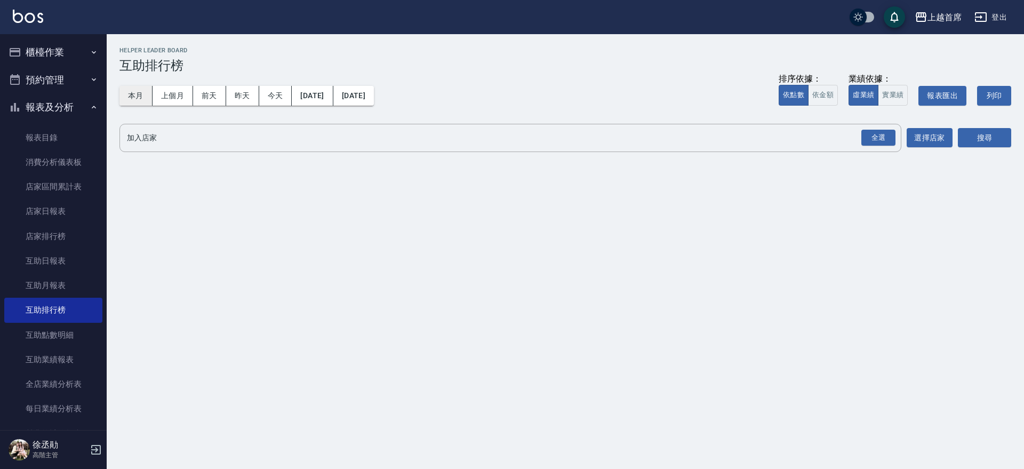
click at [134, 94] on button "本月" at bounding box center [135, 96] width 33 height 20
click at [899, 93] on button "實業績" at bounding box center [892, 95] width 30 height 21
drag, startPoint x: 833, startPoint y: 93, endPoint x: 839, endPoint y: 99, distance: 8.7
click at [833, 92] on button "依金額" at bounding box center [823, 95] width 30 height 21
click at [875, 135] on div "全選" at bounding box center [878, 138] width 34 height 17
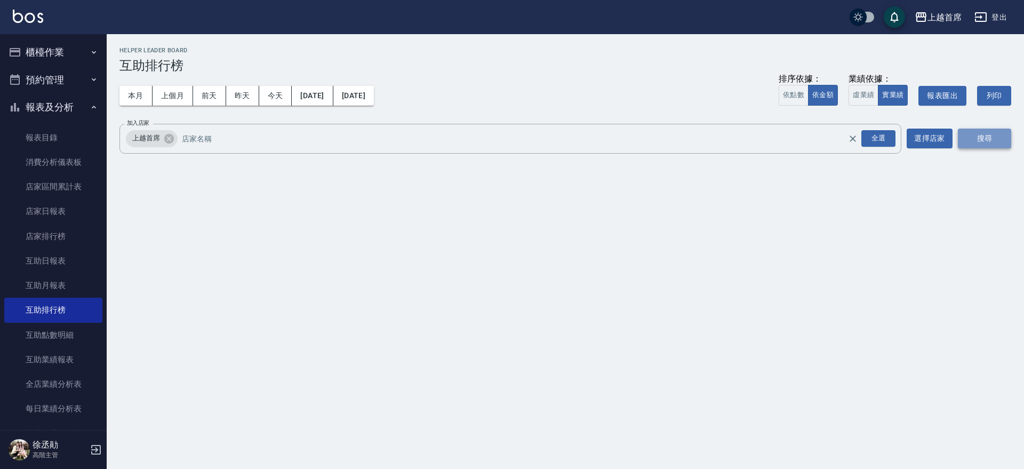
click at [987, 128] on button "搜尋" at bounding box center [983, 138] width 53 height 20
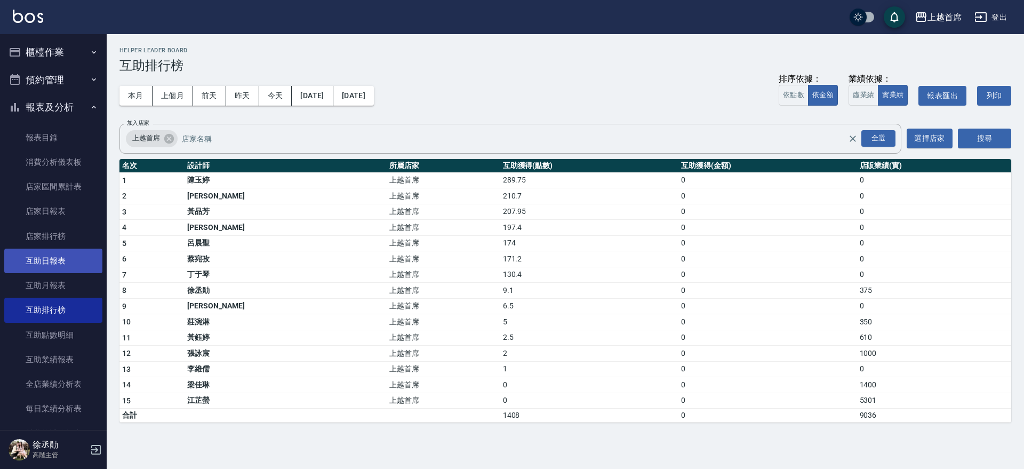
click at [54, 270] on link "互助日報表" at bounding box center [53, 260] width 98 height 25
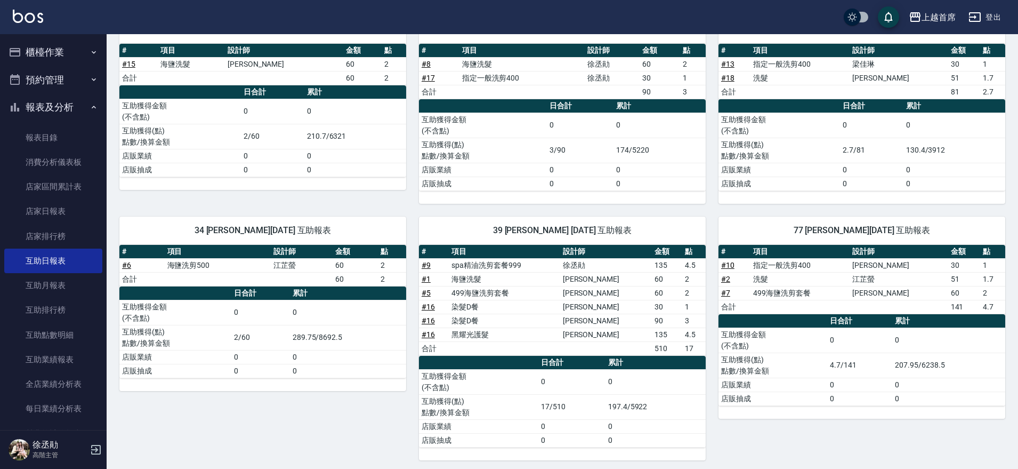
scroll to position [146, 0]
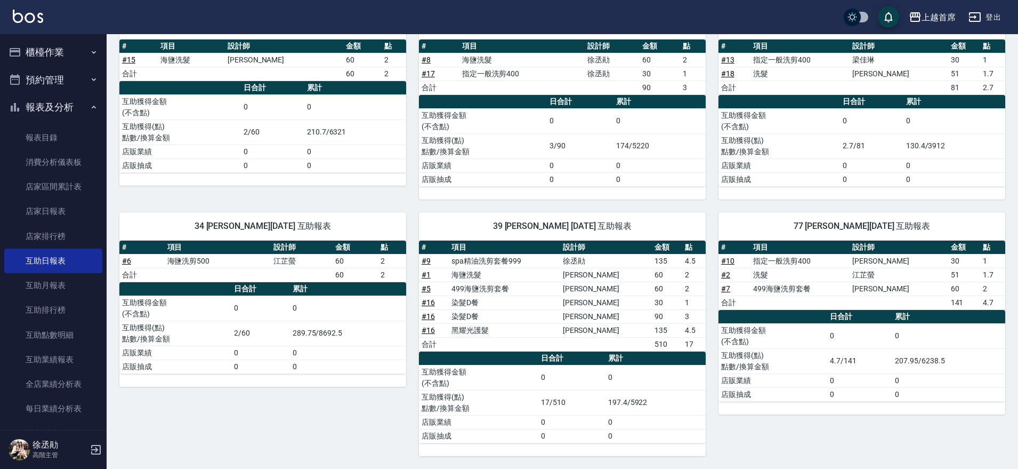
click at [127, 51] on th "#" at bounding box center [138, 46] width 38 height 14
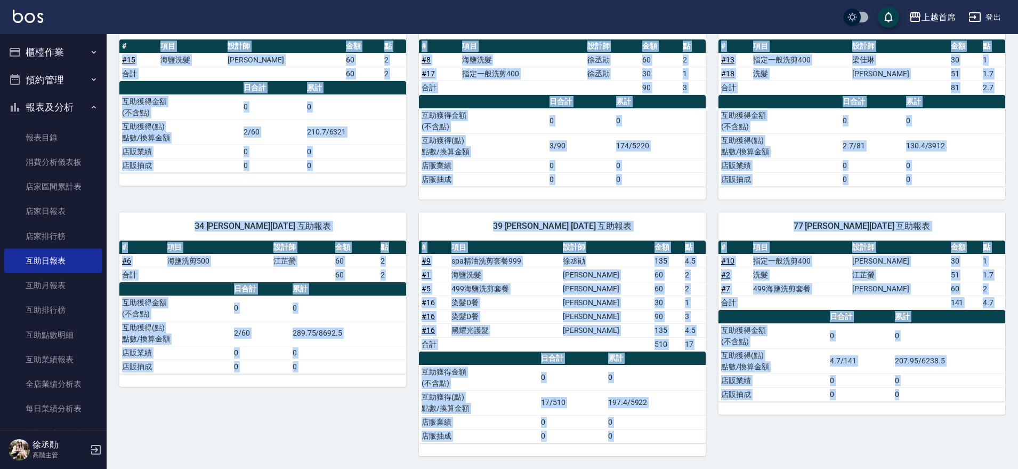
drag, startPoint x: 125, startPoint y: 46, endPoint x: 990, endPoint y: 387, distance: 930.1
click at [1001, 391] on div "20 [PERSON_NAME] [DATE] 互助報表 # 項目 設計師 金額 點 # 15 海鹽洗髮 [PERSON_NAME] 60 2 合計 60 2…" at bounding box center [556, 226] width 899 height 457
click at [985, 385] on td "0" at bounding box center [948, 380] width 113 height 14
drag, startPoint x: 983, startPoint y: 374, endPoint x: 977, endPoint y: 372, distance: 5.6
click at [983, 373] on td "0" at bounding box center [948, 380] width 113 height 14
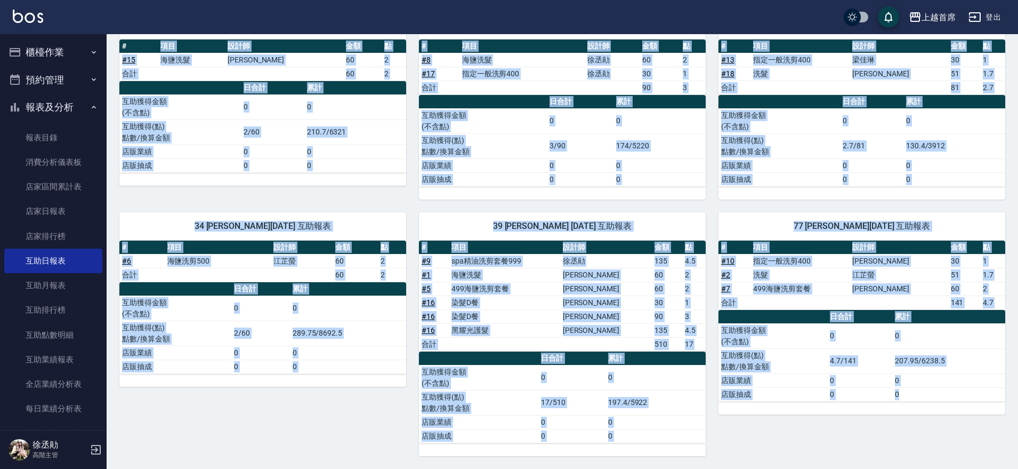
click at [843, 333] on td "0" at bounding box center [859, 335] width 65 height 25
drag, startPoint x: 115, startPoint y: 46, endPoint x: 1012, endPoint y: 357, distance: 949.4
click at [1009, 372] on div "上越首席 [DATE] 互助日報表 列印時間： [DATE][PHONE_NUMBER]:25 Decrease Daily Report 互助日報表 [DA…" at bounding box center [563, 178] width 912 height 581
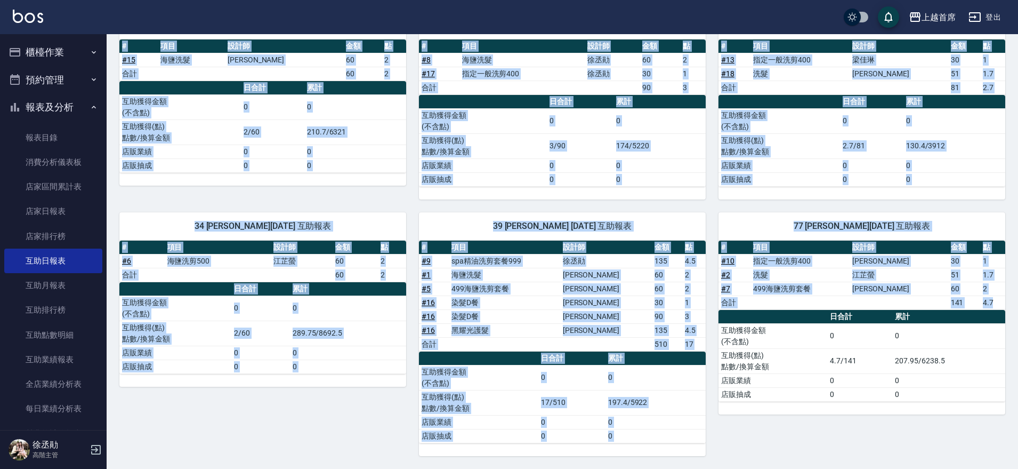
click at [999, 339] on td "0" at bounding box center [948, 335] width 113 height 25
click at [122, 53] on td "# 15" at bounding box center [138, 60] width 38 height 14
drag, startPoint x: 122, startPoint y: 49, endPoint x: 1011, endPoint y: 392, distance: 952.7
click at [1013, 392] on div "上越首席 [DATE] 互助日報表 列印時間： [DATE][PHONE_NUMBER]:25 Decrease Daily Report 互助日報表 [DA…" at bounding box center [563, 178] width 912 height 581
click at [122, 44] on th "#" at bounding box center [138, 46] width 38 height 14
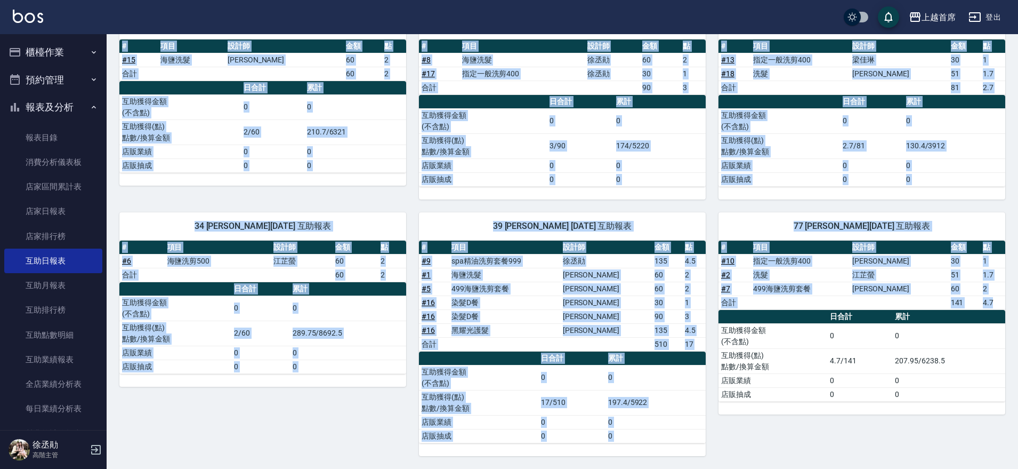
click at [140, 50] on th "#" at bounding box center [138, 46] width 38 height 14
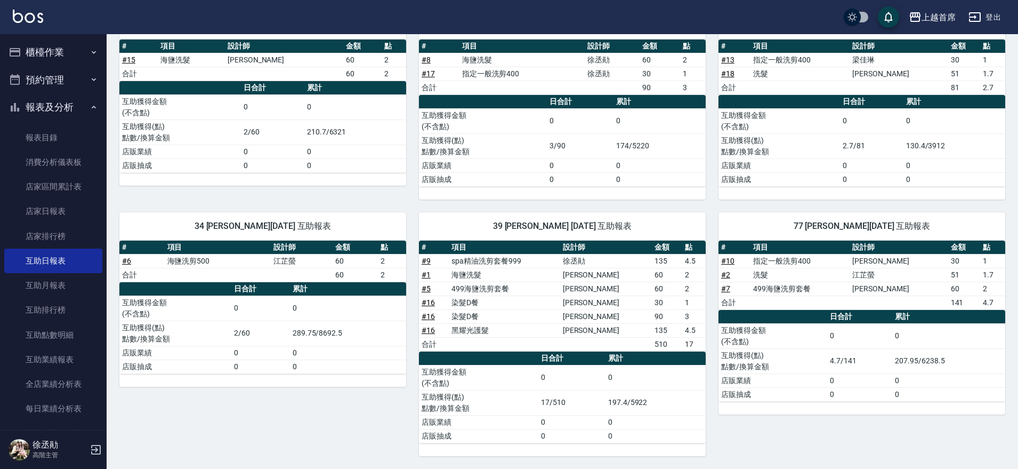
drag, startPoint x: 124, startPoint y: 54, endPoint x: 473, endPoint y: 259, distance: 405.0
click at [496, 267] on div "20 [PERSON_NAME] [DATE] 互助報表 # 項目 設計師 金額 點 # 15 海鹽洗髮 [PERSON_NAME] 60 2 合計 60 2…" at bounding box center [556, 226] width 899 height 457
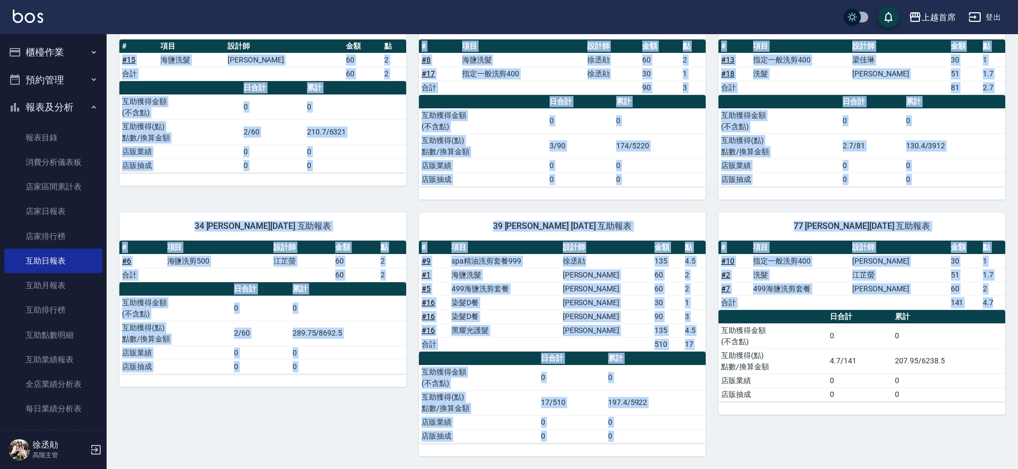
drag, startPoint x: 147, startPoint y: 72, endPoint x: 1004, endPoint y: 440, distance: 933.3
click at [1004, 440] on div "20 [PERSON_NAME] [DATE] 互助報表 # 項目 設計師 金額 點 # 15 海鹽洗髮 [PERSON_NAME] 60 2 合計 60 2…" at bounding box center [556, 226] width 899 height 457
click at [990, 429] on div "77 [PERSON_NAME][DATE] 互助報表 # 項目 設計師 金額 點 # 10 指定一般洗剪400 [PERSON_NAME]30 1 # 2 …" at bounding box center [856, 327] width 300 height 256
click at [973, 420] on div "77 [PERSON_NAME][DATE] 互助報表 # 項目 設計師 金額 點 # 10 指定一般洗剪400 [PERSON_NAME]30 1 # 2 …" at bounding box center [856, 327] width 300 height 256
drag, startPoint x: 933, startPoint y: 411, endPoint x: 111, endPoint y: 76, distance: 888.3
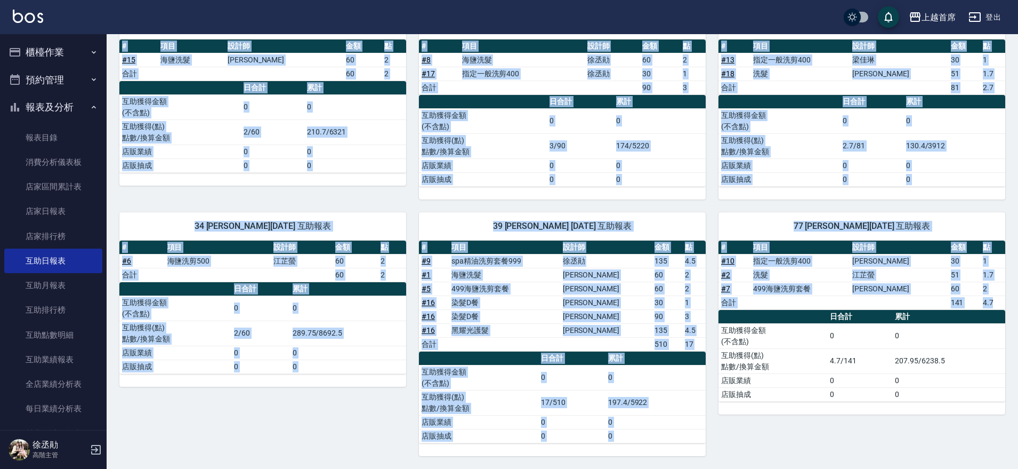
click at [114, 66] on div "20 [PERSON_NAME] [DATE] 互助報表 # 項目 設計師 金額 點 # 15 海鹽洗髮 [PERSON_NAME] 60 2 合計 60 2…" at bounding box center [556, 226] width 899 height 457
click at [794, 449] on div "77 [PERSON_NAME][DATE] 互助報表 # 項目 設計師 金額 點 # 10 指定一般洗剪400 [PERSON_NAME]30 1 # 2 …" at bounding box center [856, 327] width 300 height 256
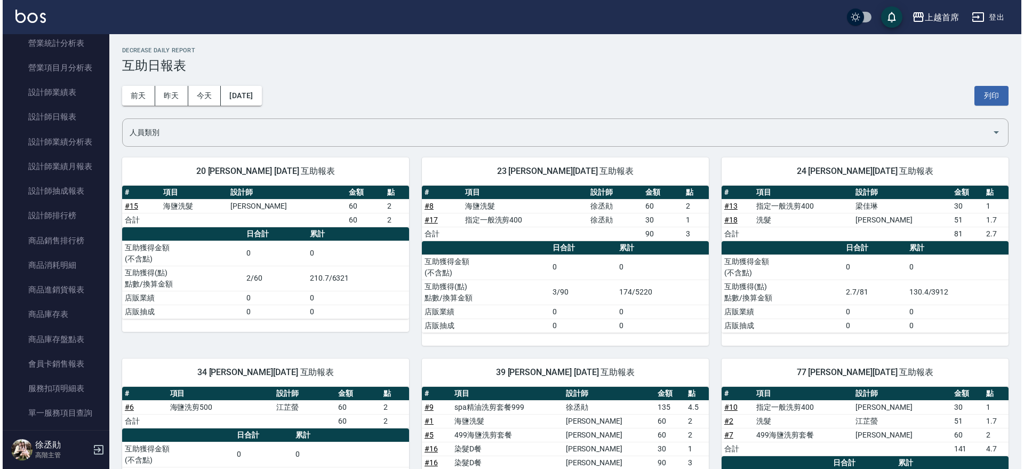
scroll to position [381, 0]
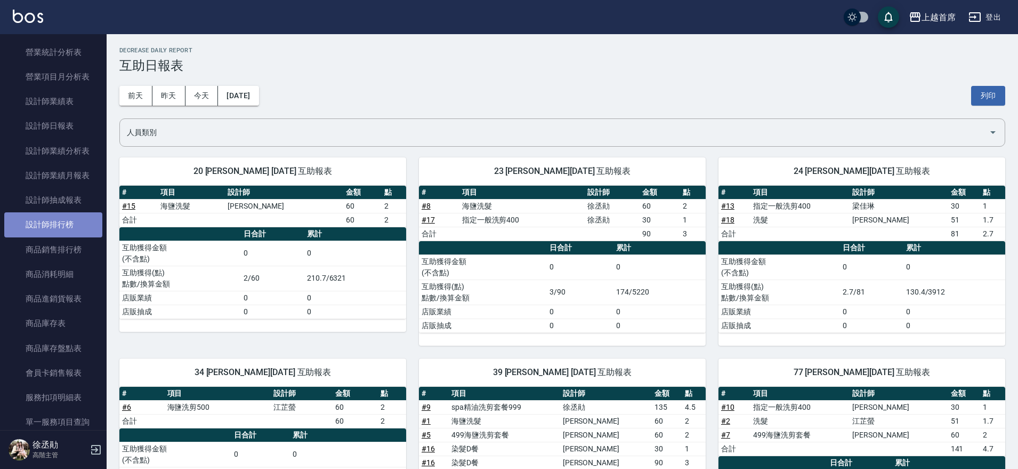
click at [56, 216] on link "設計師排行榜" at bounding box center [53, 224] width 98 height 25
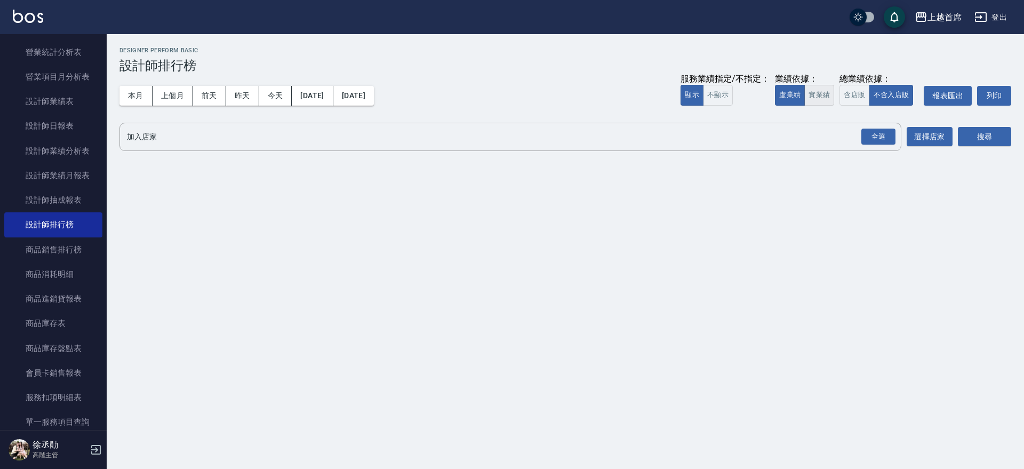
click at [818, 96] on button "實業績" at bounding box center [819, 95] width 30 height 21
click at [881, 138] on div "全選" at bounding box center [878, 136] width 34 height 17
click at [982, 138] on button "搜尋" at bounding box center [983, 137] width 53 height 20
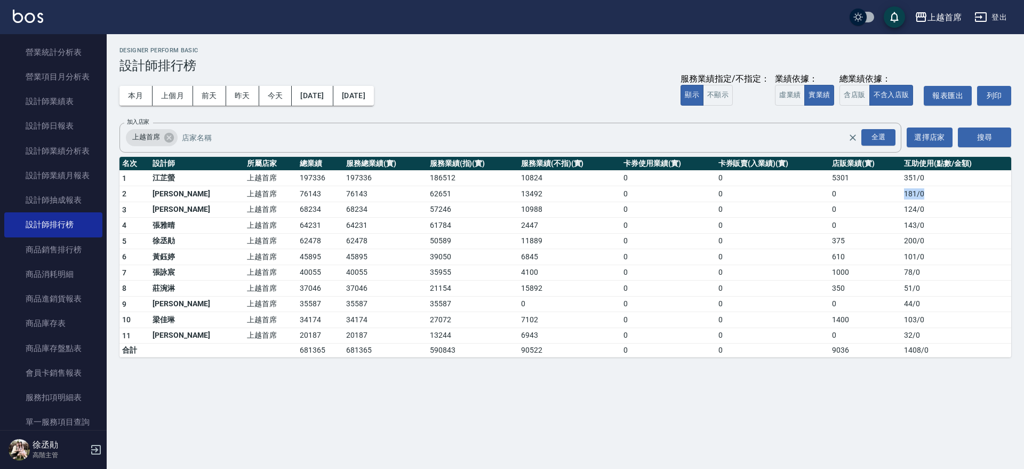
drag, startPoint x: 956, startPoint y: 196, endPoint x: 891, endPoint y: 196, distance: 65.6
click at [891, 196] on tr "2 [PERSON_NAME]首席 76143 76143 62651 13492 0 0 0 181 / 0" at bounding box center [564, 194] width 891 height 16
click at [891, 196] on td "0" at bounding box center [865, 194] width 72 height 16
drag, startPoint x: 917, startPoint y: 193, endPoint x: 938, endPoint y: 193, distance: 21.3
click at [938, 193] on tr "2 [PERSON_NAME]首席 76143 76143 62651 13492 0 0 0 181 / 0" at bounding box center [564, 194] width 891 height 16
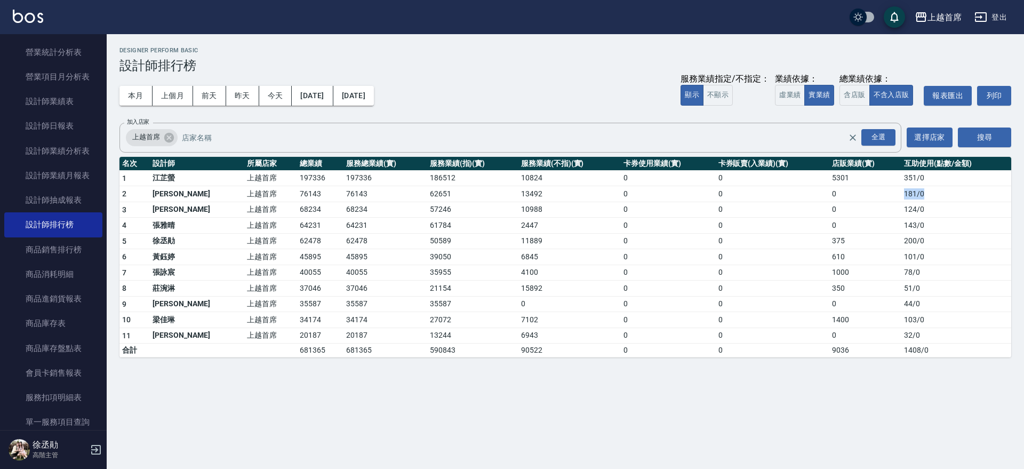
click at [939, 191] on td "181 / 0" at bounding box center [956, 194] width 110 height 16
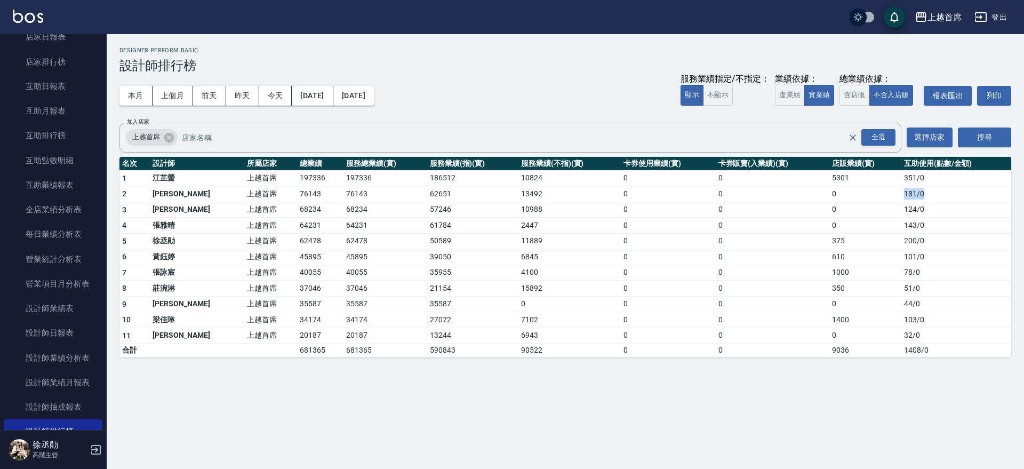
scroll to position [171, 0]
click at [69, 133] on link "互助排行榜" at bounding box center [53, 138] width 98 height 25
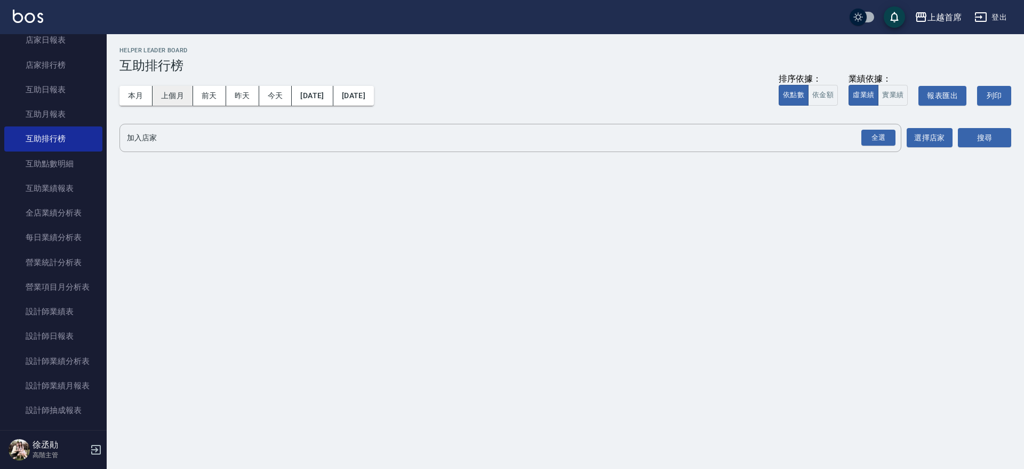
drag, startPoint x: 128, startPoint y: 96, endPoint x: 183, endPoint y: 93, distance: 55.5
click at [133, 98] on button "本月" at bounding box center [135, 96] width 33 height 20
click at [880, 136] on div "全選" at bounding box center [878, 138] width 34 height 17
click at [985, 138] on button "搜尋" at bounding box center [983, 138] width 53 height 20
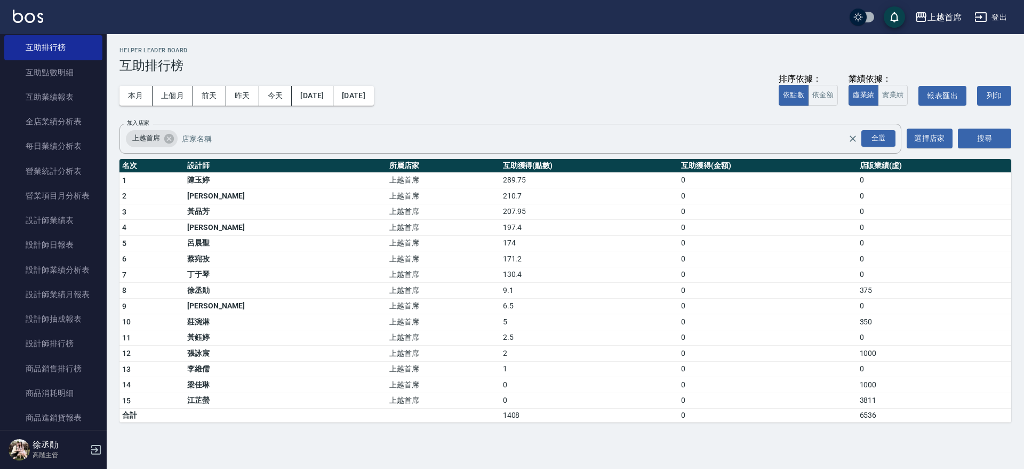
scroll to position [267, 0]
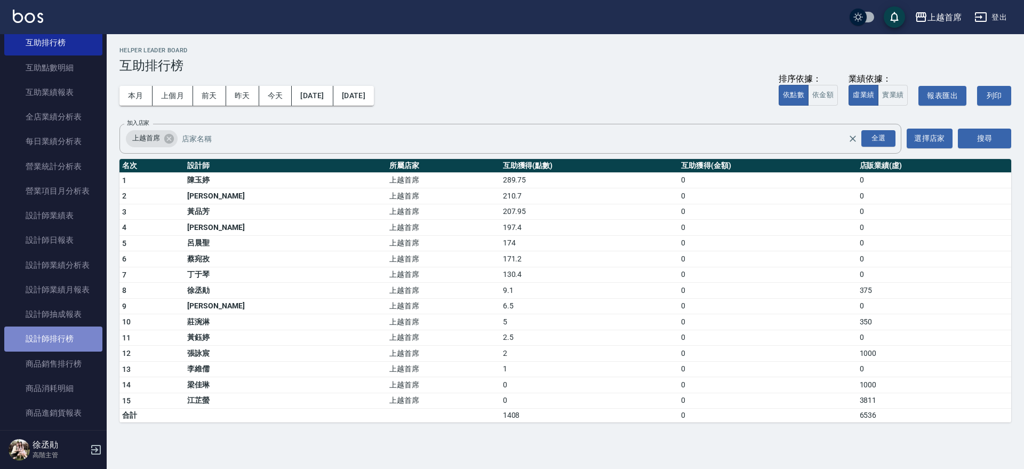
click at [70, 339] on link "設計師排行榜" at bounding box center [53, 338] width 98 height 25
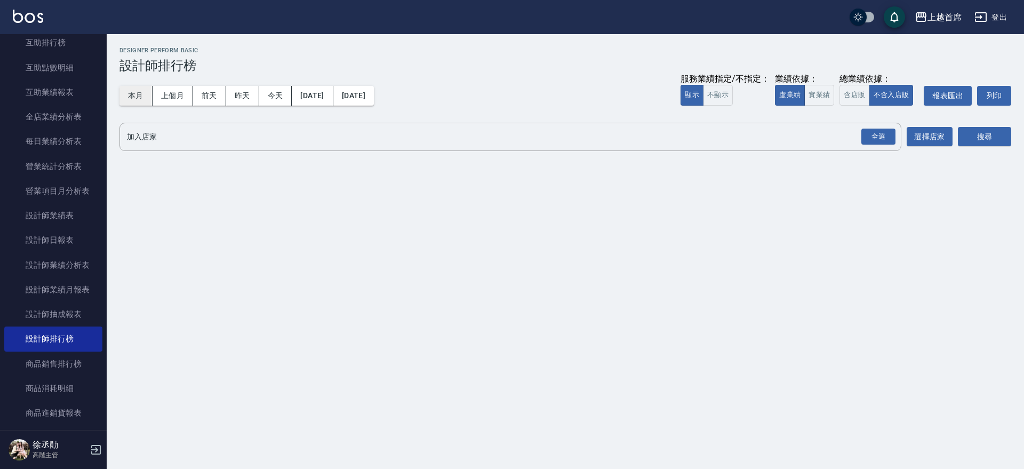
click at [135, 88] on button "本月" at bounding box center [135, 96] width 33 height 20
drag, startPoint x: 875, startPoint y: 138, endPoint x: 1003, endPoint y: 131, distance: 128.1
click at [877, 138] on div "全選" at bounding box center [878, 136] width 34 height 17
click at [993, 134] on button "搜尋" at bounding box center [983, 137] width 53 height 20
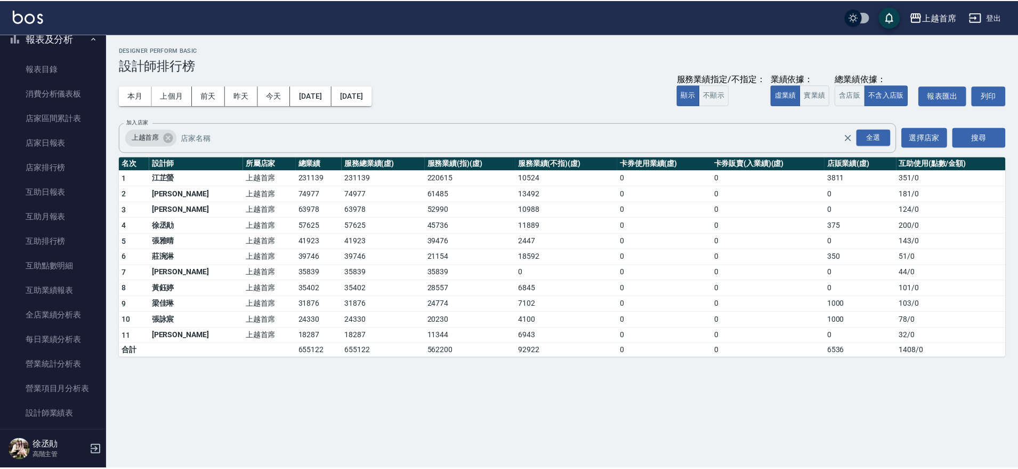
scroll to position [1, 0]
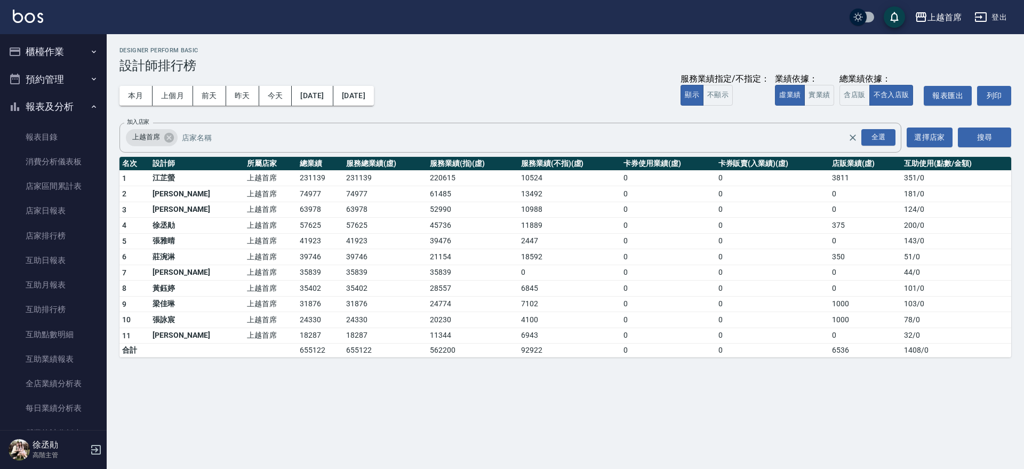
drag, startPoint x: 67, startPoint y: 54, endPoint x: 60, endPoint y: 65, distance: 13.5
click at [67, 53] on button "櫃檯作業" at bounding box center [53, 52] width 98 height 28
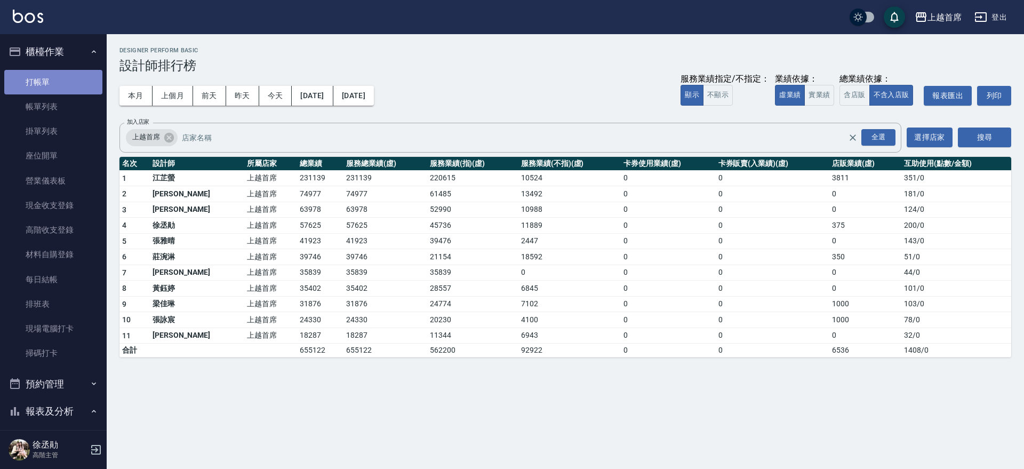
click at [61, 75] on link "打帳單" at bounding box center [53, 82] width 98 height 25
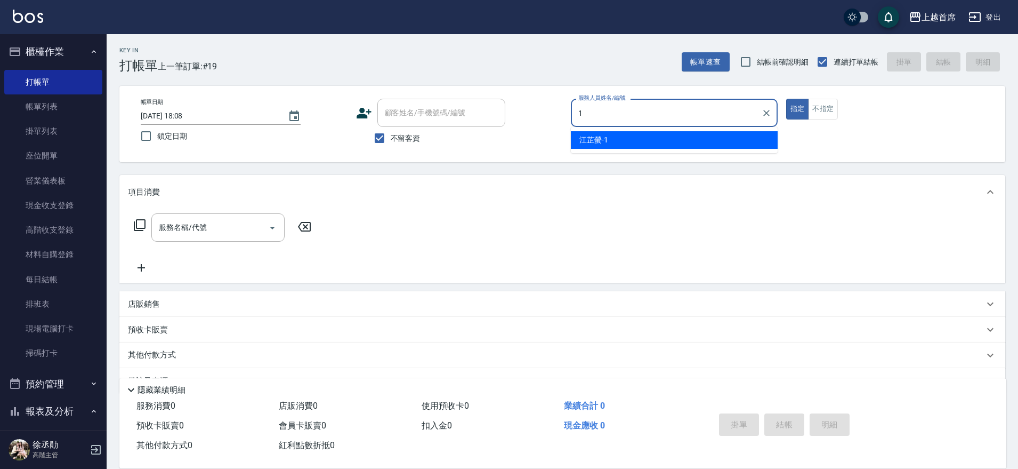
type input "[PERSON_NAME]-1"
type button "true"
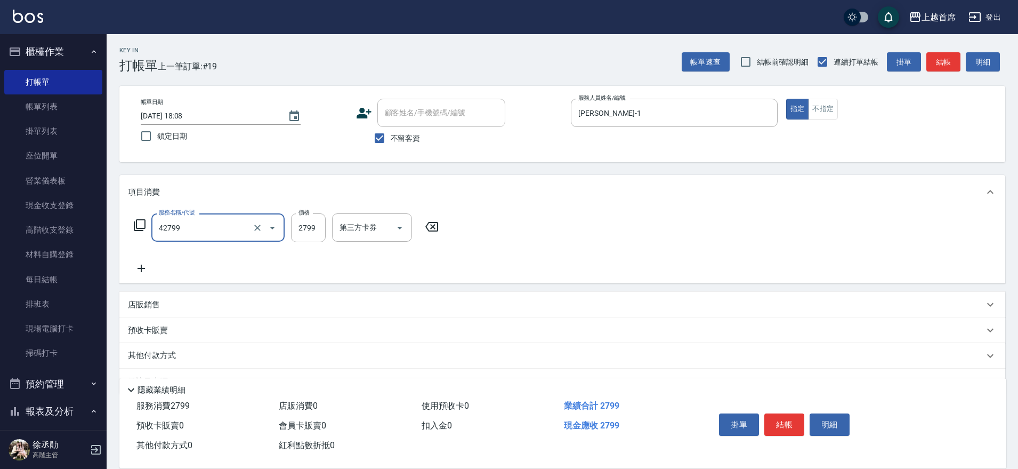
type input "染髮B餐(42799)"
type input "2500"
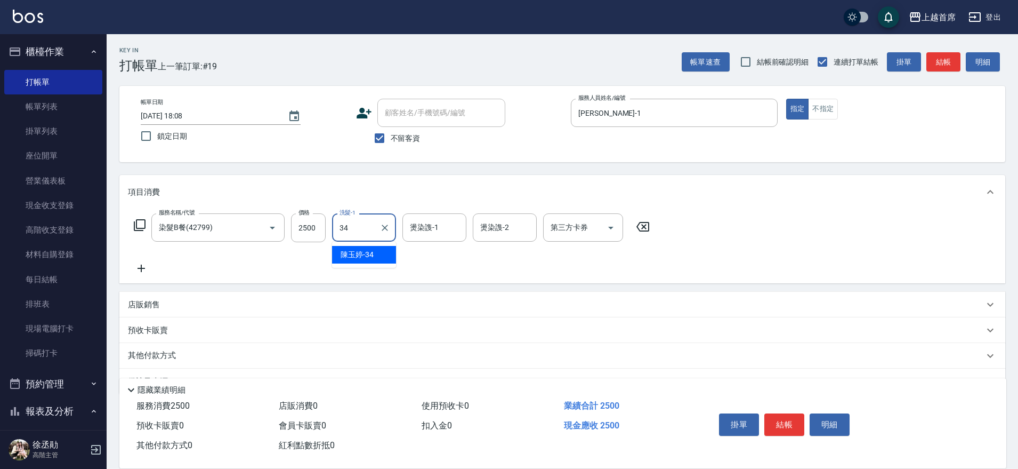
type input "[PERSON_NAME]-34"
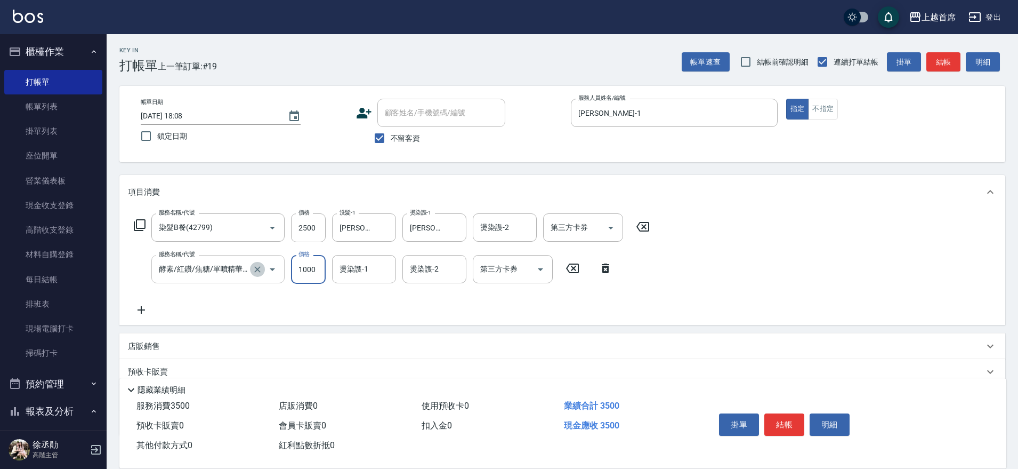
click at [254, 267] on icon "Clear" at bounding box center [257, 269] width 11 height 11
type input "酵素/紅鑽/焦糖/單噴精華液(51000)"
click at [236, 270] on input "酵素/紅鑽/焦糖/單噴精華液(51000)" at bounding box center [203, 269] width 94 height 19
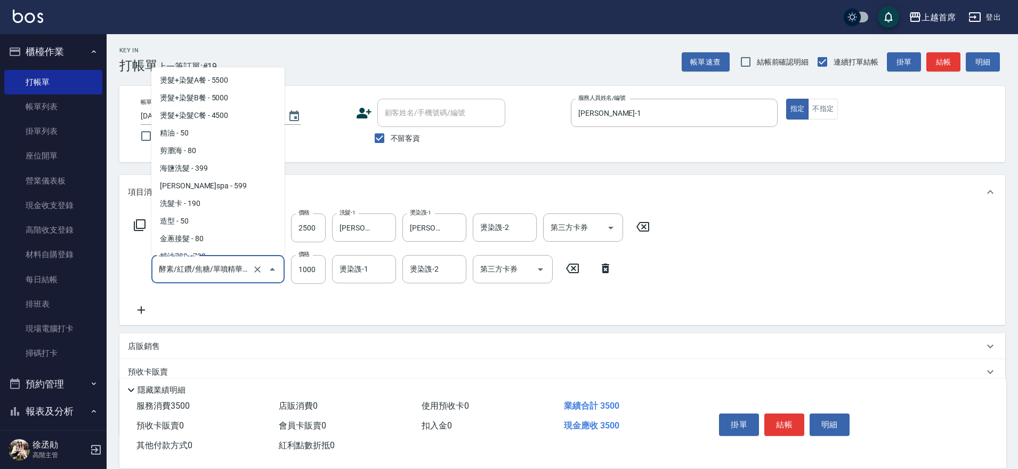
scroll to position [954, 0]
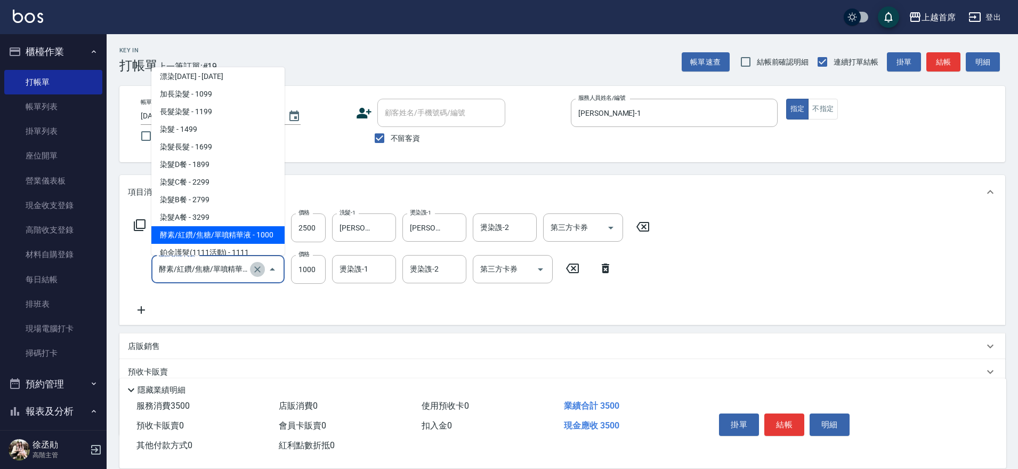
click at [254, 268] on icon "Clear" at bounding box center [257, 269] width 11 height 11
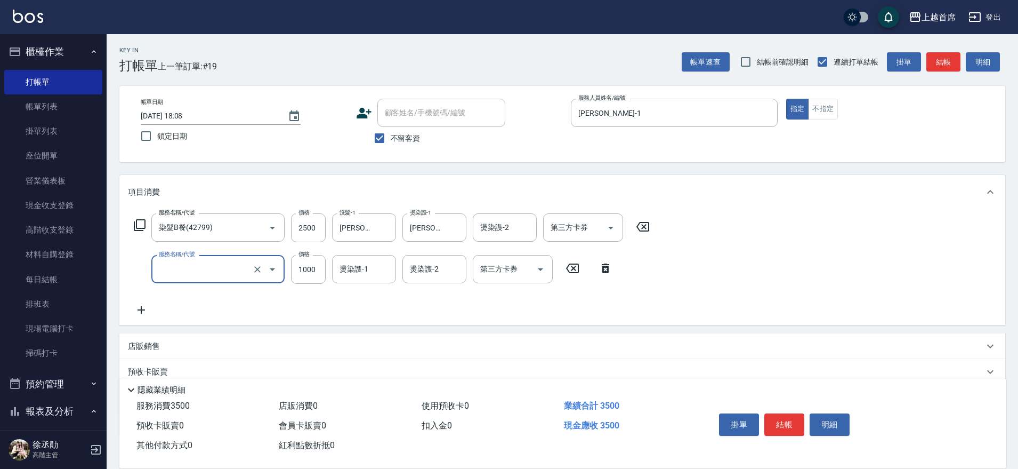
click at [222, 272] on input "服務名稱/代號" at bounding box center [203, 269] width 94 height 19
type input "漂染1000(41000)"
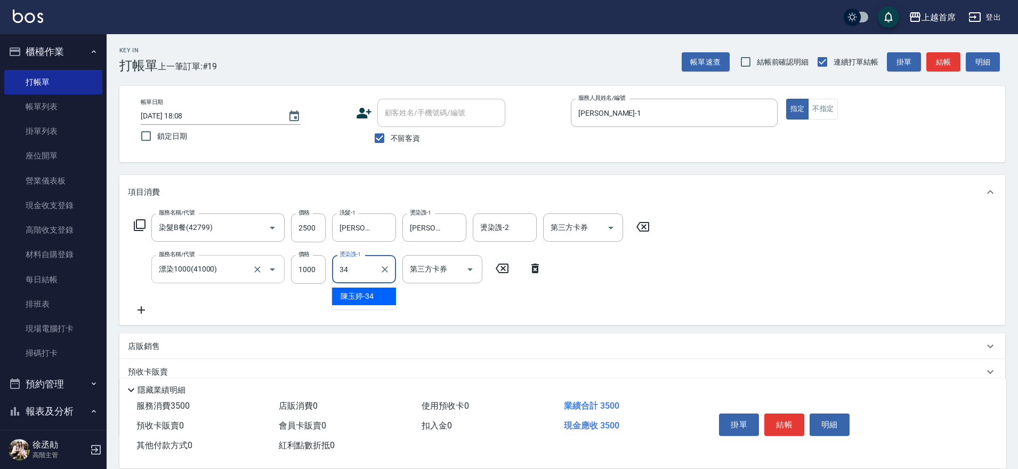
type input "[PERSON_NAME]-34"
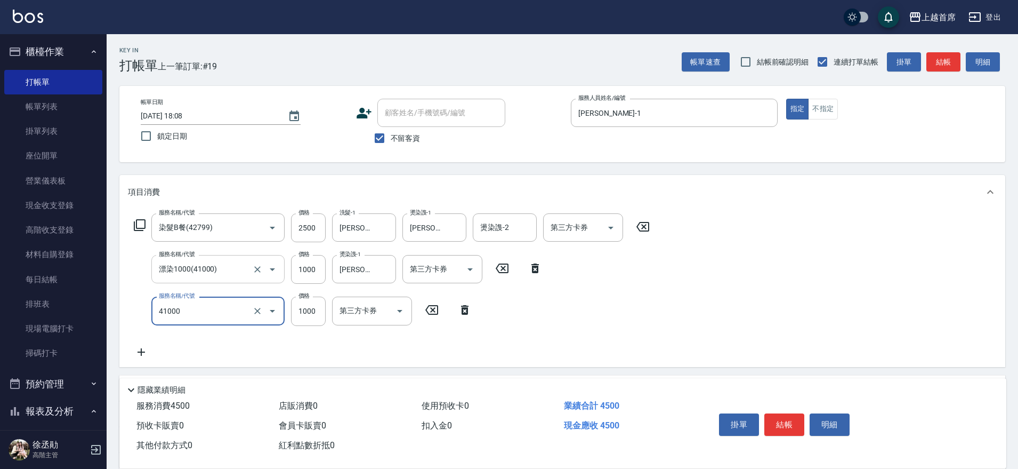
type input "漂染1000(41000)"
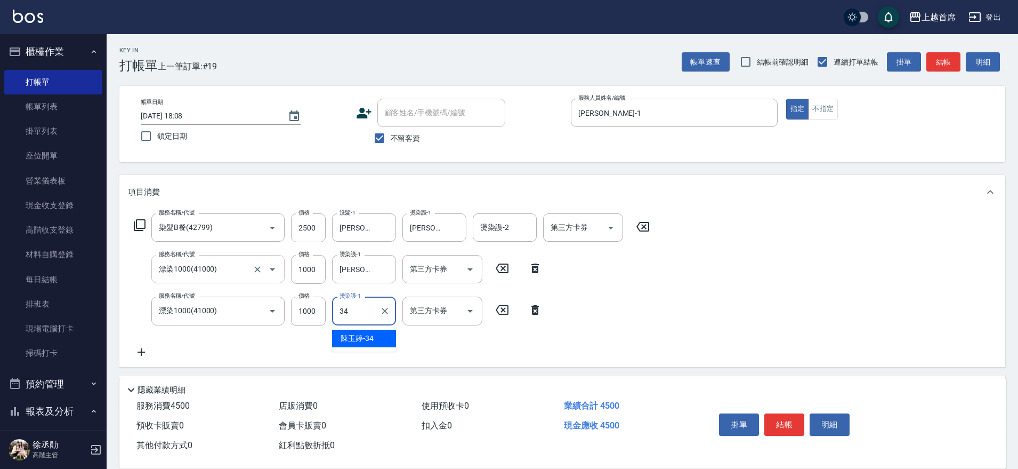
type input "[PERSON_NAME]-34"
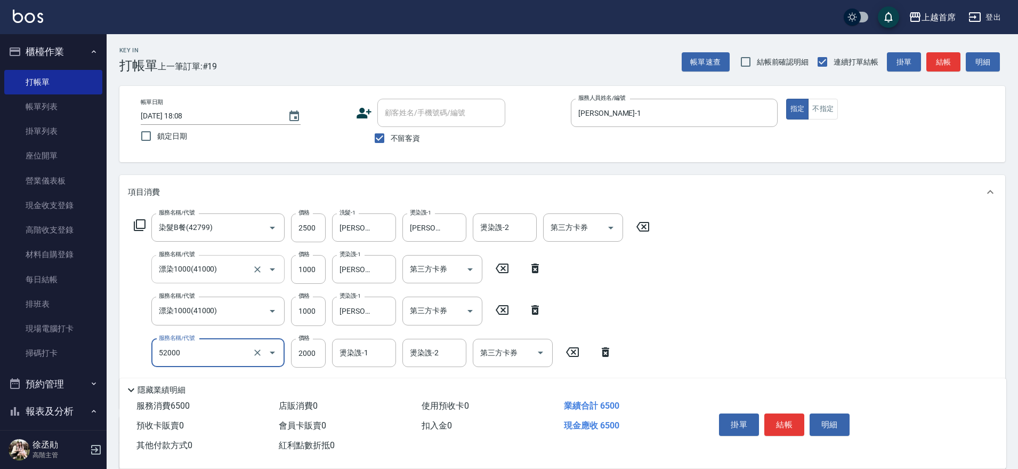
type input "黑耀光護髮(52000)"
type input "1480"
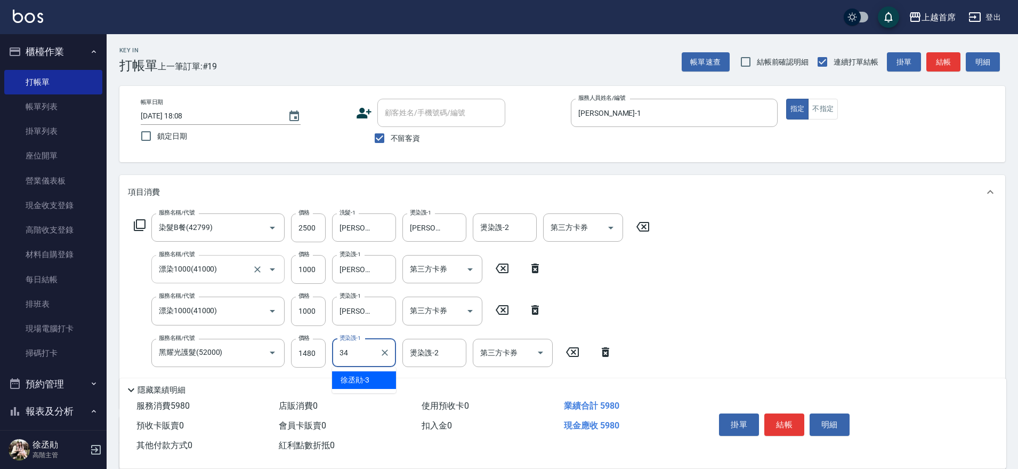
type input "[PERSON_NAME]-34"
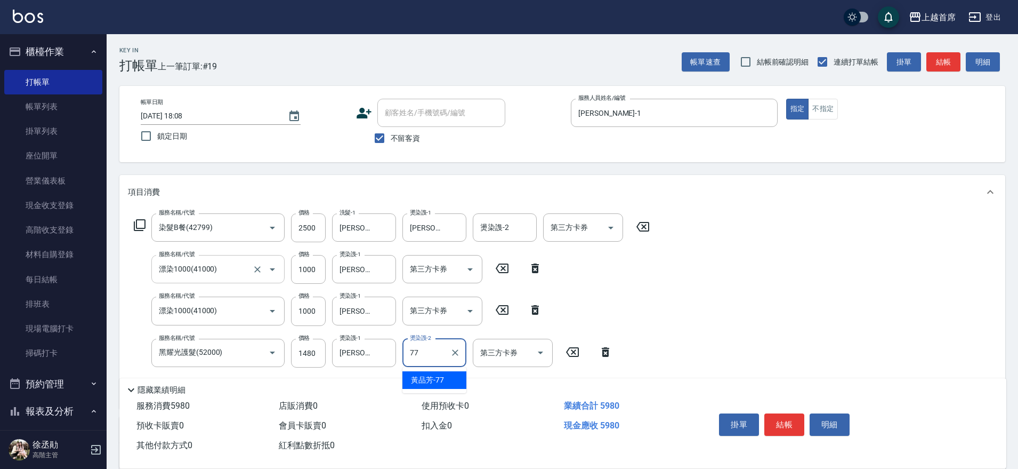
type input "[PERSON_NAME]-77"
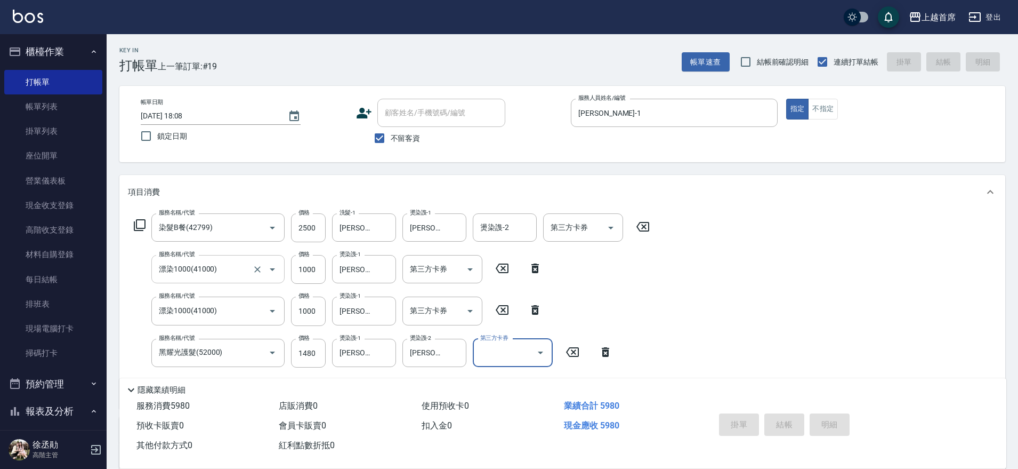
type input "[DATE] 18:09"
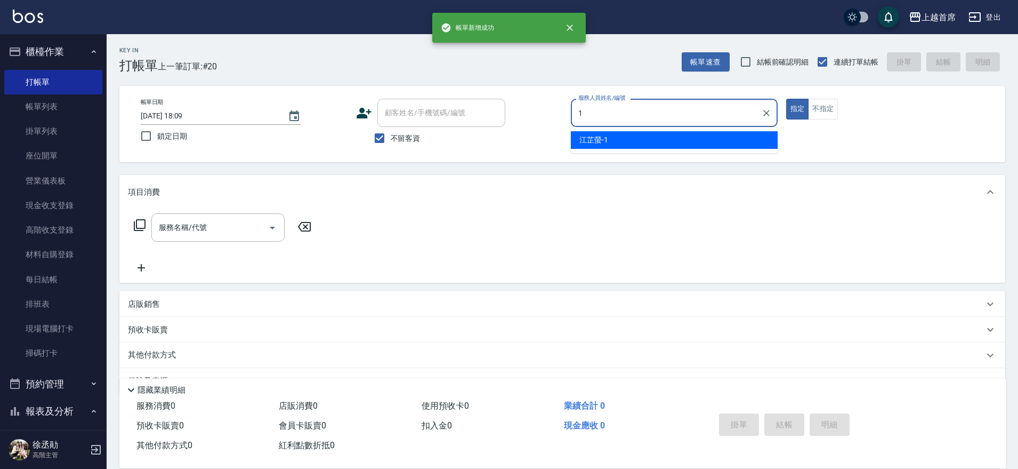
type input "[PERSON_NAME]-1"
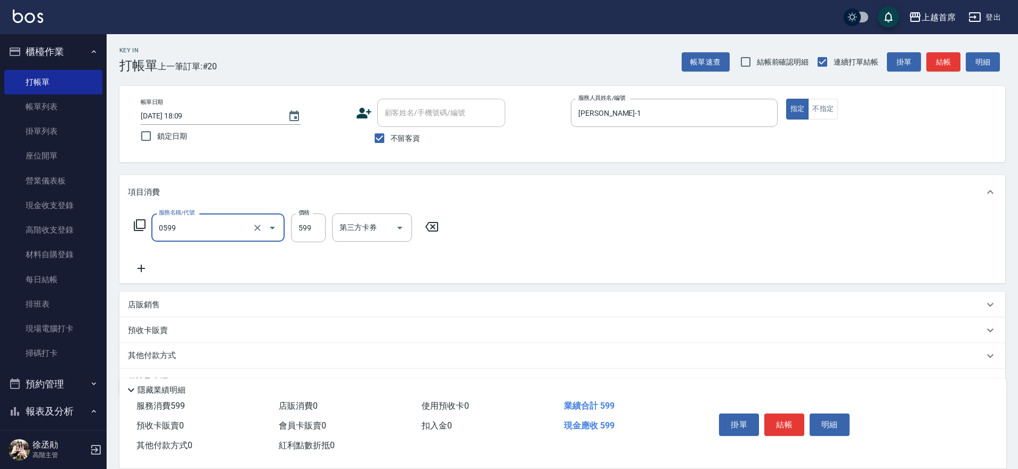
type input "[PERSON_NAME]spa(0599)"
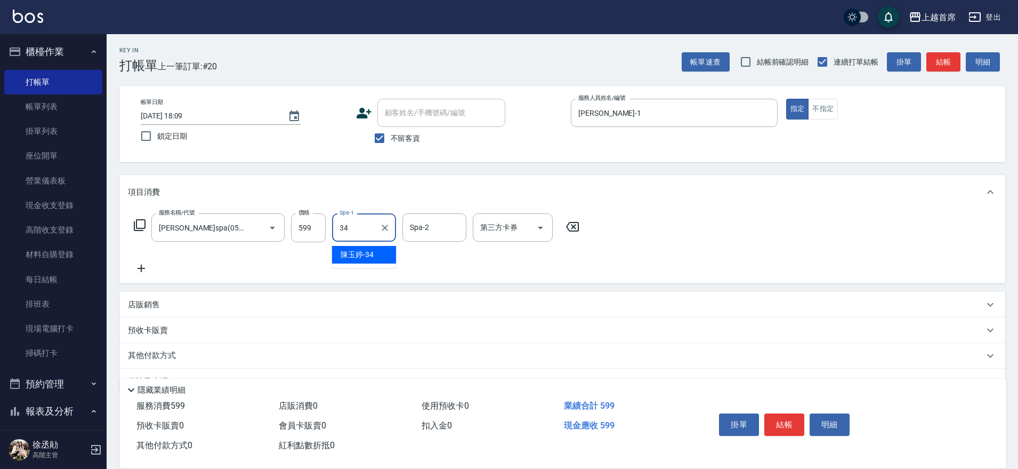
type input "[PERSON_NAME]-34"
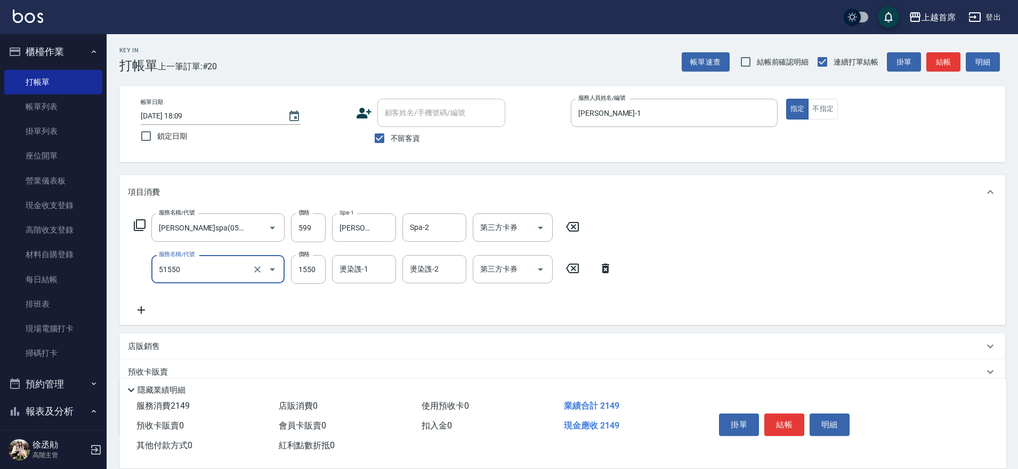
type input "鏡面護髮不含洗(51550)"
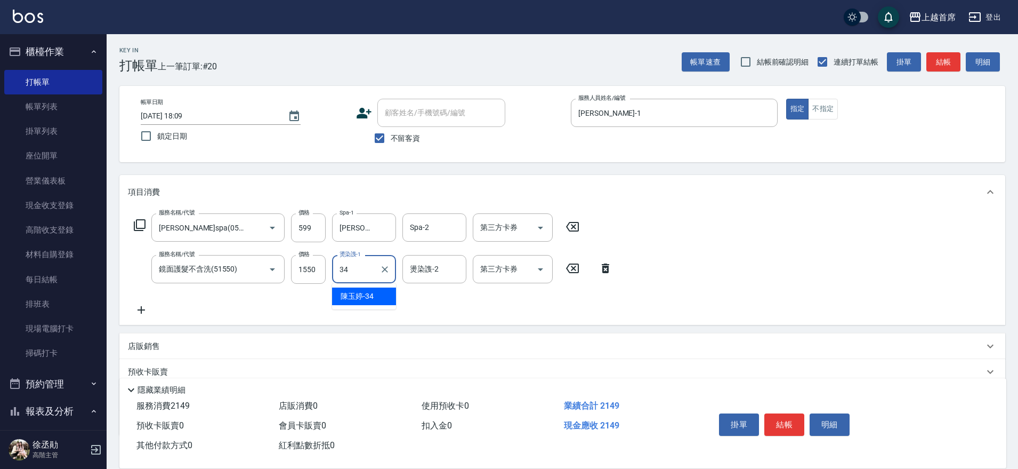
type input "[PERSON_NAME]-34"
drag, startPoint x: 149, startPoint y: 339, endPoint x: 162, endPoint y: 332, distance: 13.8
click at [151, 337] on div "店販銷售" at bounding box center [562, 346] width 886 height 26
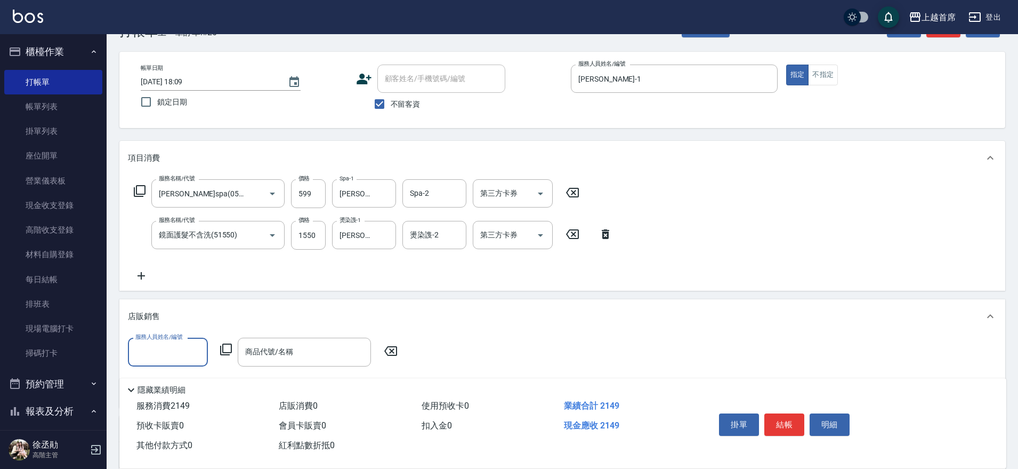
scroll to position [67, 0]
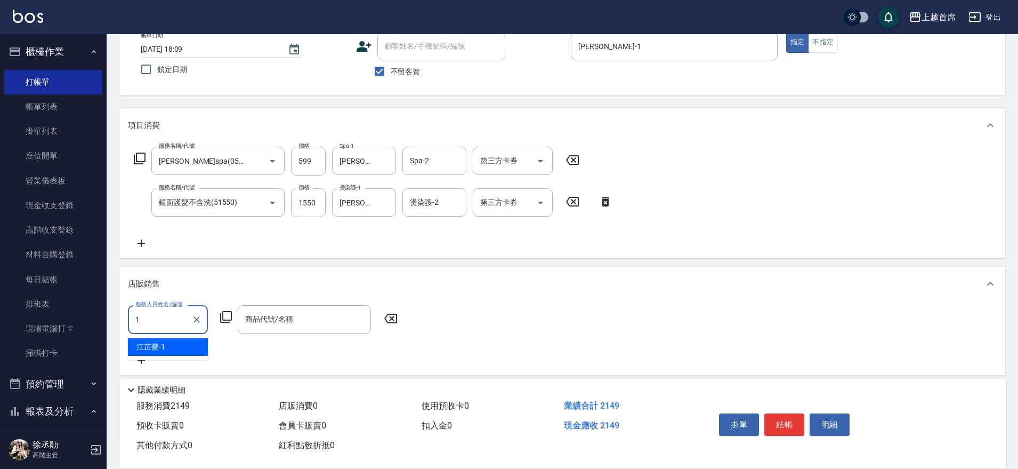
type input "[PERSON_NAME]-1"
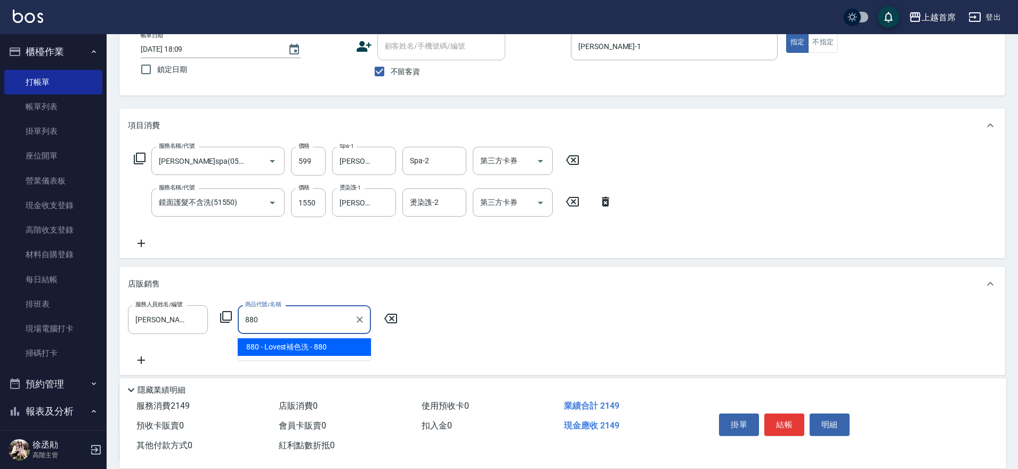
type input "Lovest補色洗"
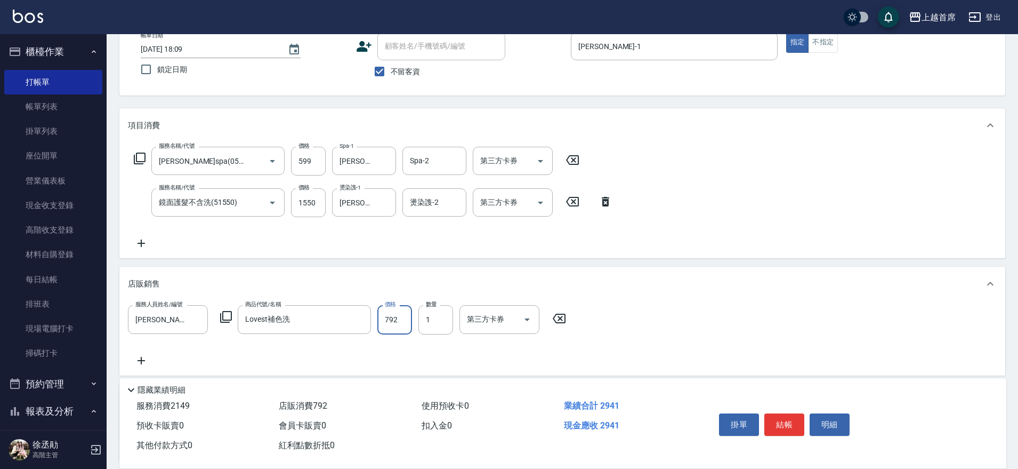
type input "792"
type input "2"
click at [296, 195] on input "1550" at bounding box center [308, 202] width 35 height 29
type input "1000"
click at [792, 418] on button "結帳" at bounding box center [784, 424] width 40 height 22
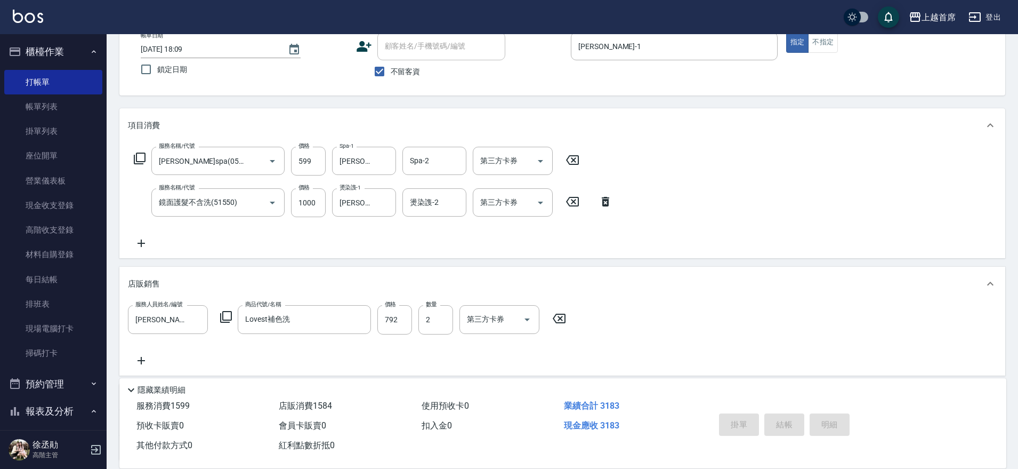
type input "[DATE] 18:10"
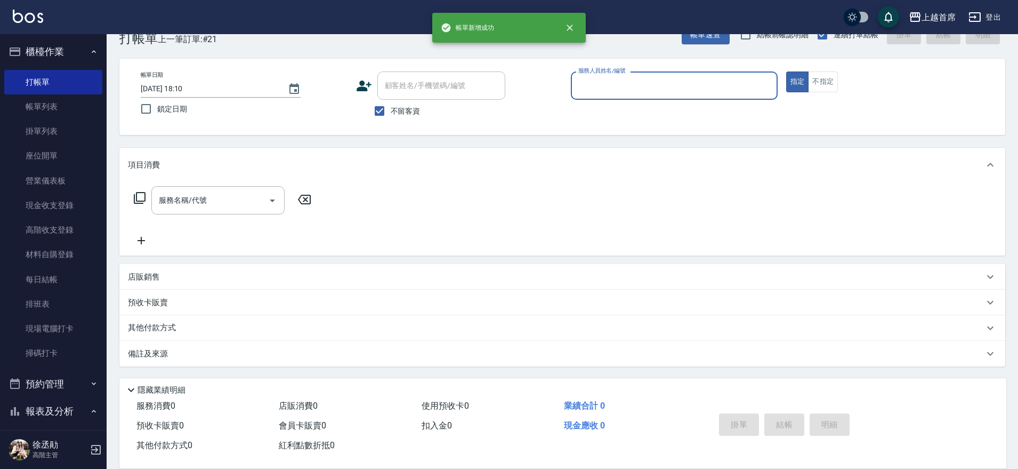
scroll to position [27, 0]
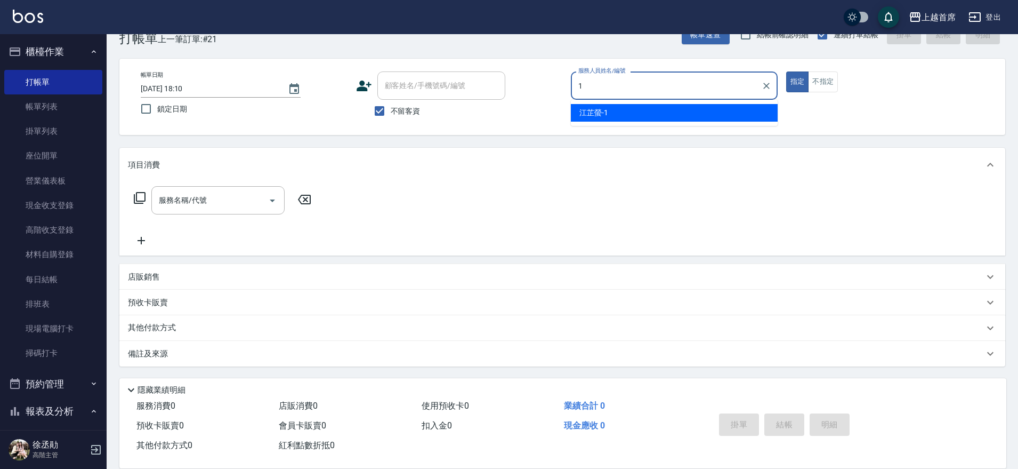
type input "[PERSON_NAME]-1"
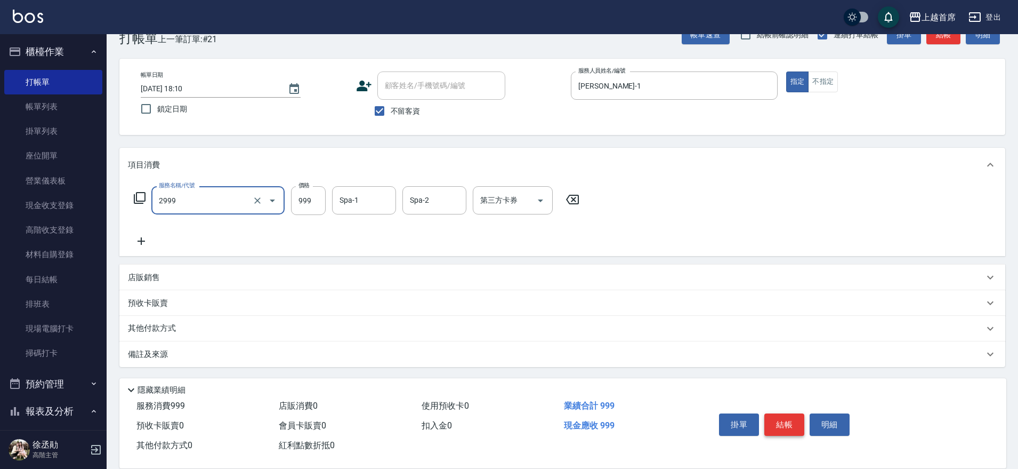
type input "spa精油洗剪套餐999(2999)"
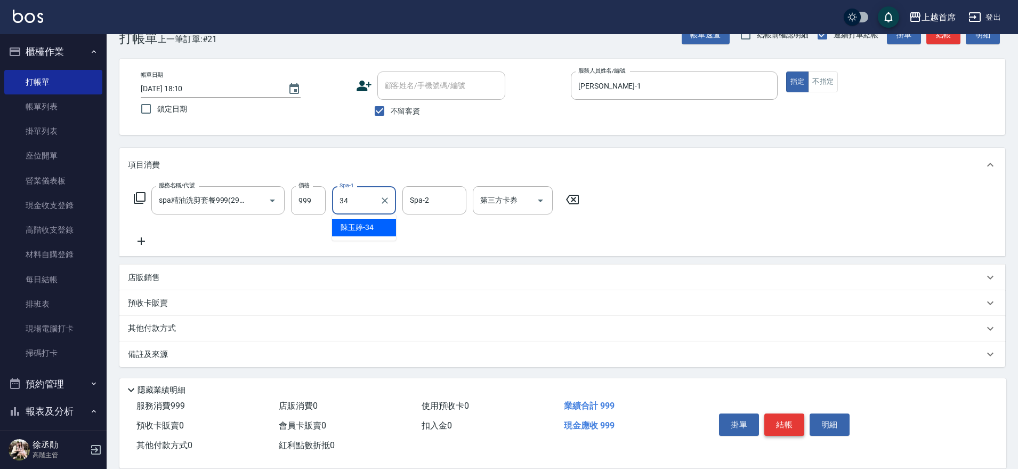
type input "[PERSON_NAME]-34"
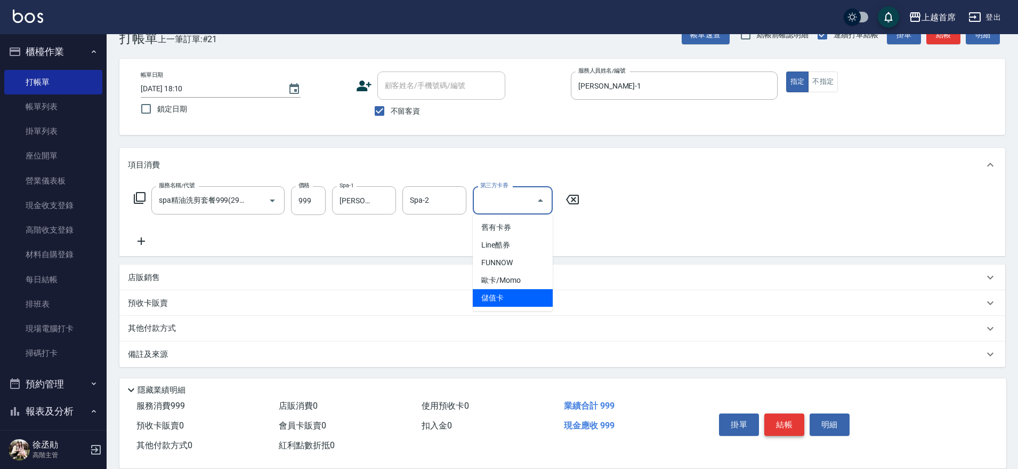
type input "儲值卡"
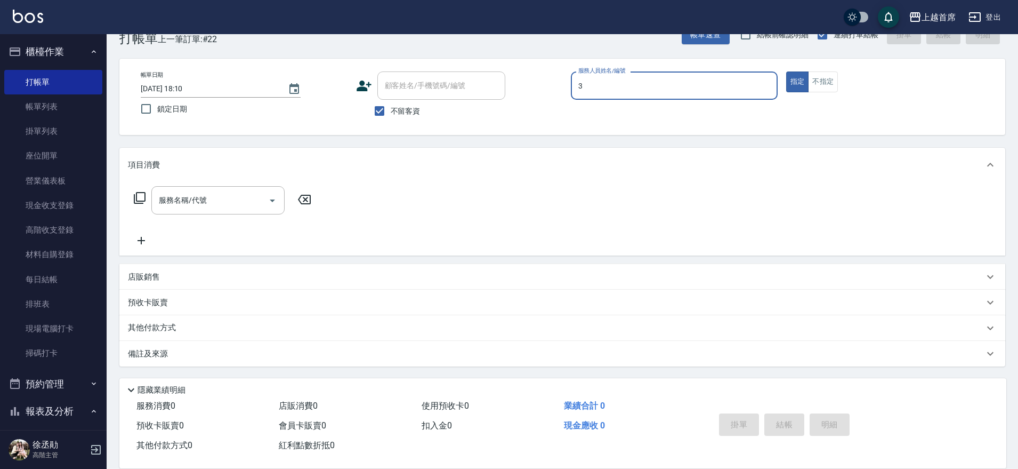
type input "[PERSON_NAME]-3"
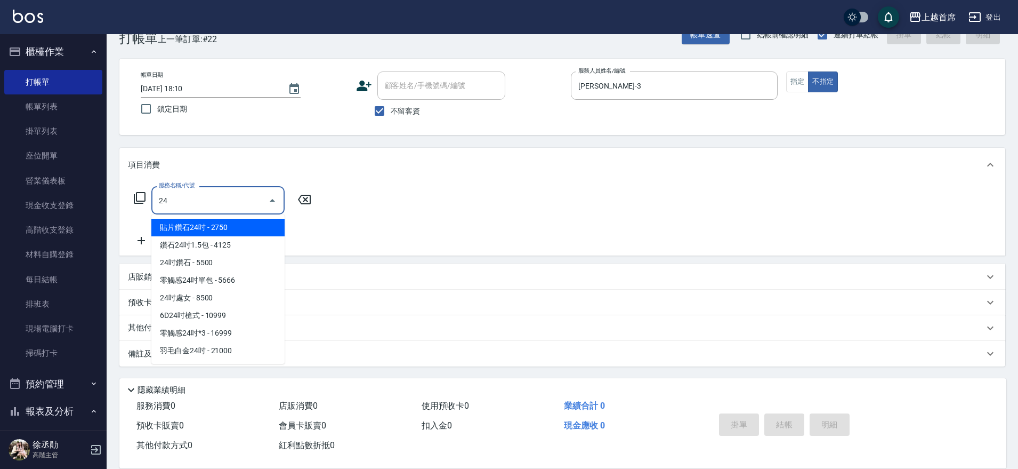
type input "2"
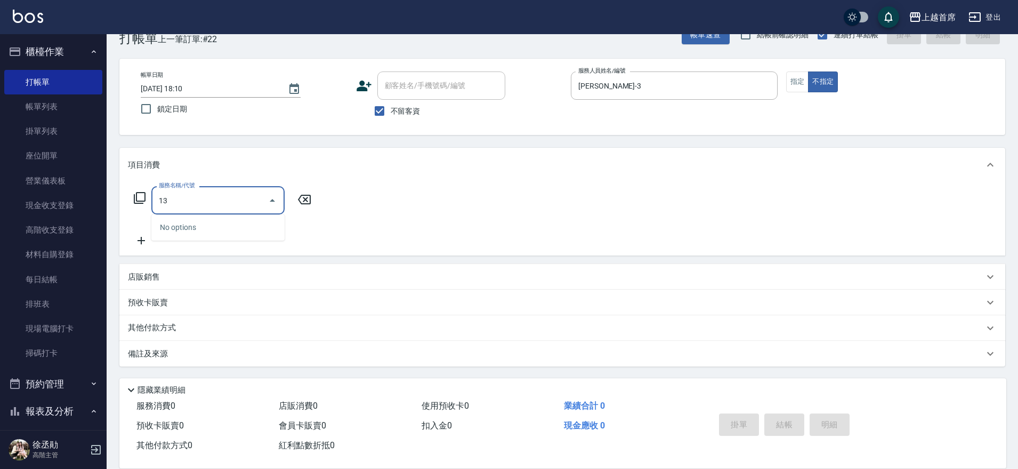
type input "1"
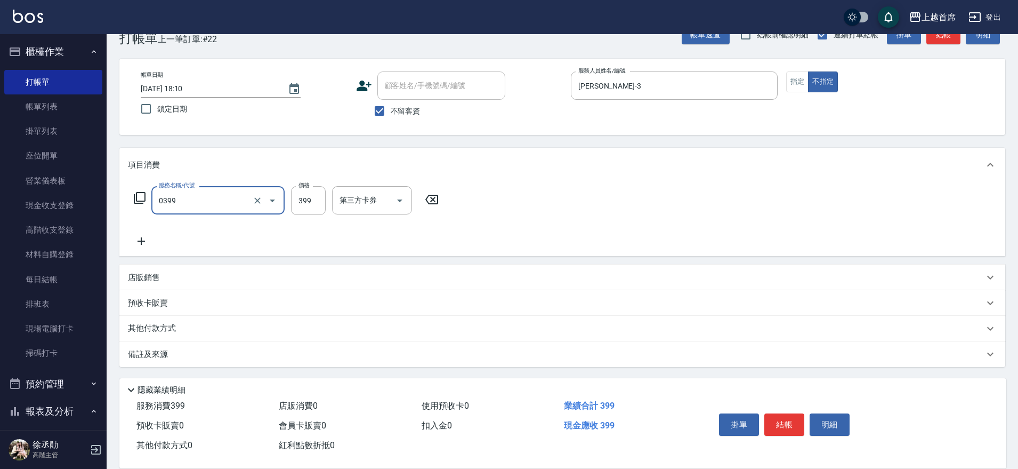
type input "海鹽洗髮(0399)"
type input "400"
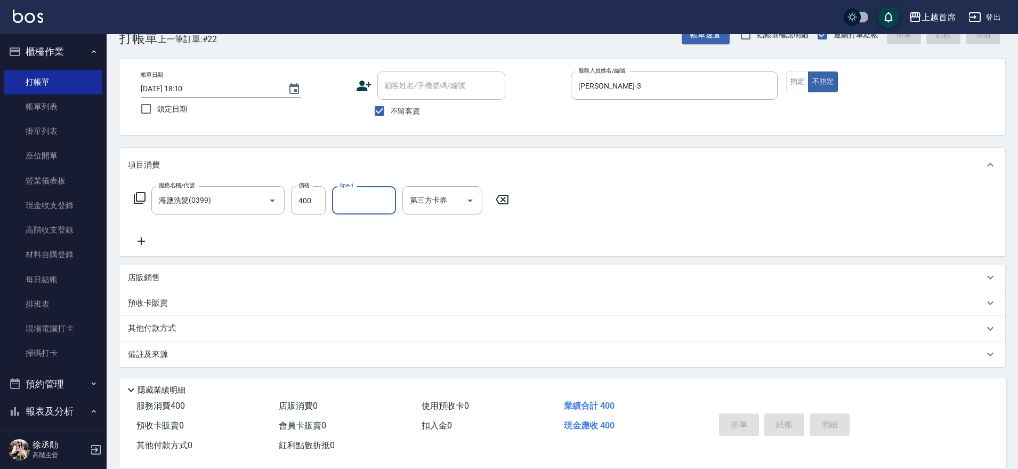
type input "[DATE] 18:27"
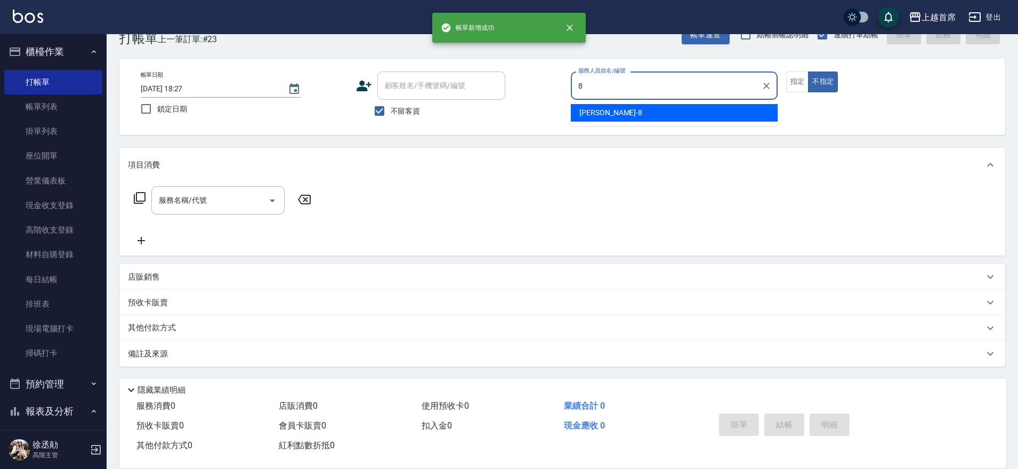
type input "[PERSON_NAME]好-8"
type button "false"
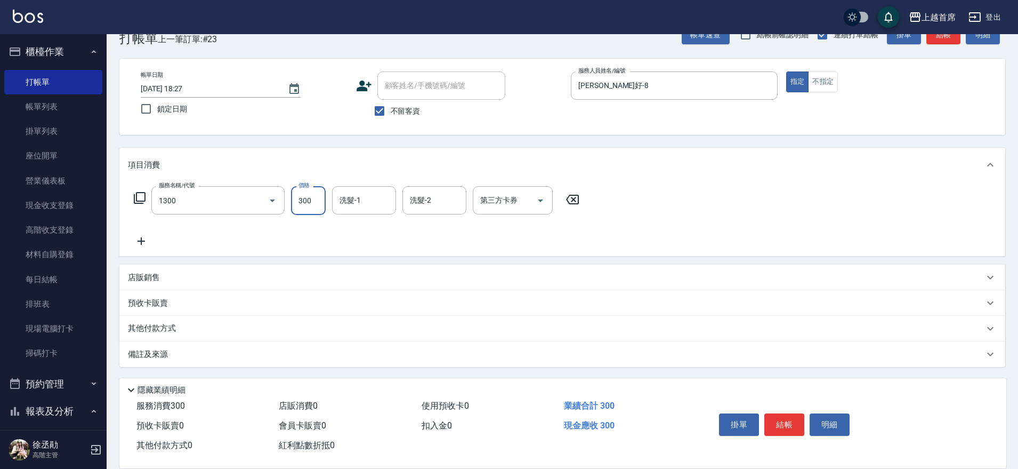
type input "洗髮(1300)"
type input "280"
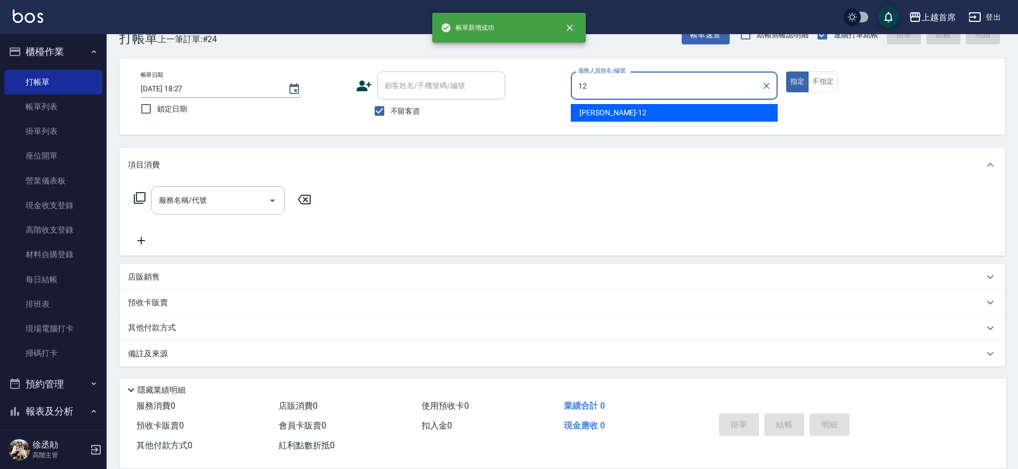
type input "[PERSON_NAME]-12"
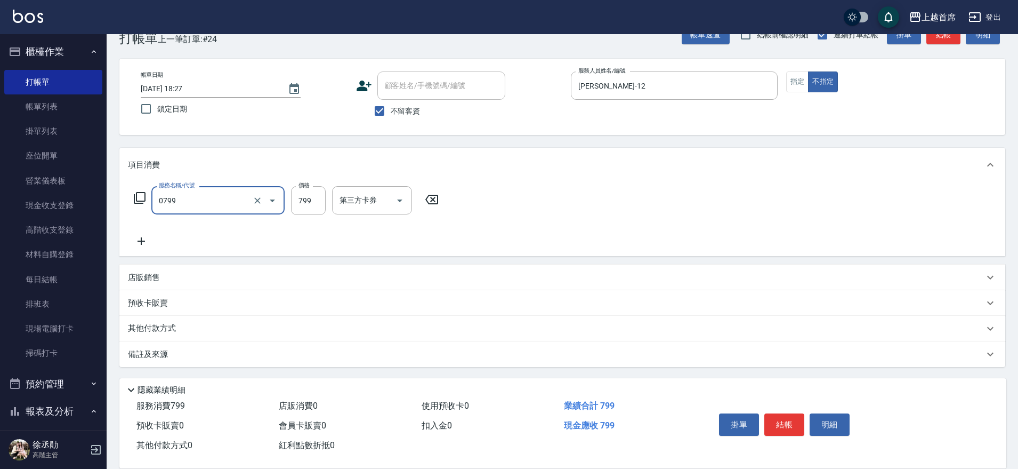
type input "精油799(0799)"
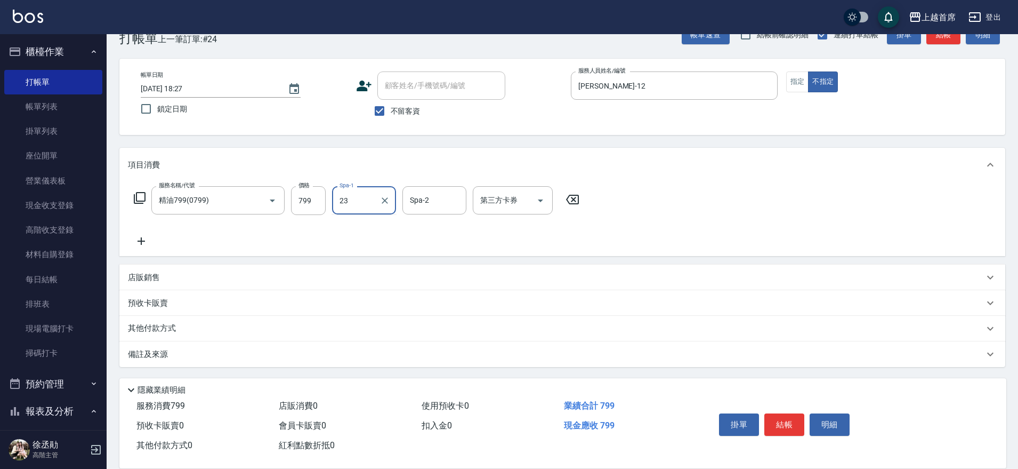
type input "[PERSON_NAME]-23"
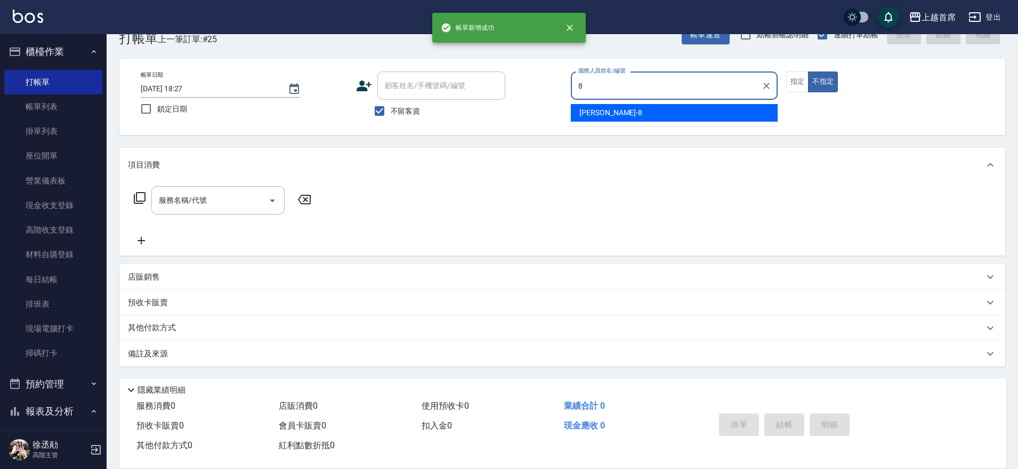
type input "[PERSON_NAME]好-8"
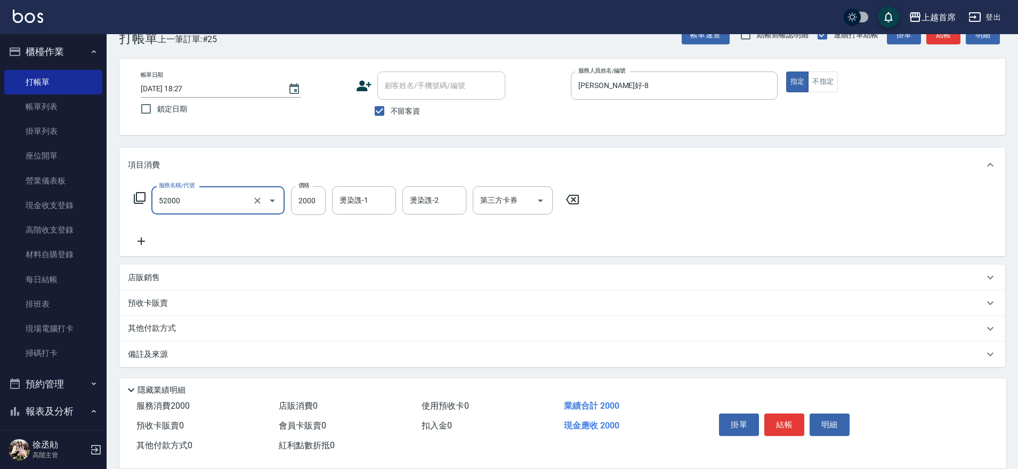
type input "黑耀光護髮(52000)"
type input "8400"
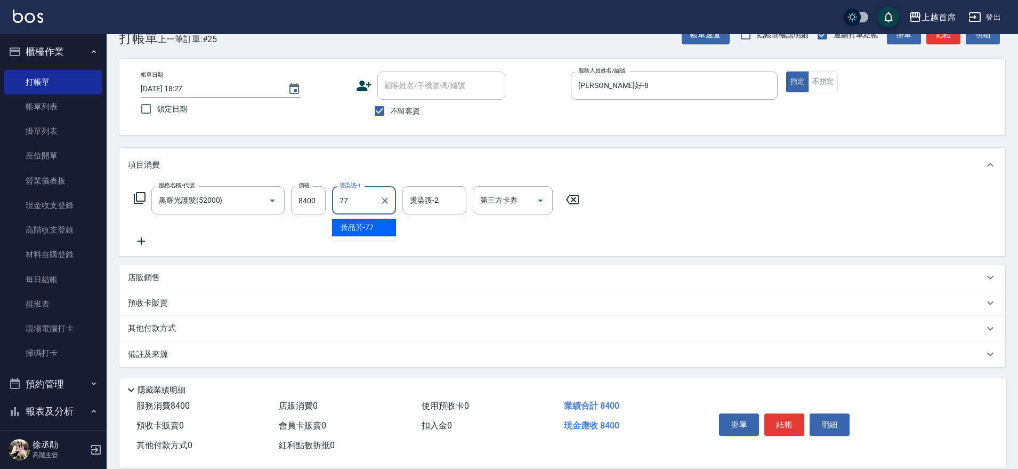
type input "[PERSON_NAME]-77"
click at [496, 198] on div "第三方卡券 第三方卡券" at bounding box center [513, 200] width 80 height 28
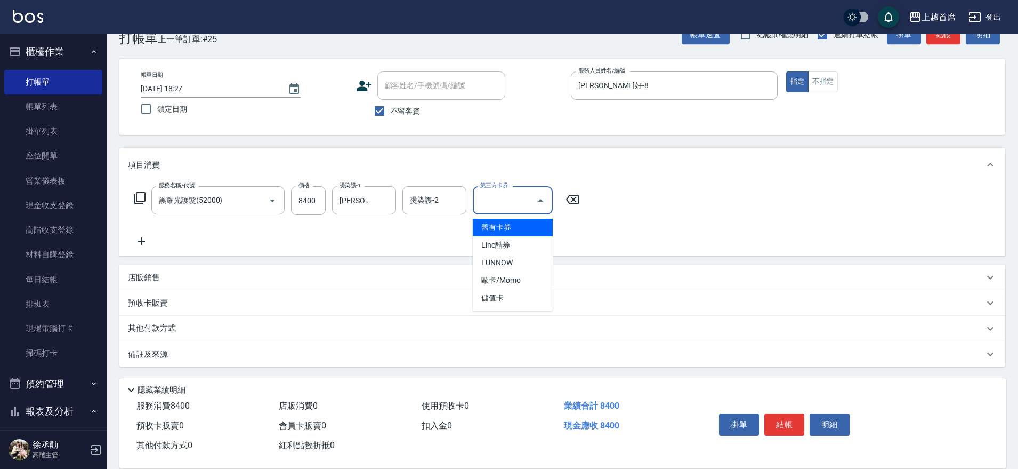
click at [498, 200] on input "第三方卡券" at bounding box center [505, 200] width 54 height 19
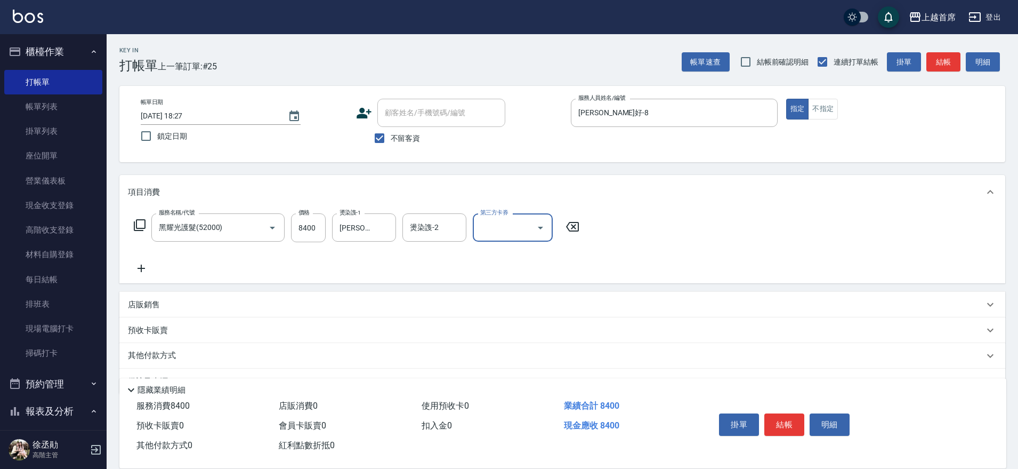
click at [194, 350] on div "其他付款方式" at bounding box center [556, 356] width 856 height 12
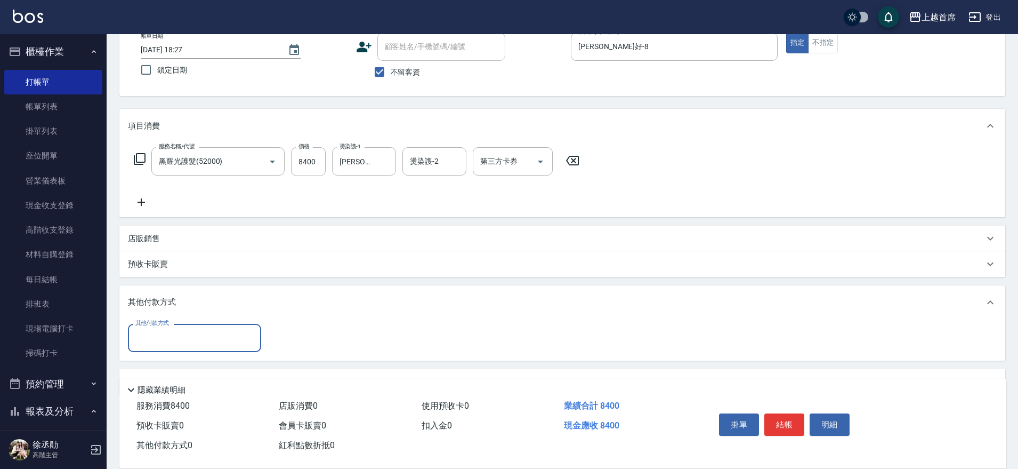
scroll to position [67, 0]
click at [197, 333] on input "其他付款方式" at bounding box center [195, 337] width 124 height 19
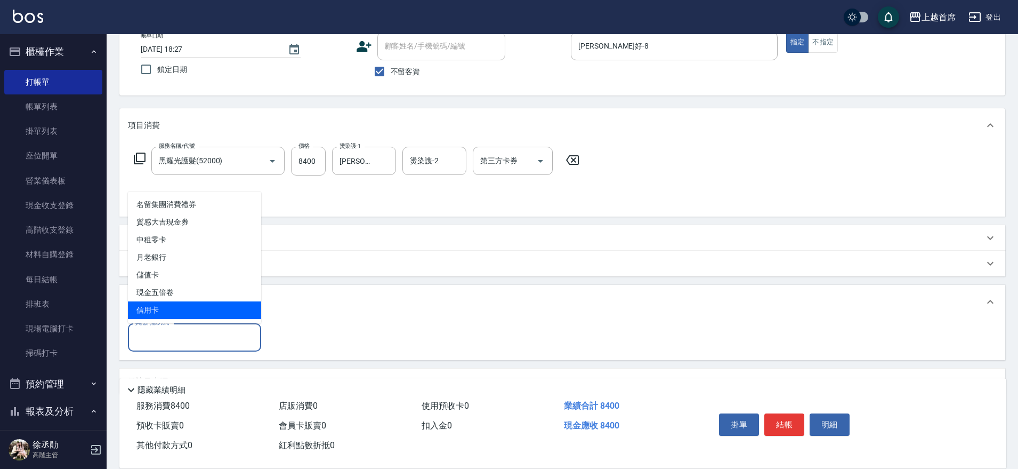
click at [171, 308] on span "信用卡" at bounding box center [194, 310] width 133 height 18
type input "信用卡"
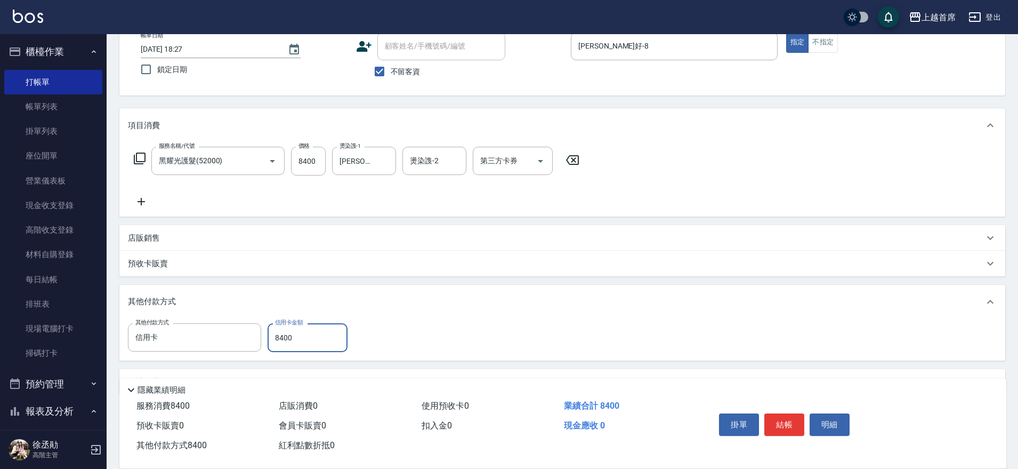
type input "8400"
click at [785, 420] on button "結帳" at bounding box center [784, 424] width 40 height 22
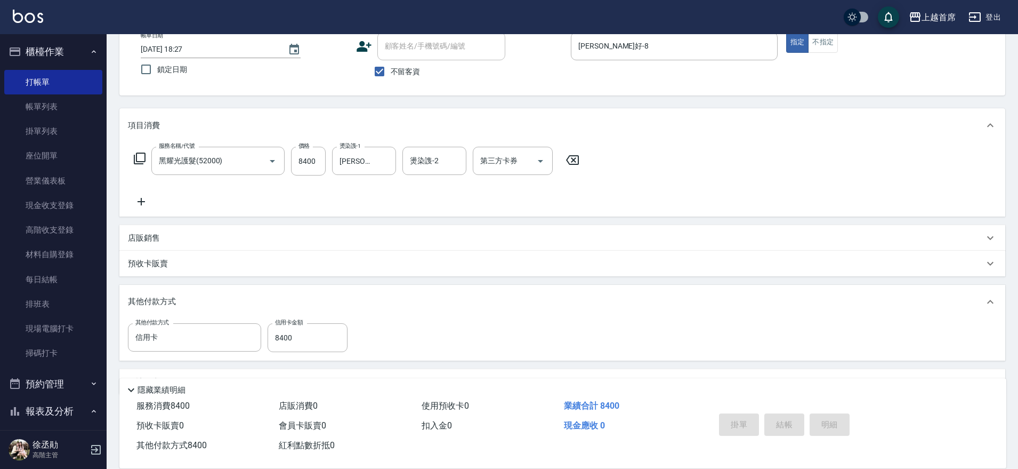
type input "[DATE] 18:28"
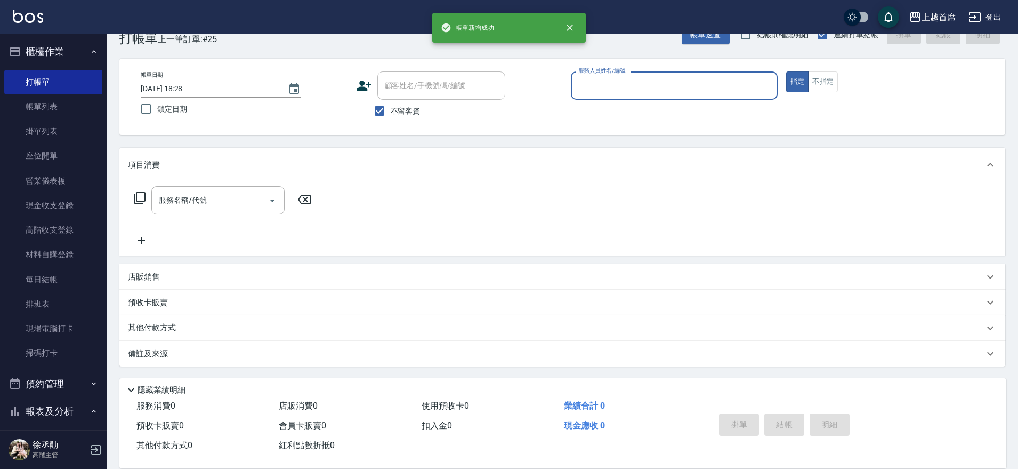
scroll to position [27, 0]
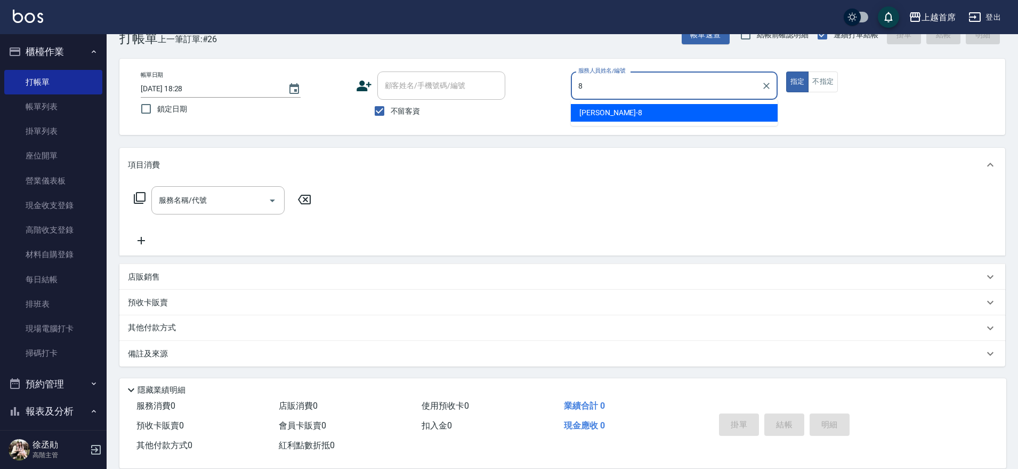
type input "[PERSON_NAME]好-8"
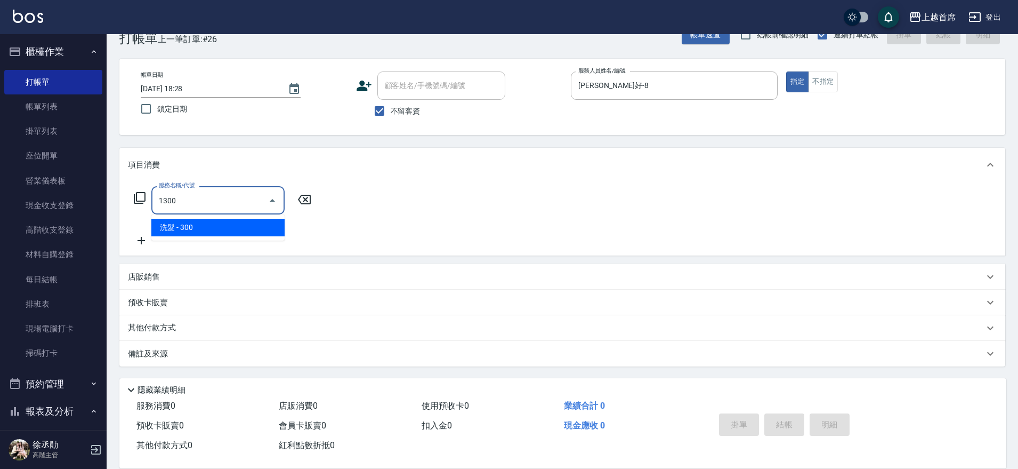
type input "洗髮(1300)"
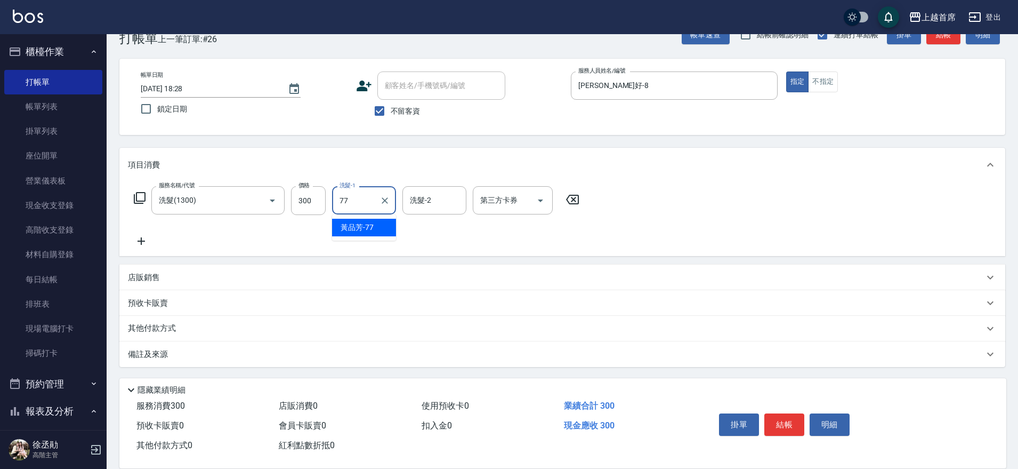
type input "[PERSON_NAME]-77"
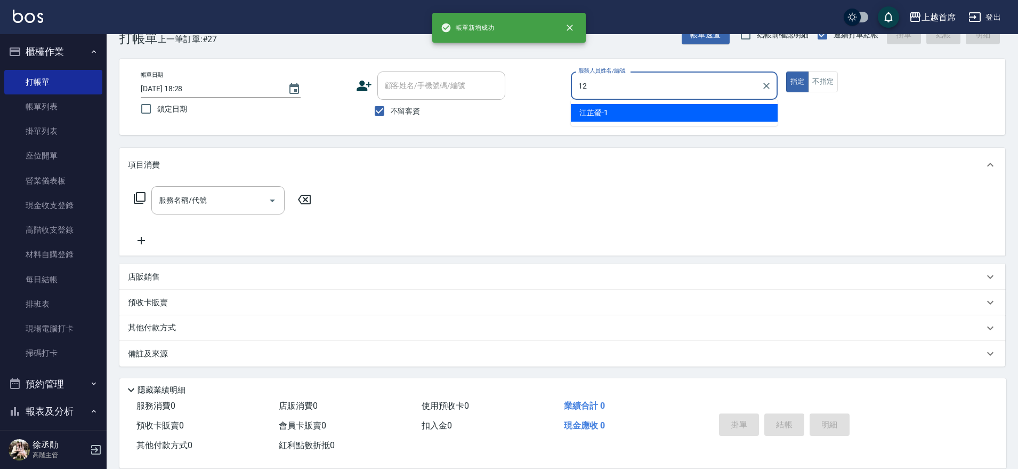
type input "[PERSON_NAME]-12"
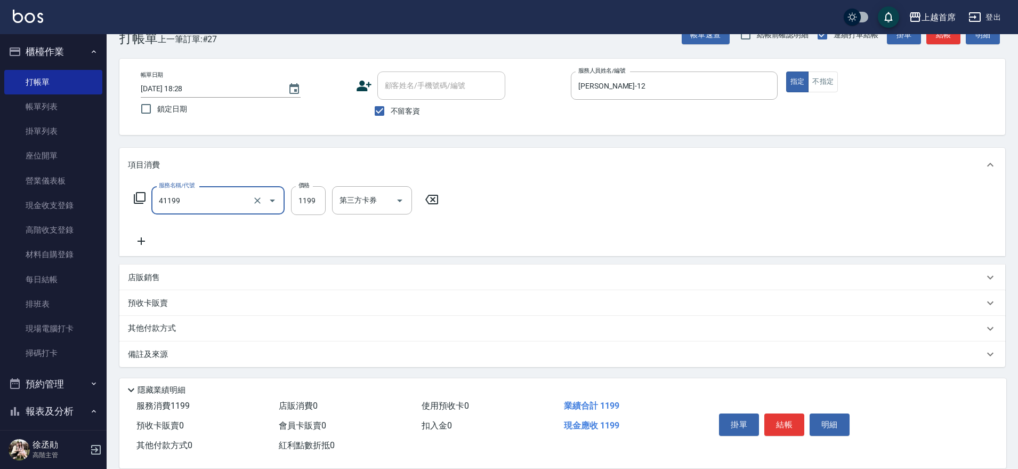
type input "長髮染髮(41199)"
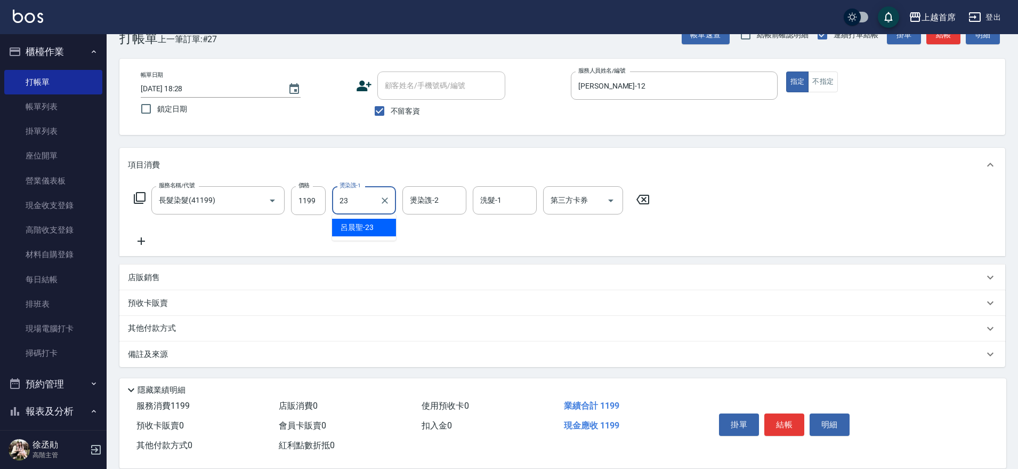
type input "[PERSON_NAME]-23"
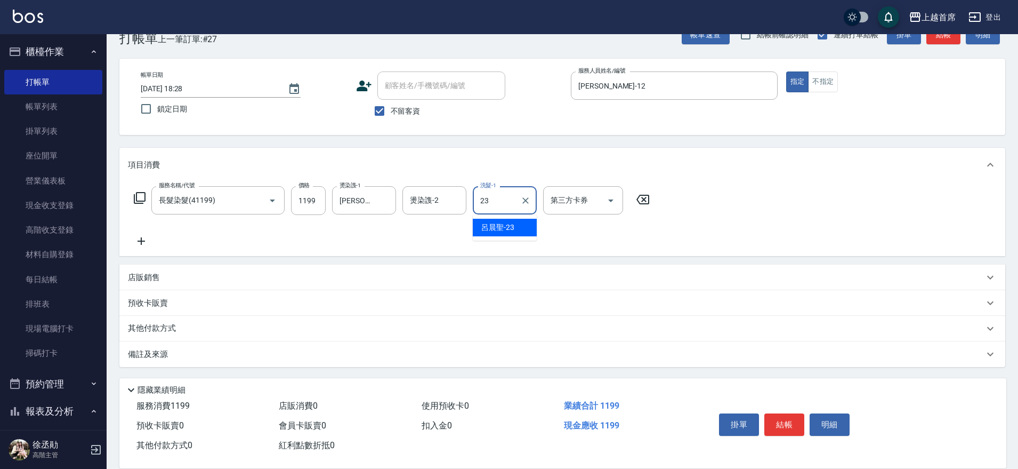
type input "[PERSON_NAME]-23"
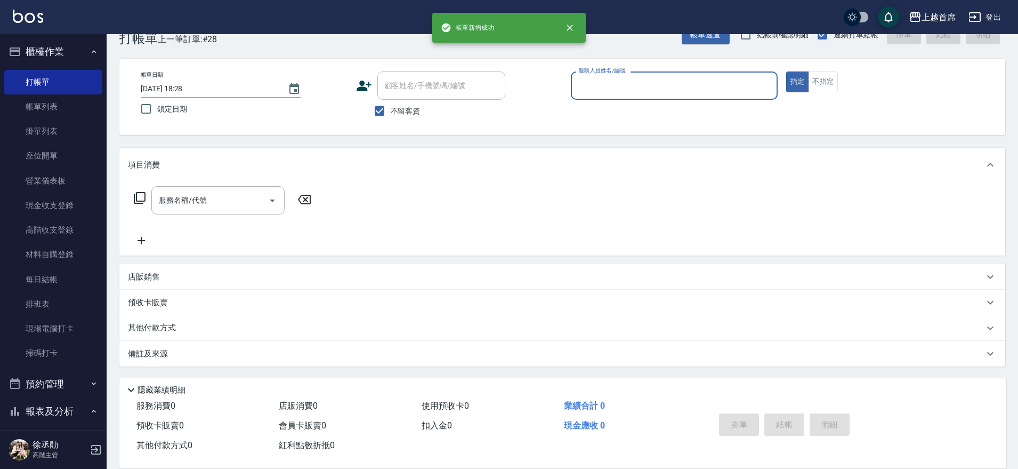
type input "4"
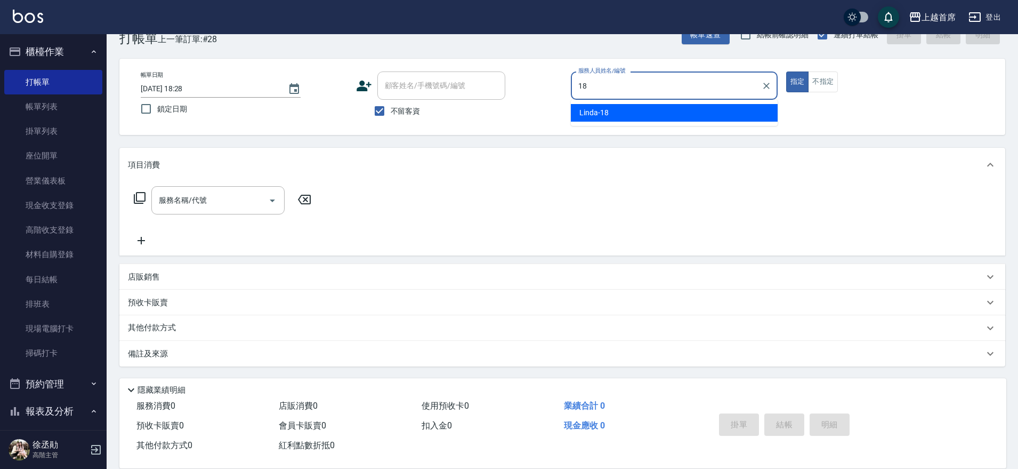
type input "Linda-18"
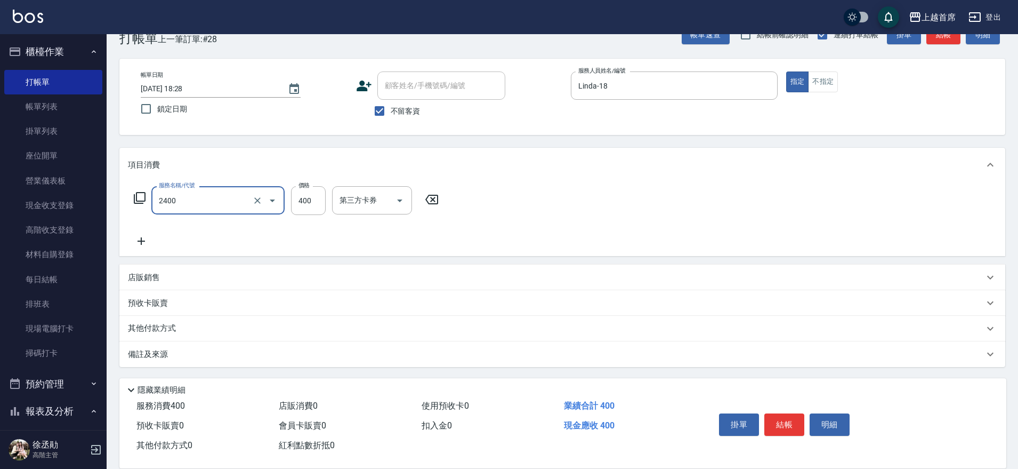
type input "指定一般洗剪400(2400)"
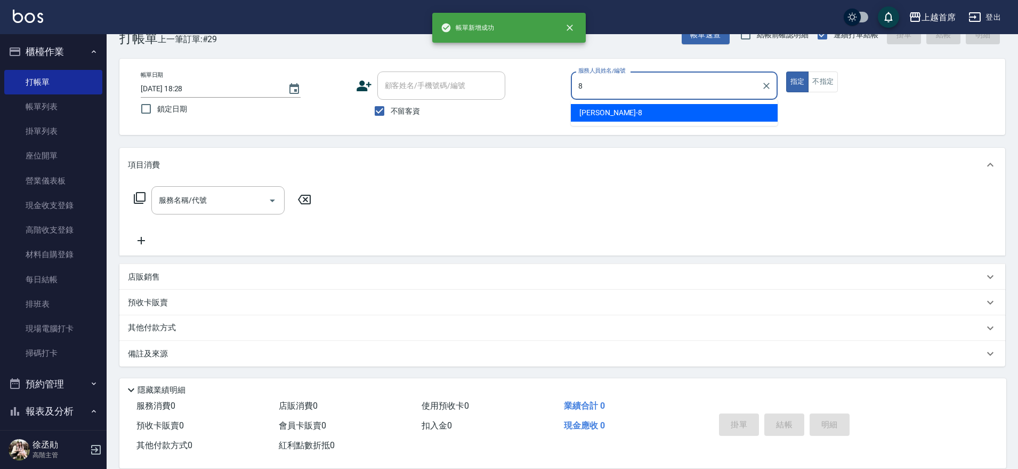
type input "[PERSON_NAME]好-8"
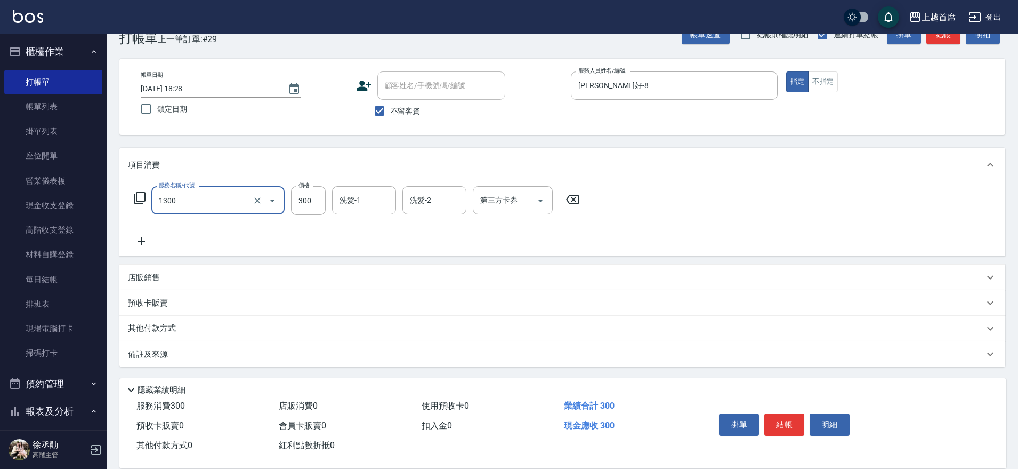
type input "洗髮(1300)"
drag, startPoint x: 307, startPoint y: 204, endPoint x: 792, endPoint y: 265, distance: 488.9
click at [307, 204] on input "23" at bounding box center [308, 200] width 35 height 29
